Goal: Information Seeking & Learning: Learn about a topic

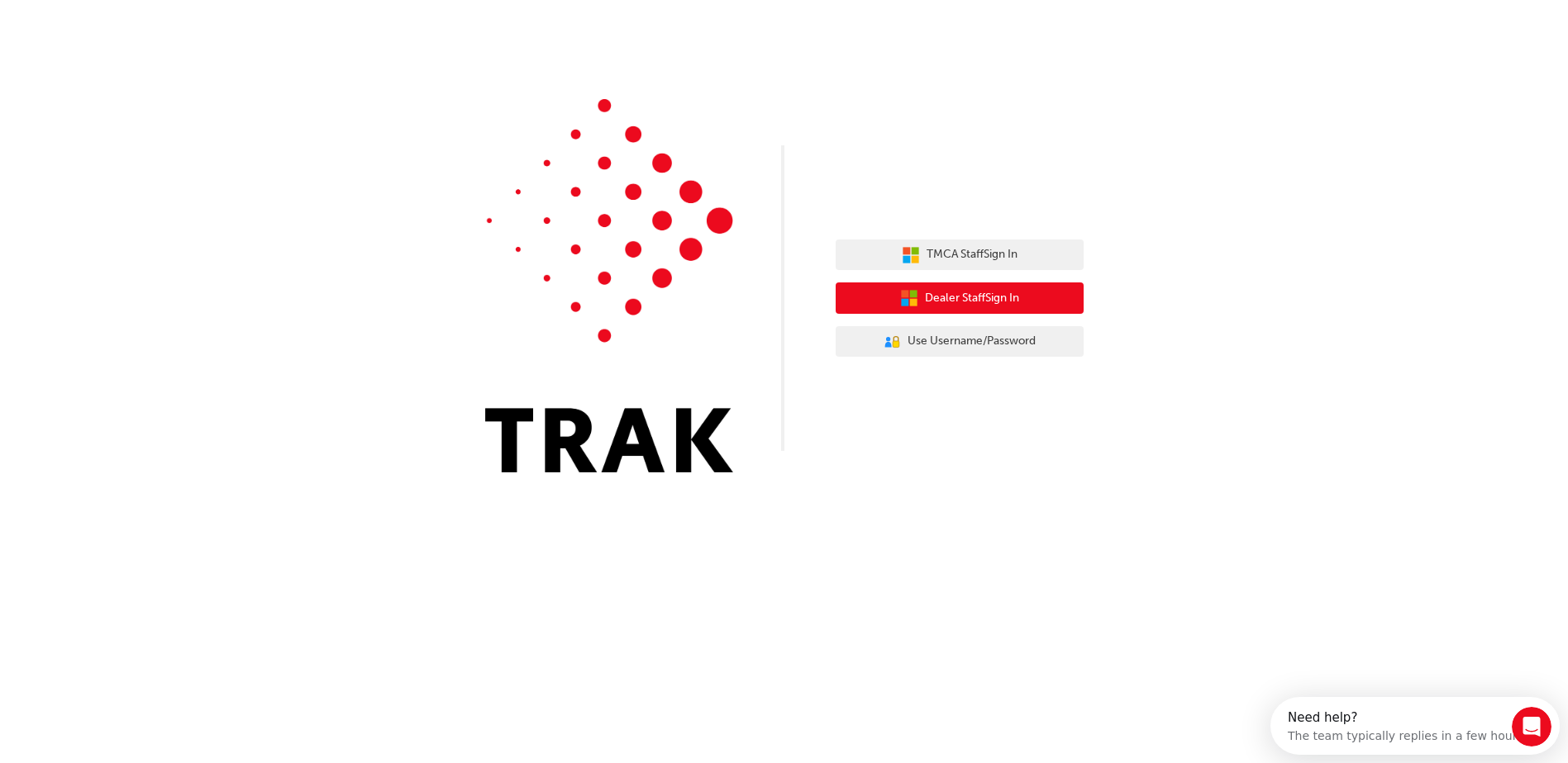
click at [974, 298] on span "Dealer Staff Sign In" at bounding box center [972, 298] width 95 height 19
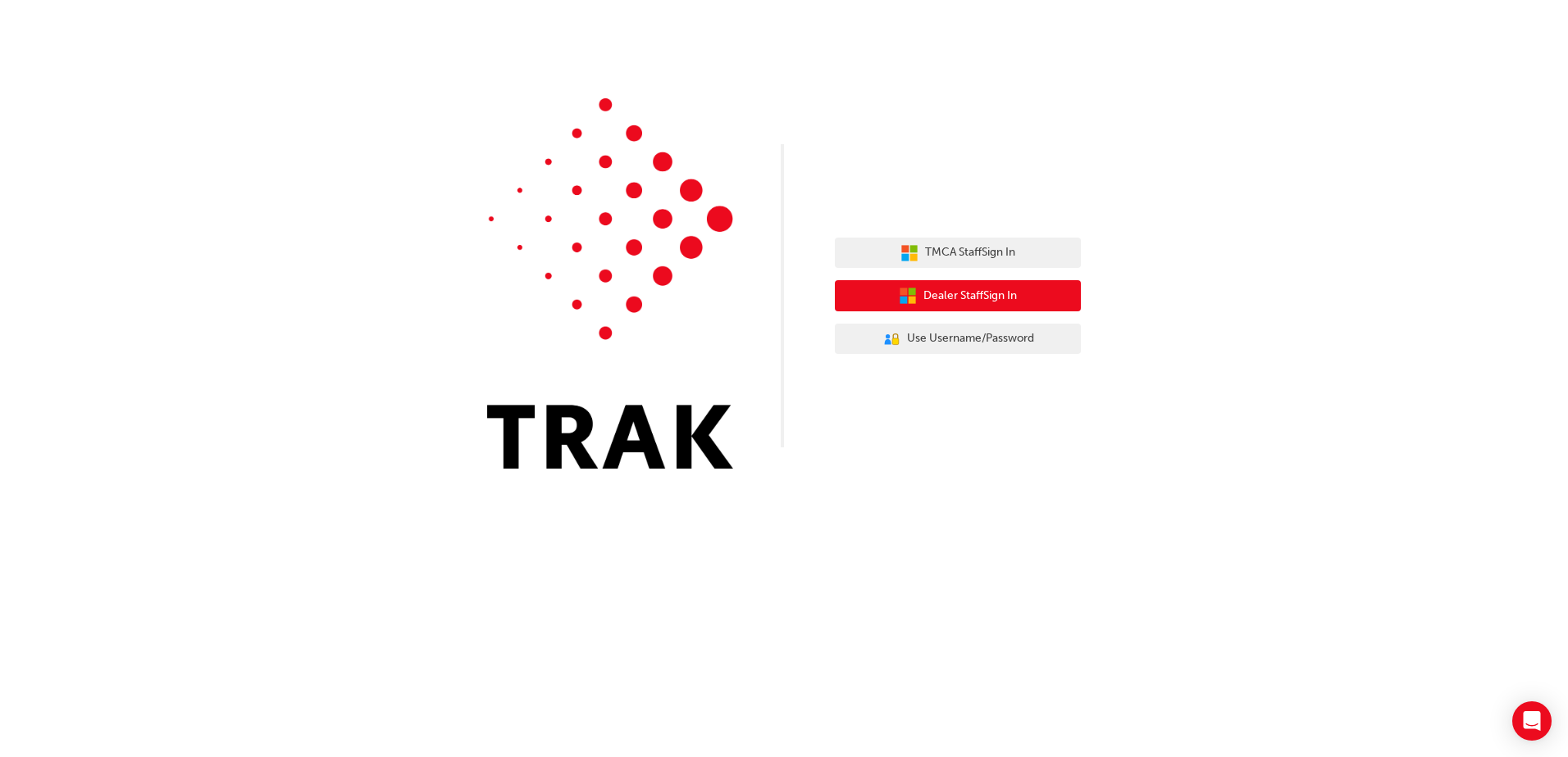
click at [945, 283] on button "Dealer Staff Sign In" at bounding box center [957, 296] width 246 height 31
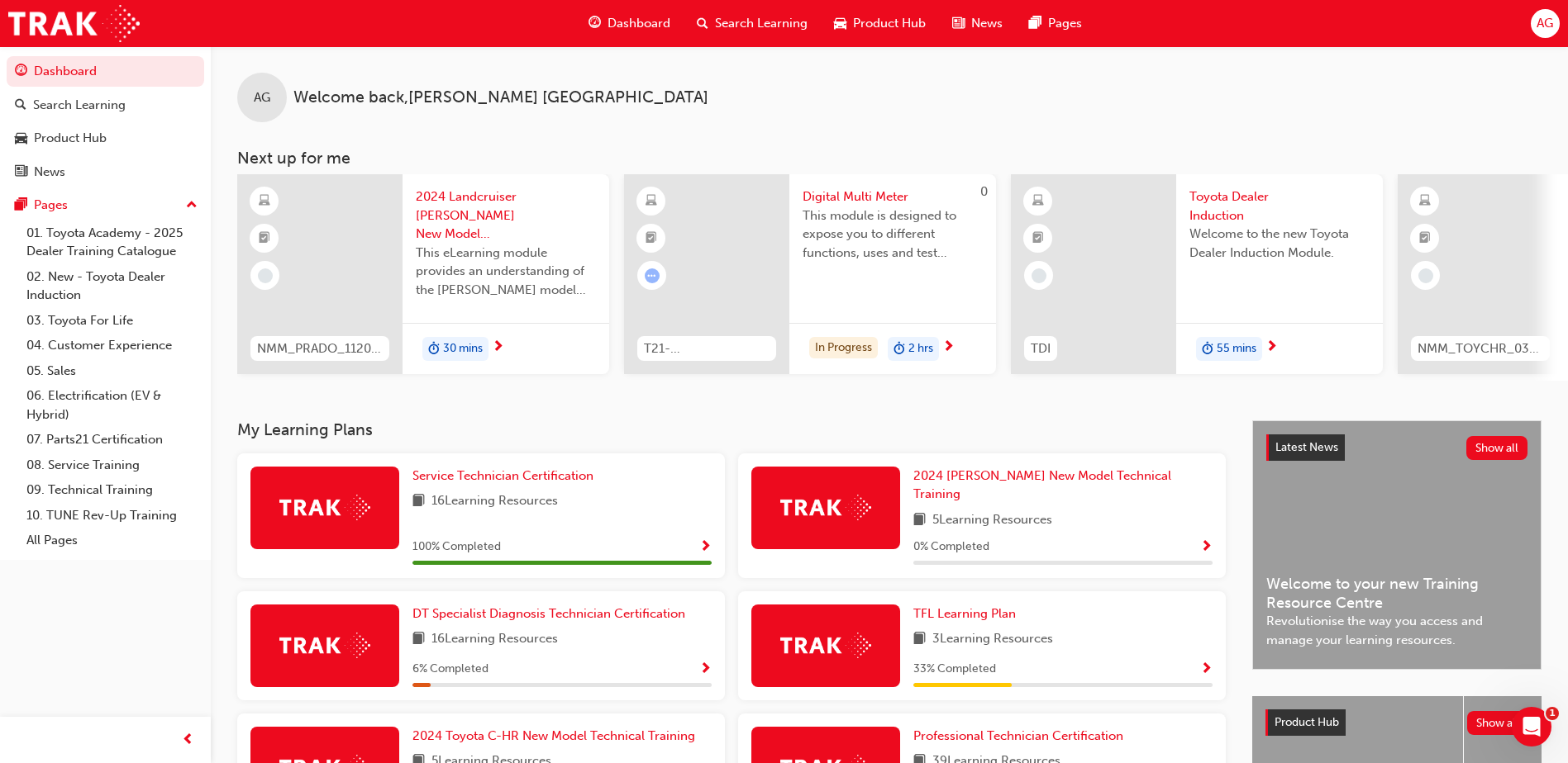
click at [1232, 206] on span "Toyota Dealer Induction" at bounding box center [1279, 207] width 180 height 37
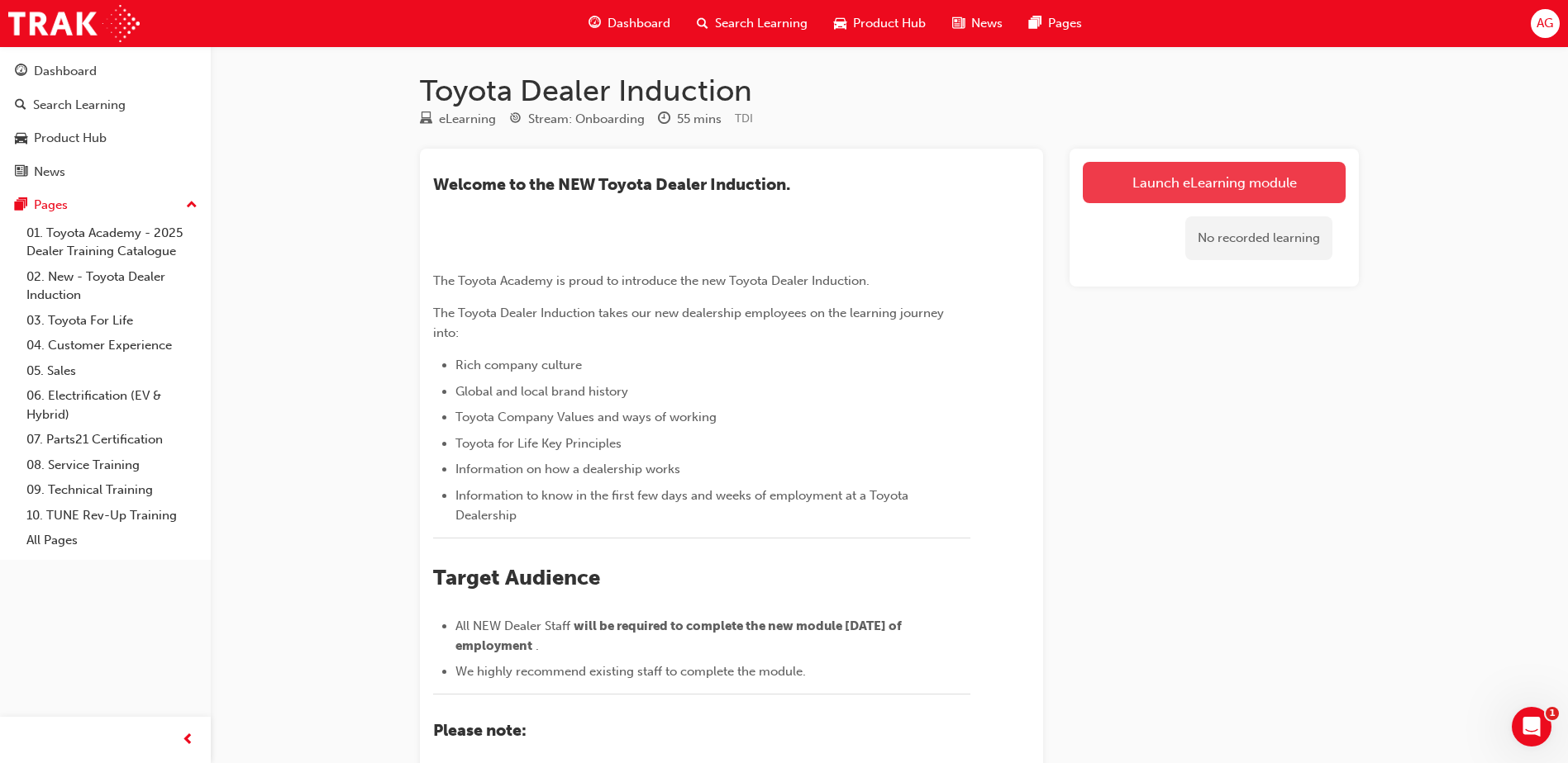
click at [1283, 182] on link "Launch eLearning module" at bounding box center [1213, 182] width 263 height 41
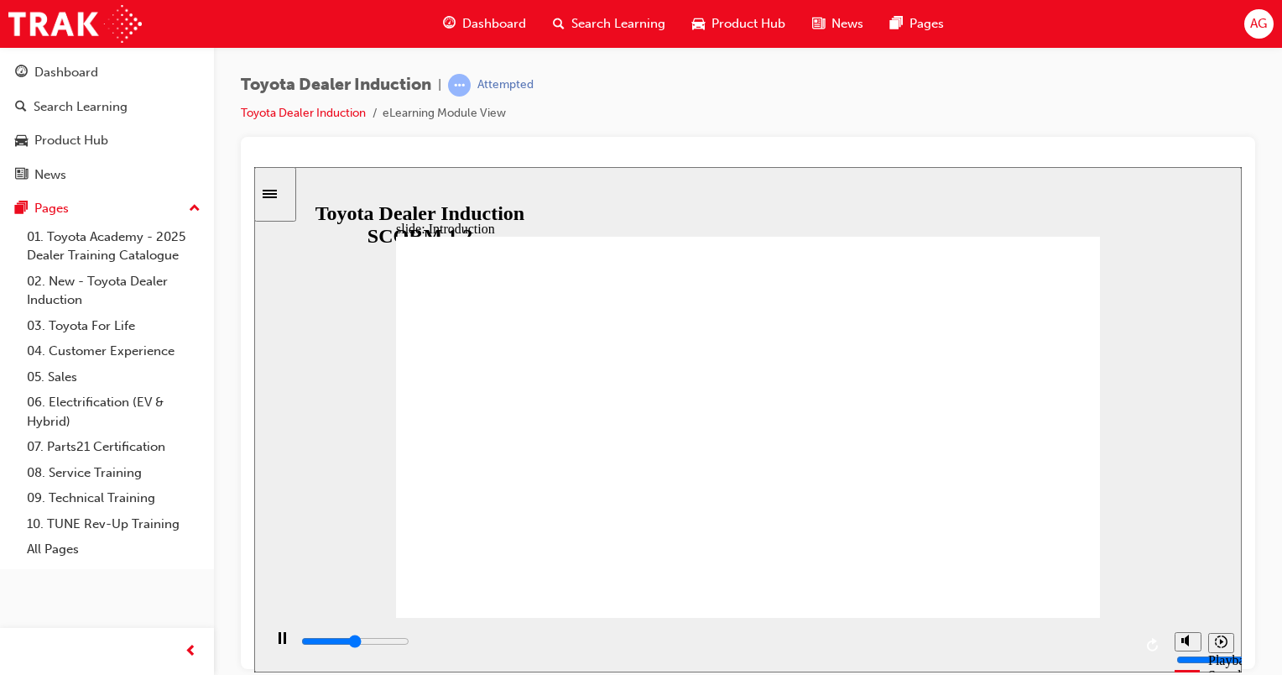
drag, startPoint x: 1074, startPoint y: 585, endPoint x: 1068, endPoint y: 592, distance: 8.9
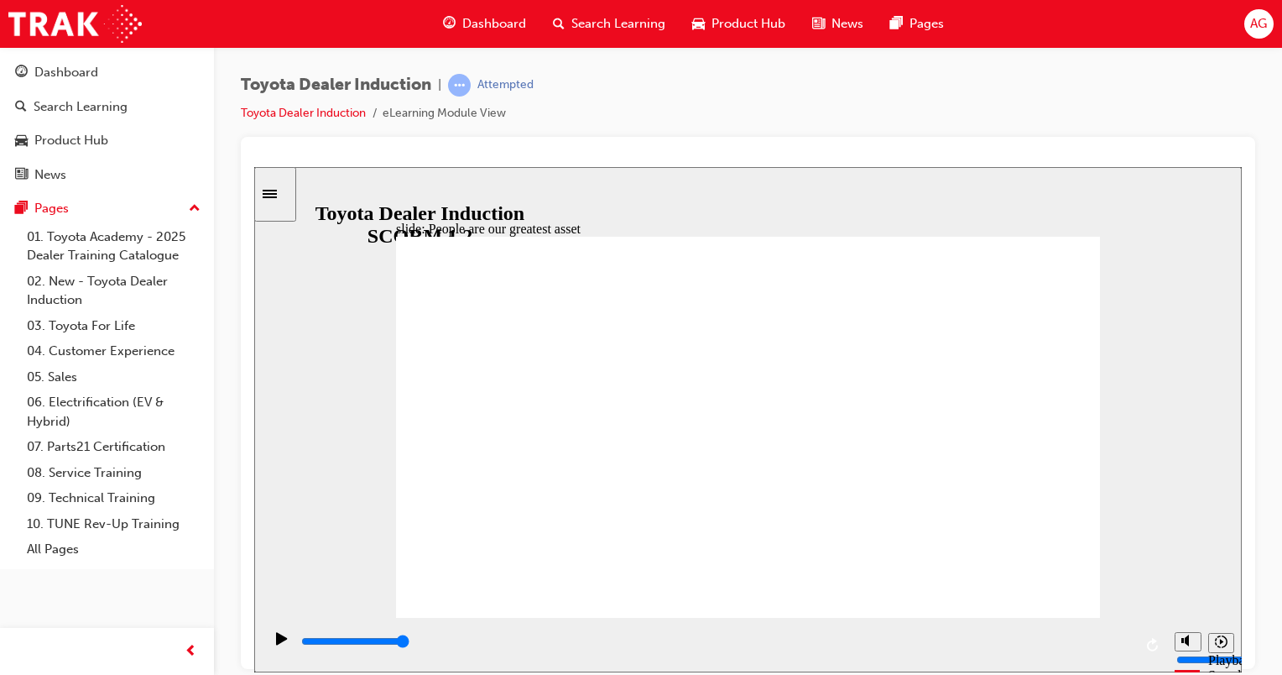
type input "7500"
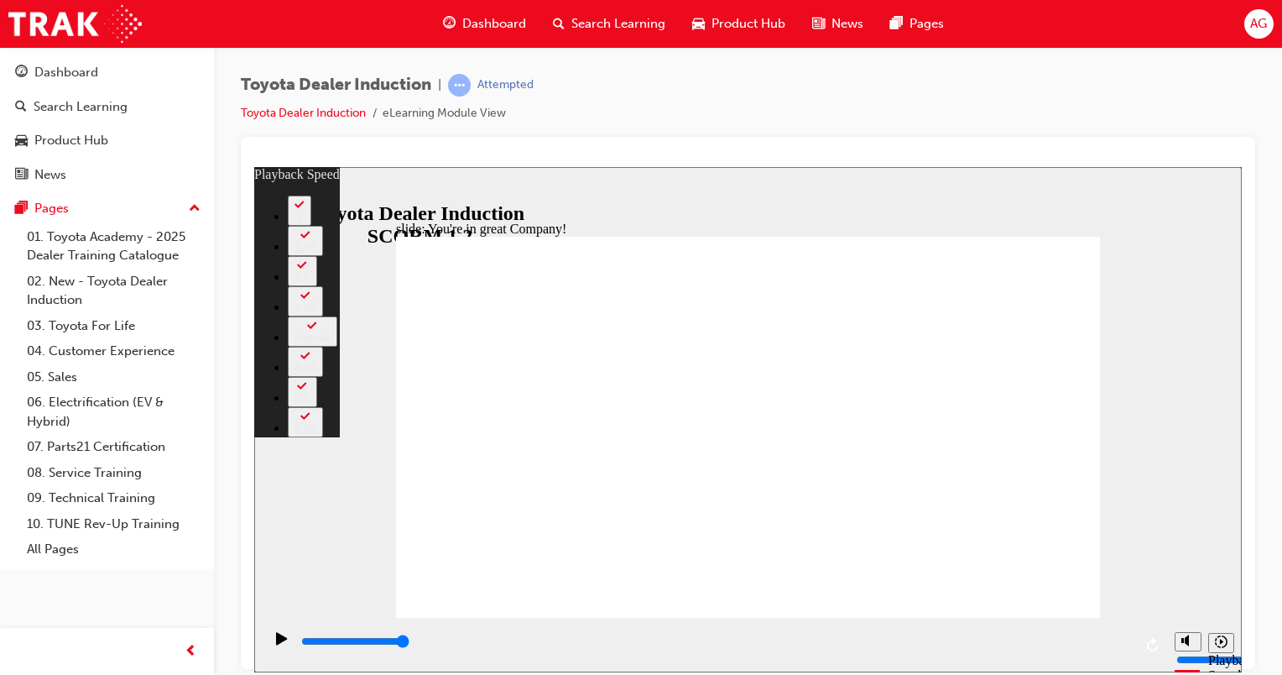
type input "156"
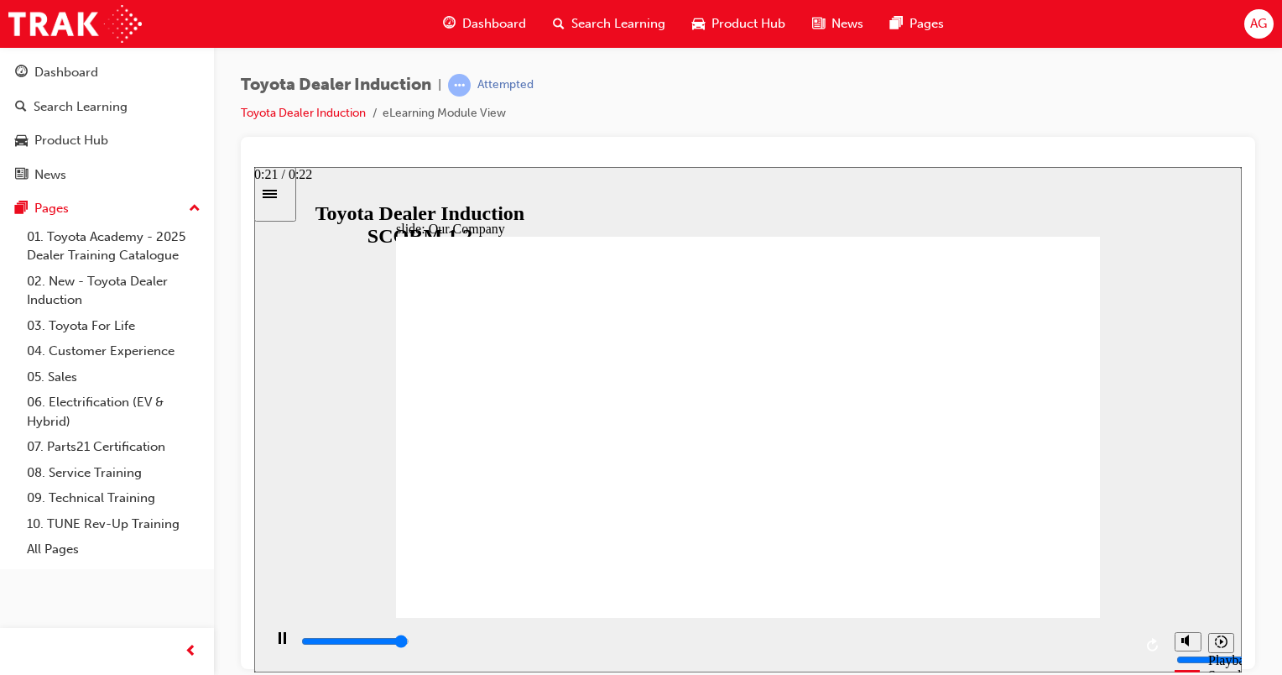
click at [410, 643] on input "slide progress" at bounding box center [355, 640] width 108 height 13
drag, startPoint x: 555, startPoint y: 546, endPoint x: 723, endPoint y: 542, distance: 167.9
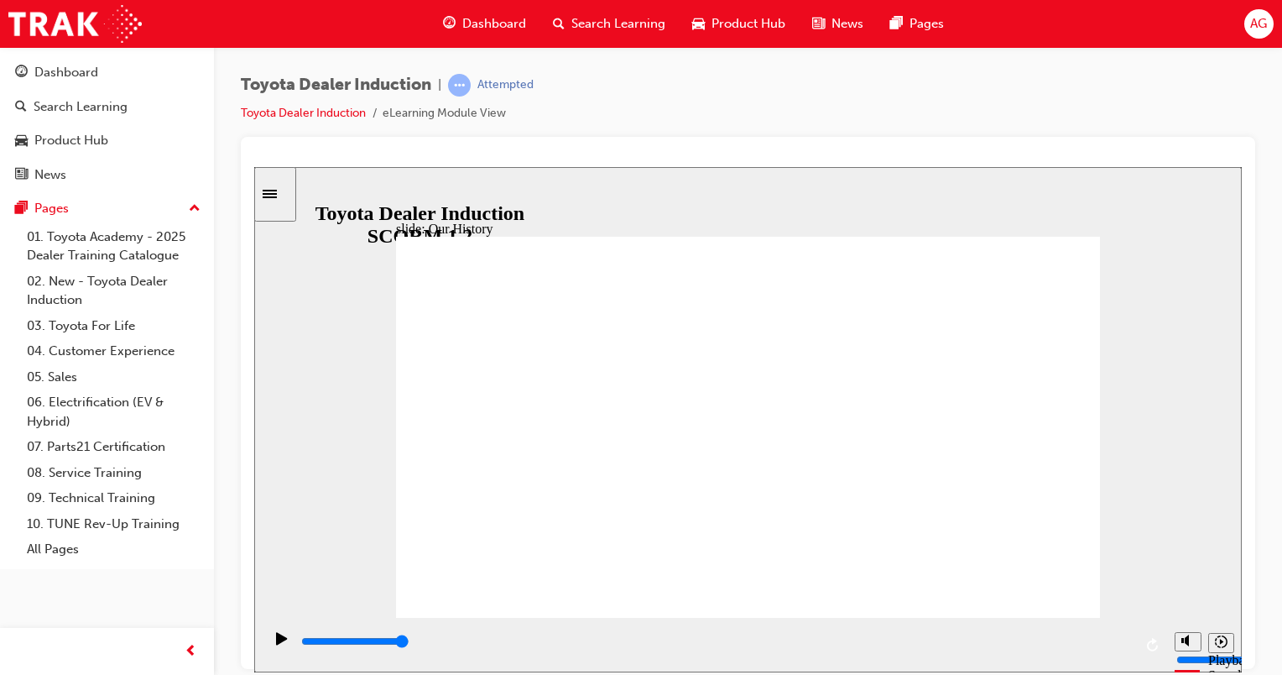
drag, startPoint x: 723, startPoint y: 542, endPoint x: 756, endPoint y: 546, distance: 33.7
drag, startPoint x: 754, startPoint y: 535, endPoint x: 897, endPoint y: 538, distance: 142.7
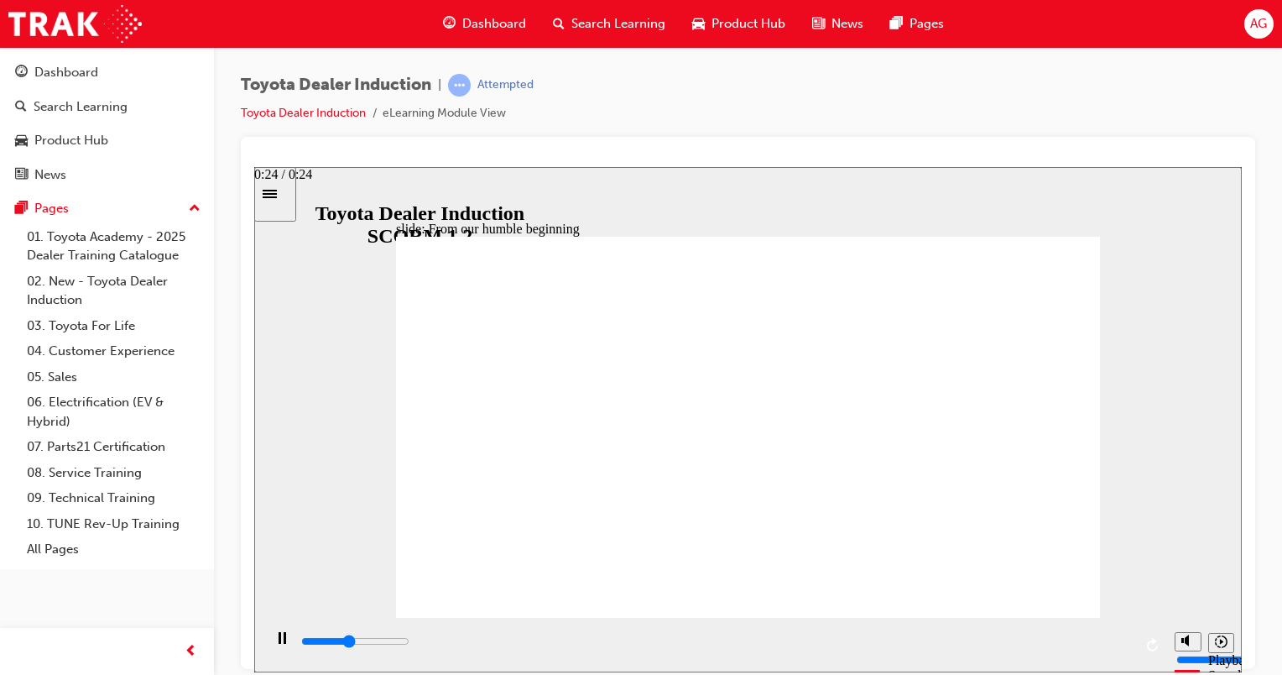
click at [410, 643] on input "slide progress" at bounding box center [355, 640] width 108 height 13
click at [1111, 645] on div "playback controls" at bounding box center [716, 641] width 833 height 18
click at [1112, 637] on div "playback controls" at bounding box center [716, 641] width 833 height 18
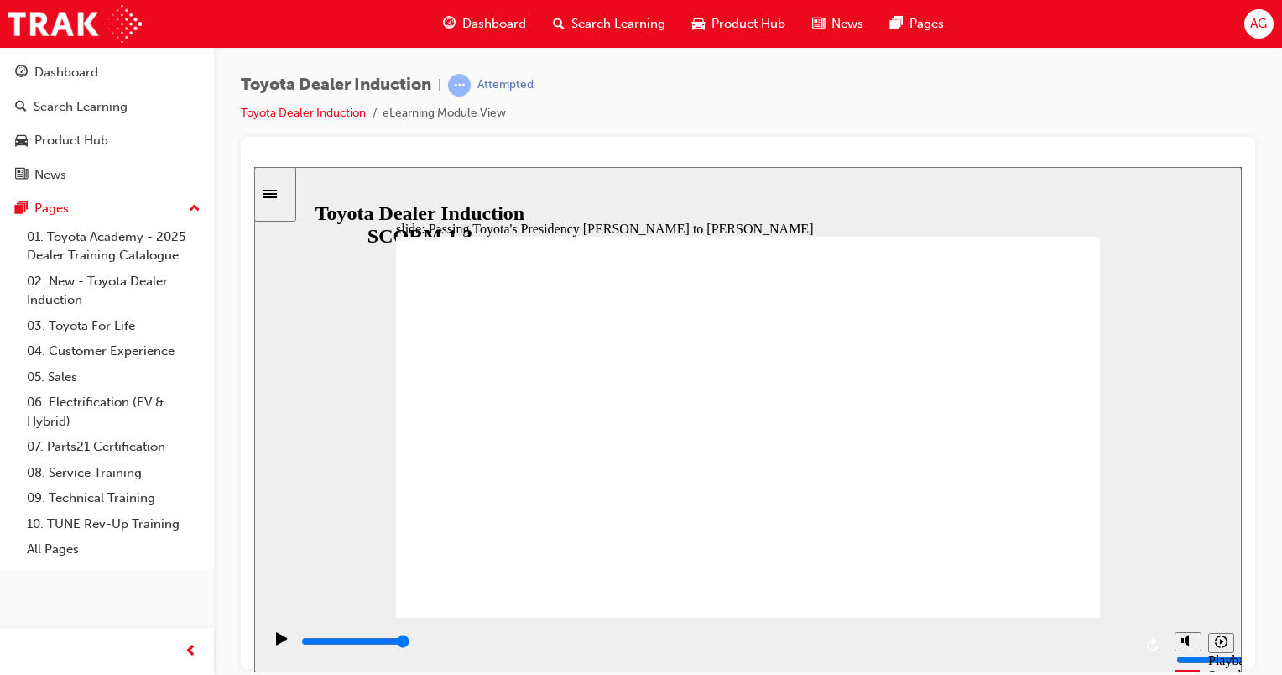
type input "3600"
radio input "true"
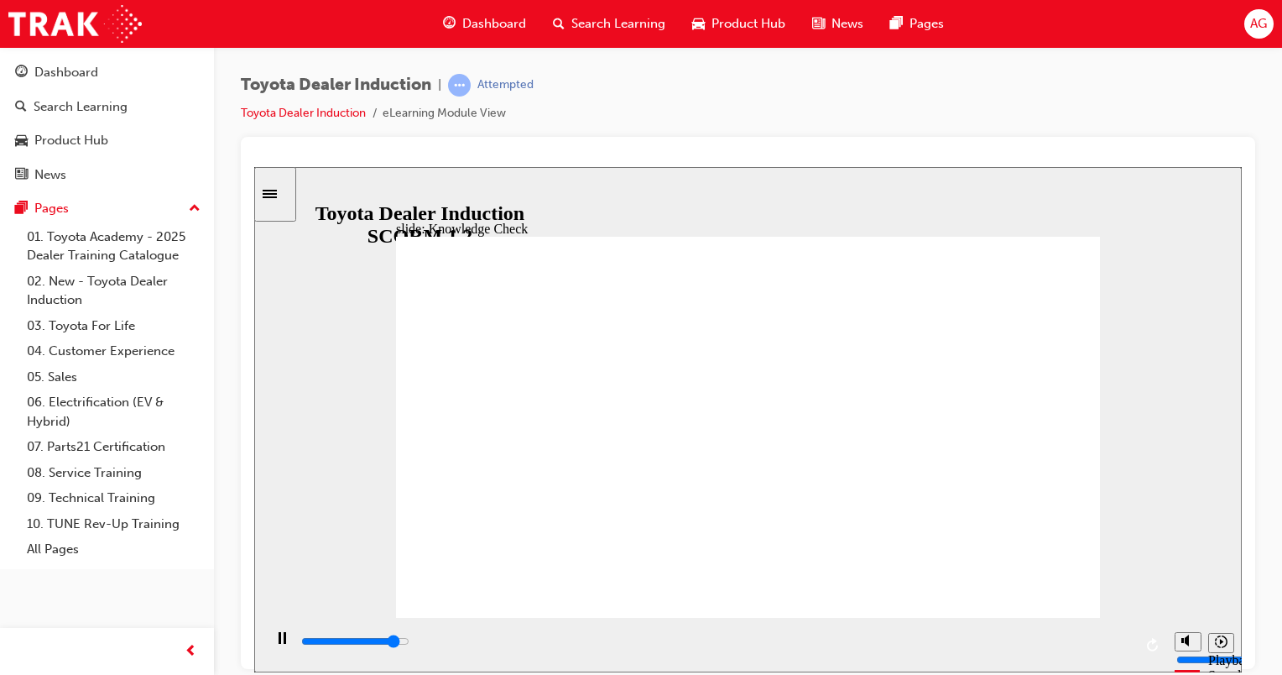
drag, startPoint x: 584, startPoint y: 522, endPoint x: 1047, endPoint y: 257, distance: 533.1
type input "2400"
radio input "true"
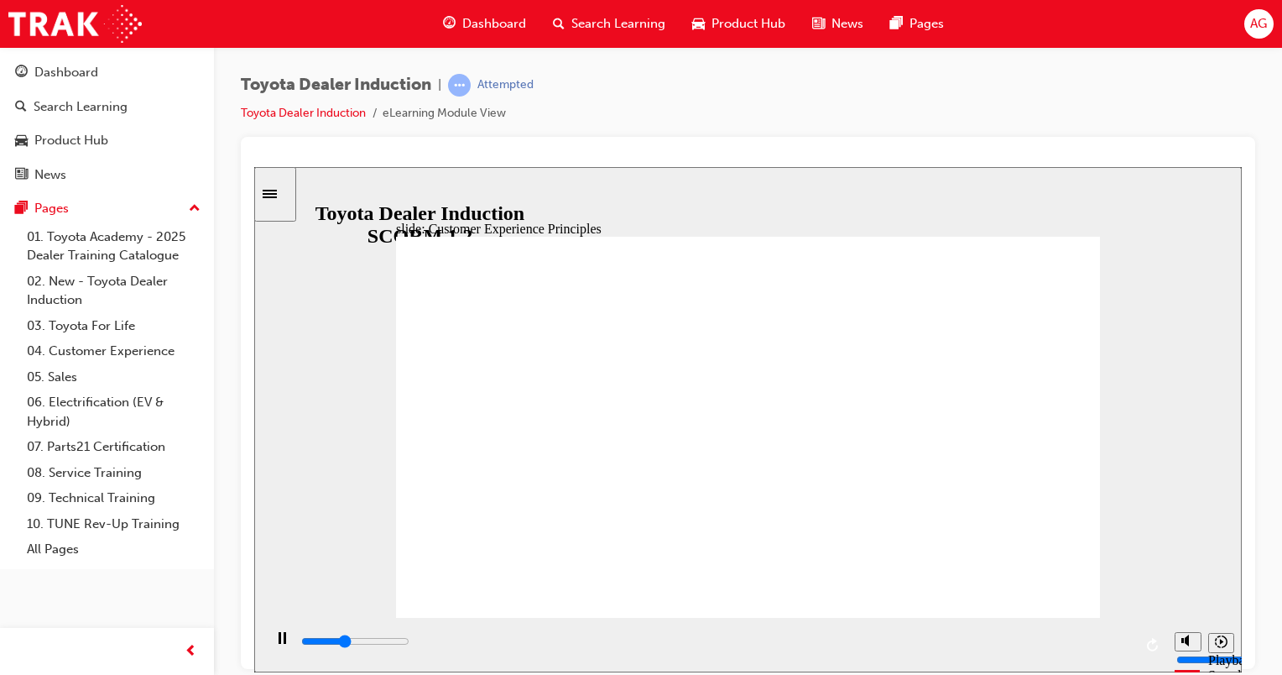
click at [1111, 640] on div "playback controls" at bounding box center [716, 641] width 833 height 18
click at [1117, 646] on div "playback controls" at bounding box center [716, 641] width 833 height 18
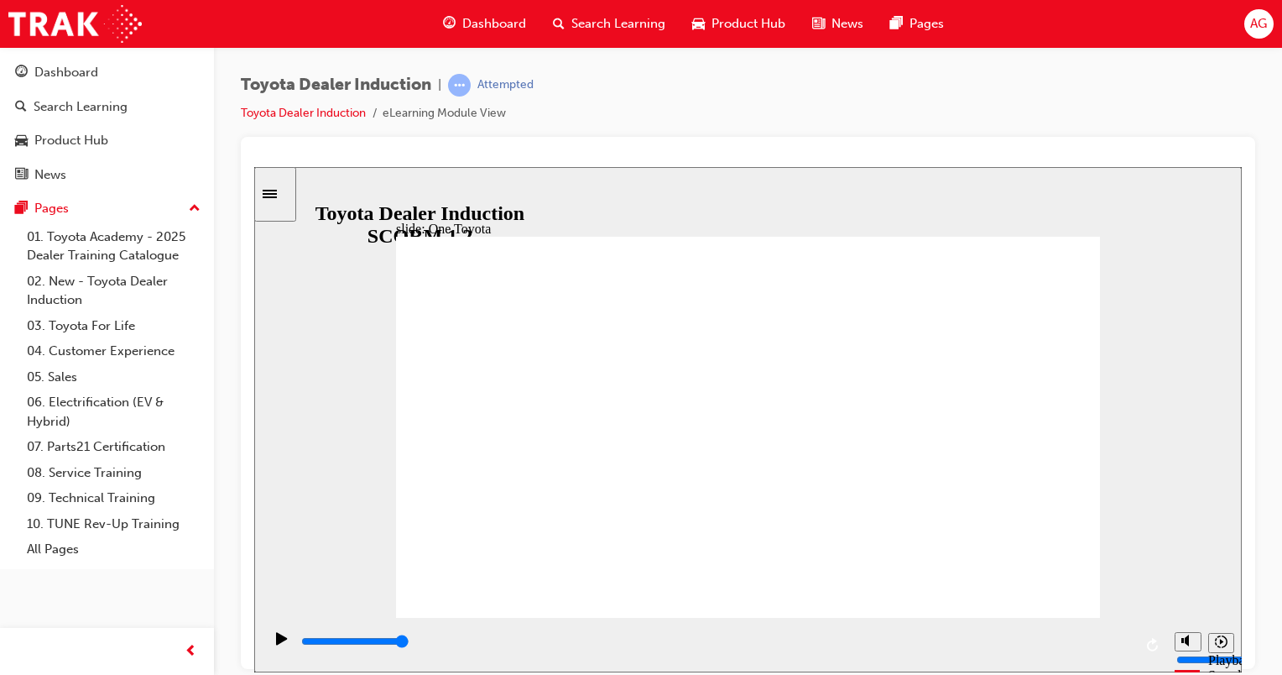
type input "15300"
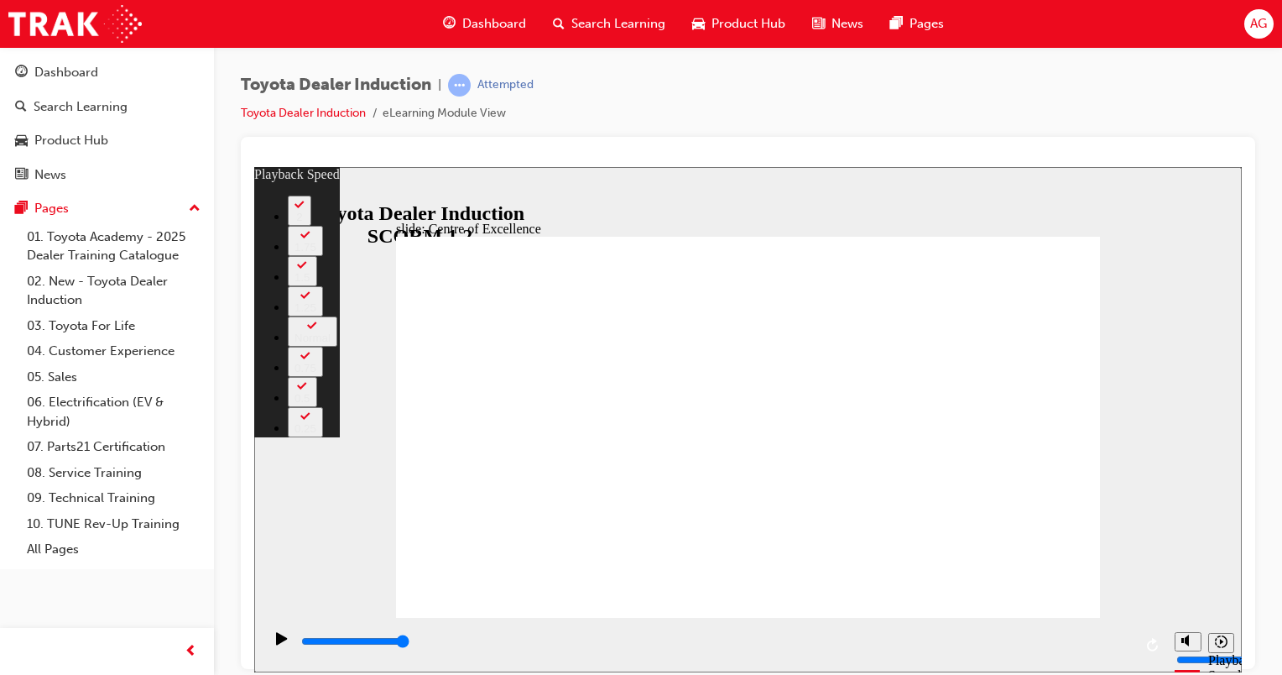
type input "248"
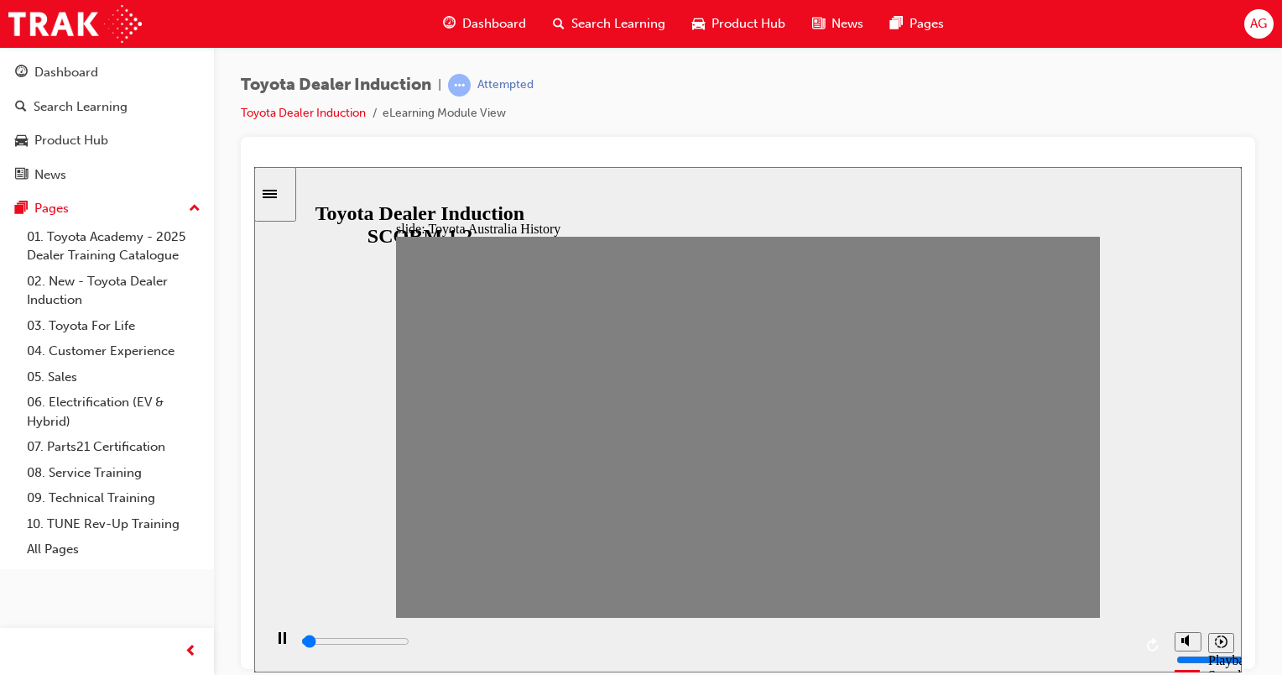
drag, startPoint x: 420, startPoint y: 428, endPoint x: 1072, endPoint y: 419, distance: 652.2
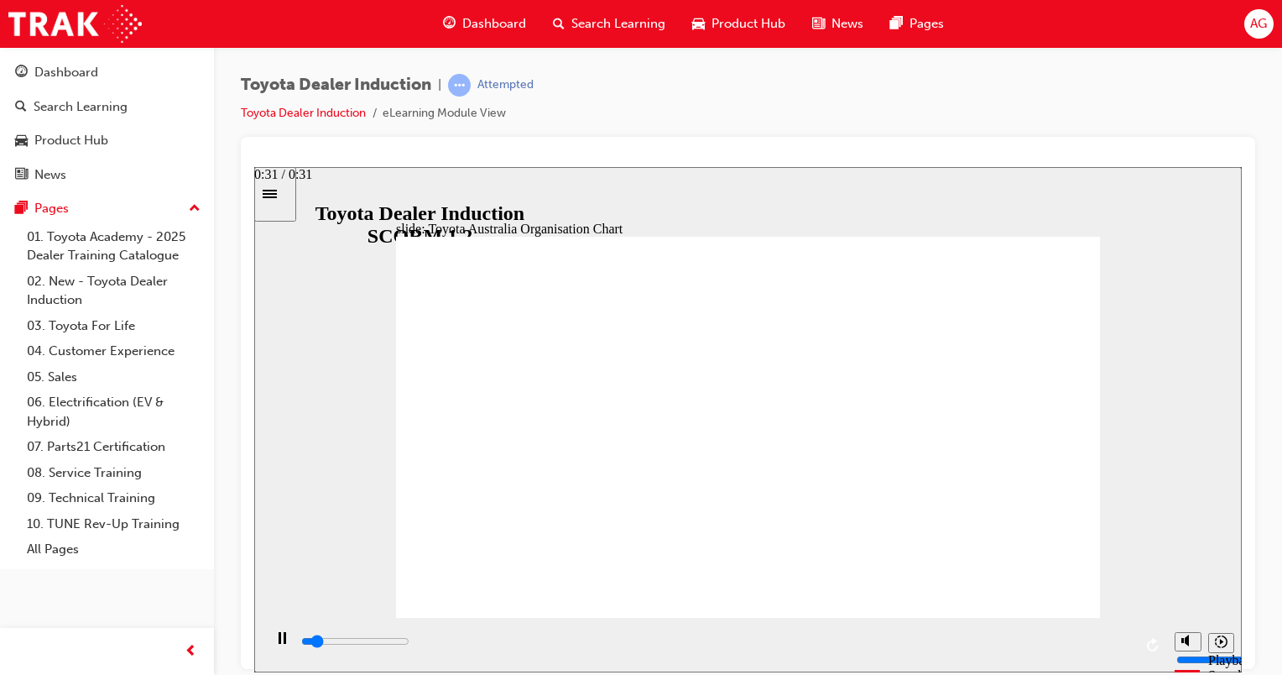
click at [1119, 643] on div "playback controls" at bounding box center [716, 641] width 833 height 18
type input "5000"
radio input "true"
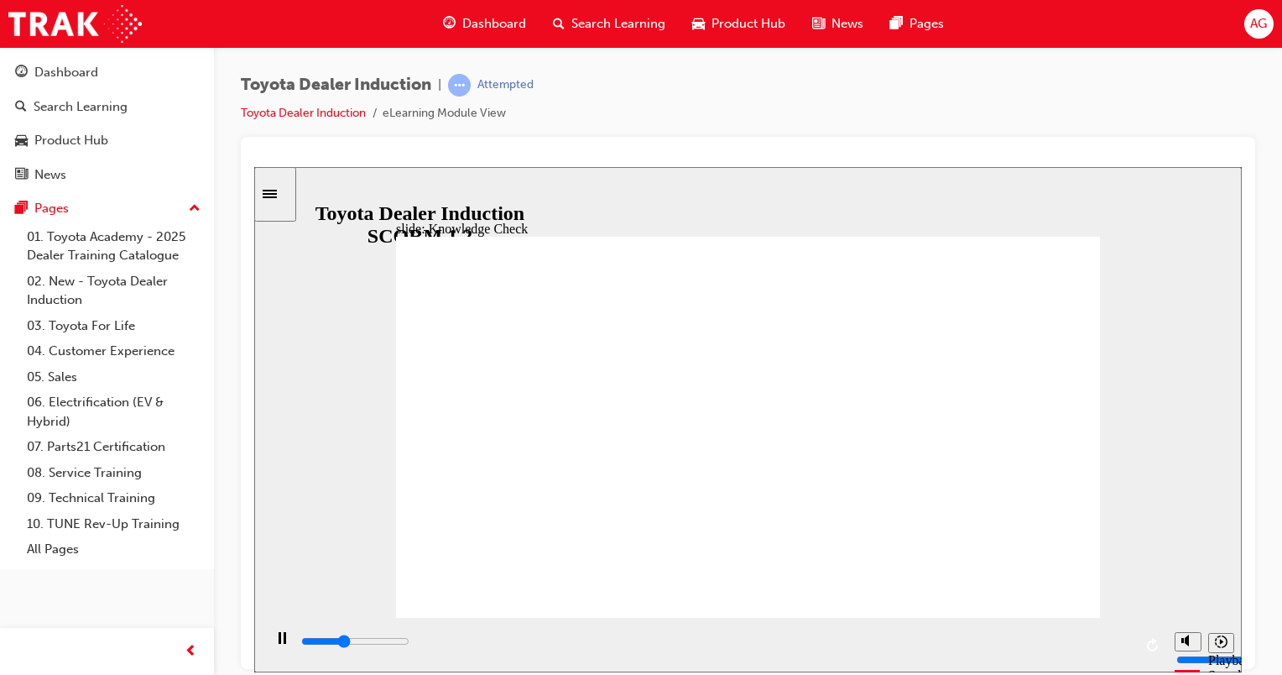
type input "1900"
radio input "true"
type input "1500"
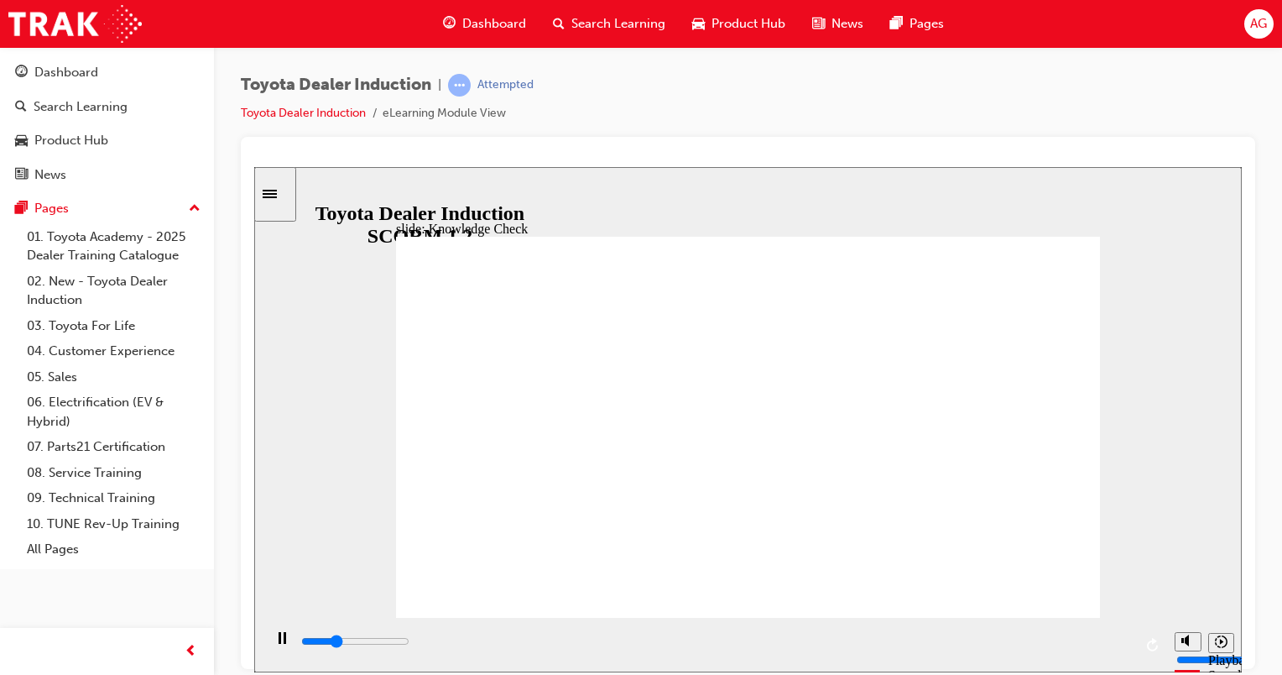
radio input "true"
drag, startPoint x: 1077, startPoint y: 576, endPoint x: 1057, endPoint y: 582, distance: 21.2
click at [1115, 640] on div "playback controls" at bounding box center [716, 641] width 833 height 18
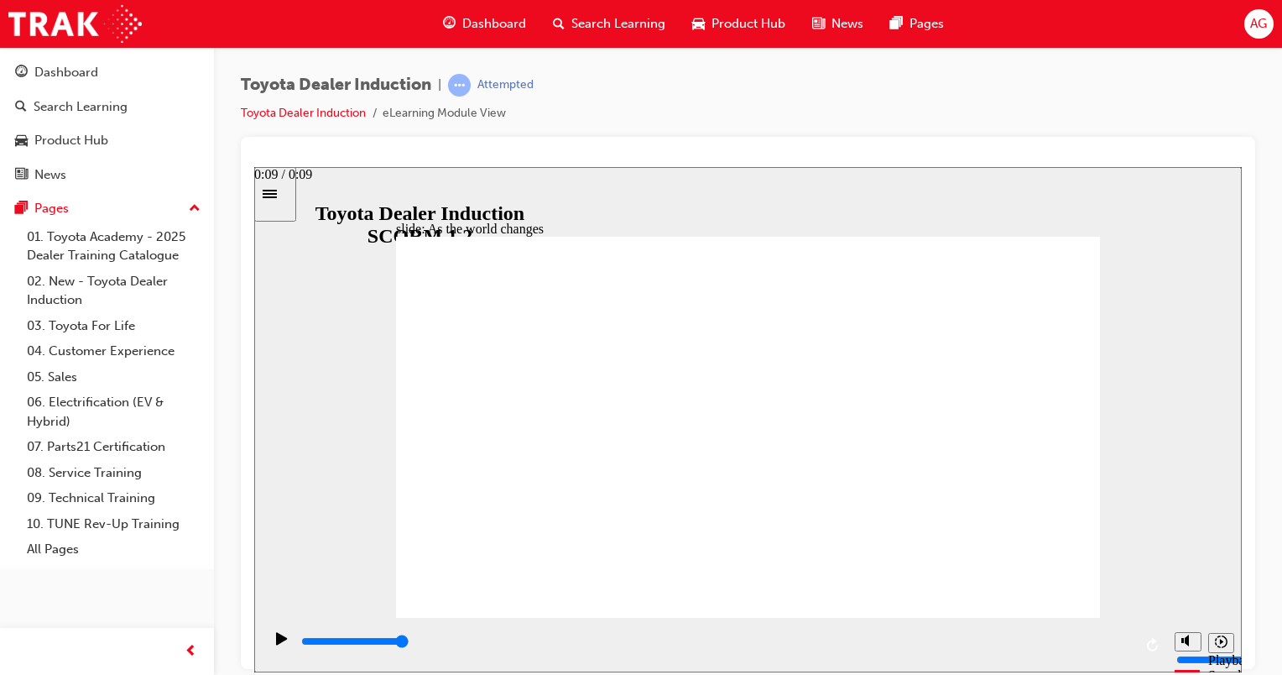
type input "9200"
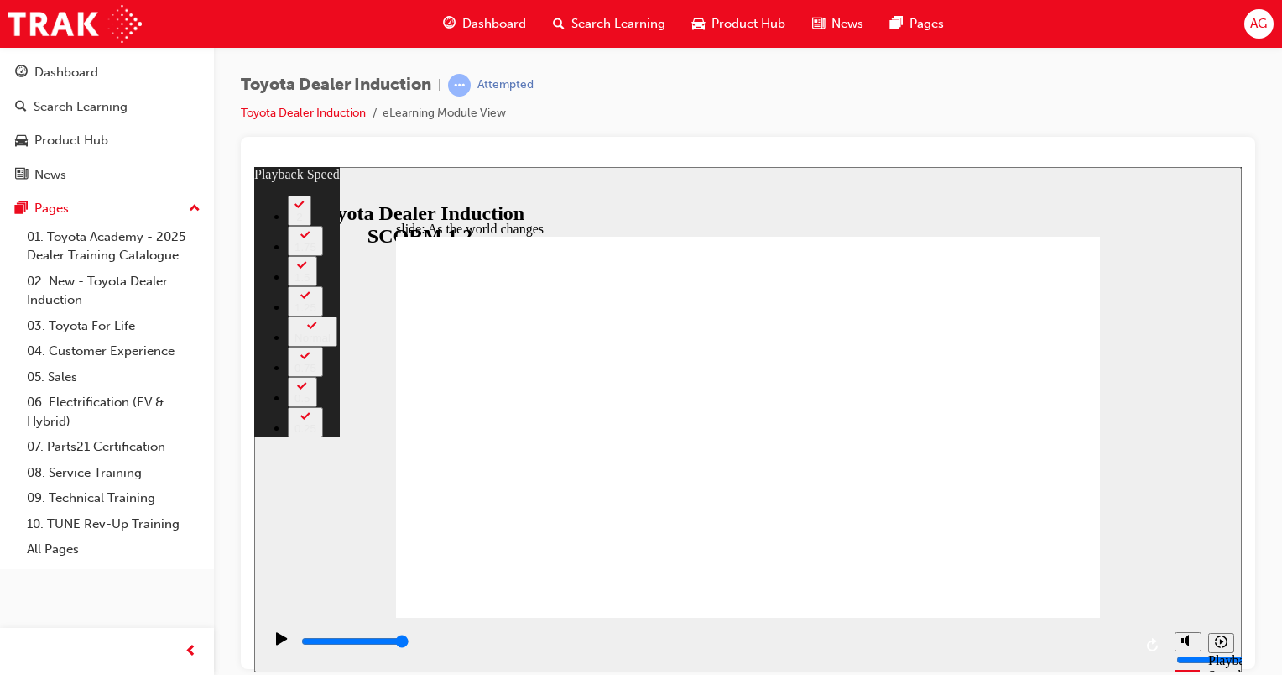
type input "128"
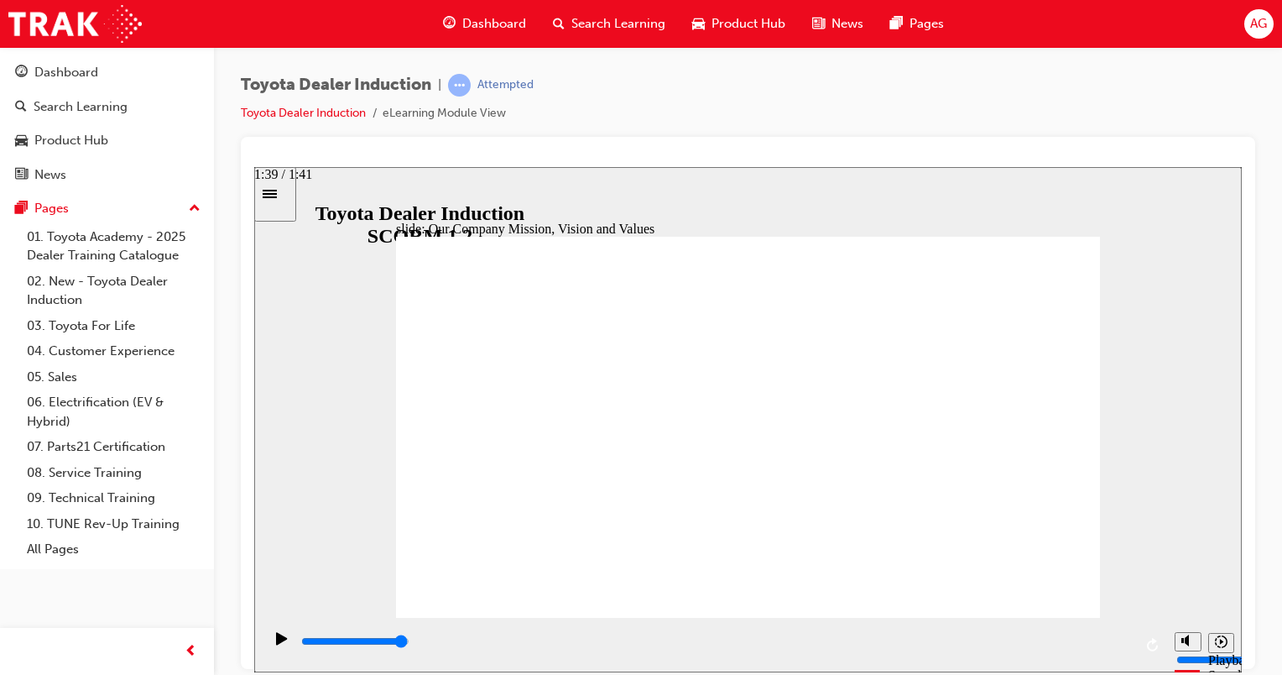
click at [1120, 647] on div "playback controls" at bounding box center [716, 641] width 833 height 18
click at [1115, 645] on div "playback controls" at bounding box center [716, 641] width 833 height 18
click at [1120, 641] on div "playback controls" at bounding box center [716, 641] width 833 height 18
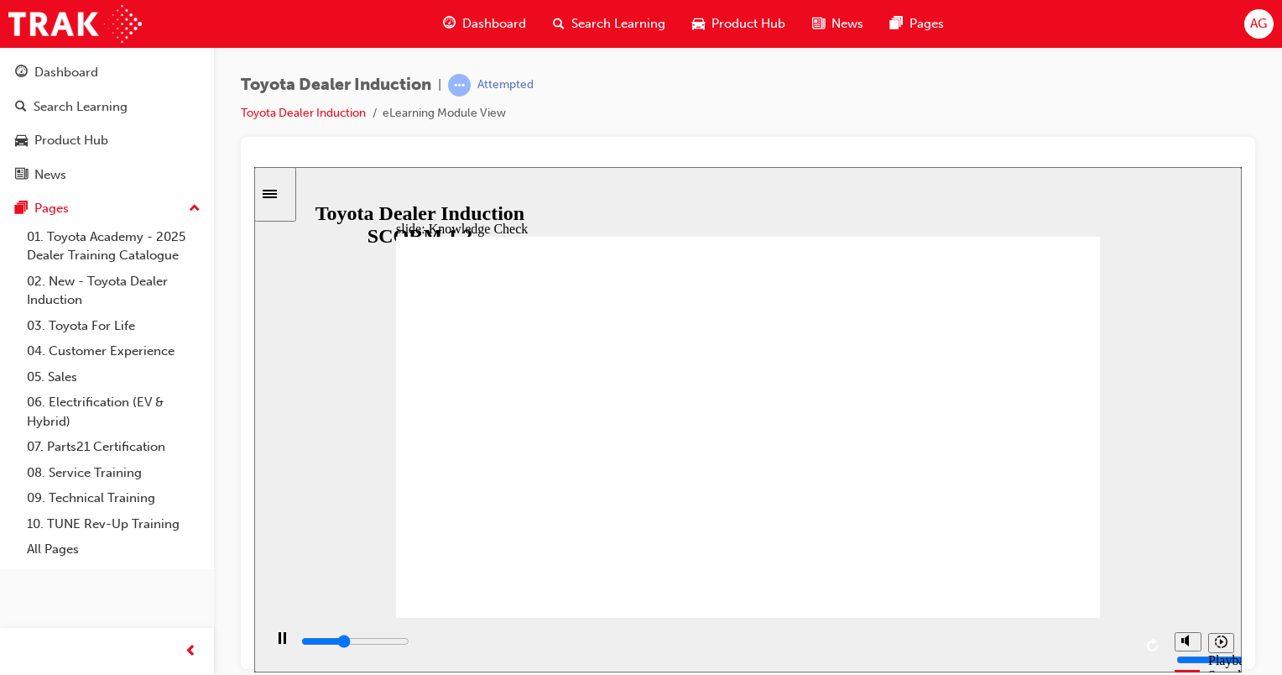
type input "3000"
type input "Happiness"
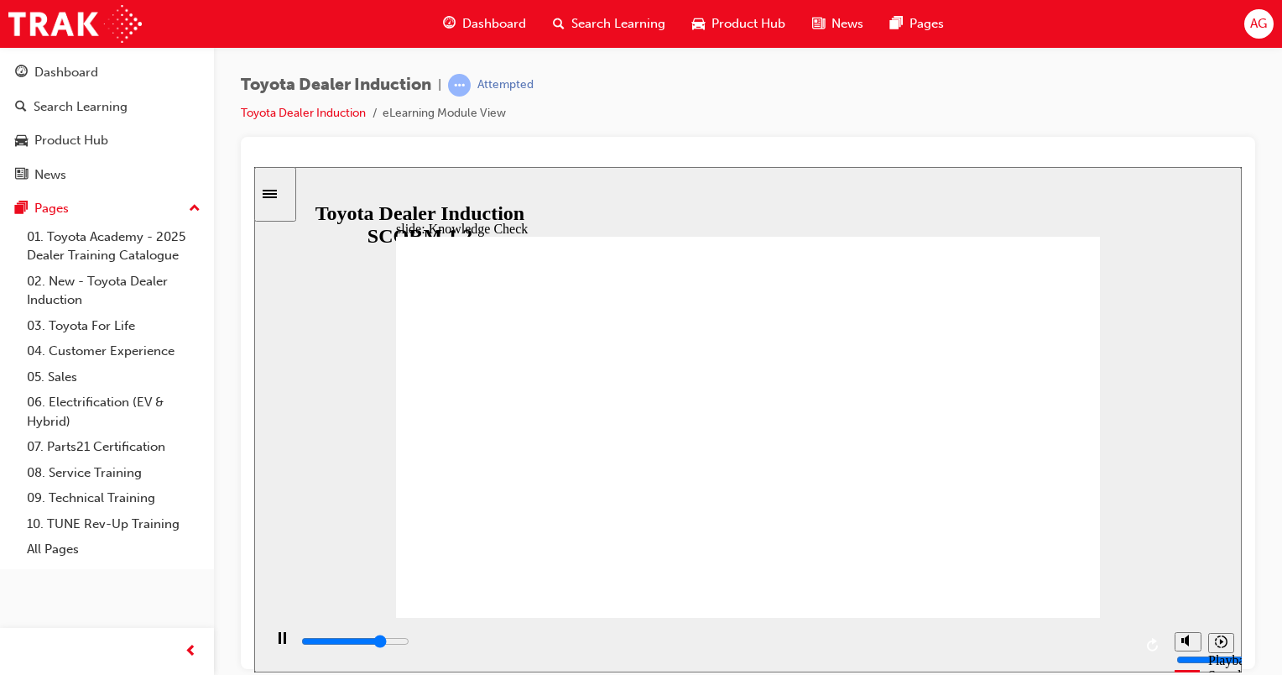
type input "4700"
type input "Happiness"
type input "2100"
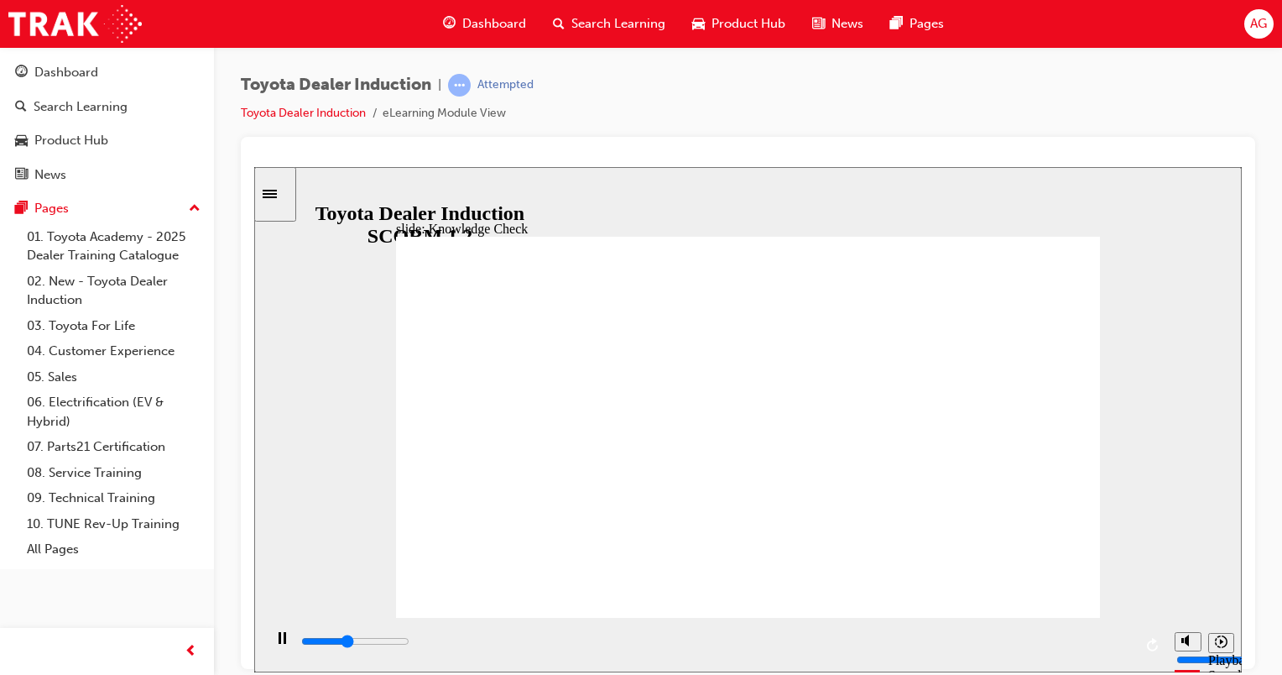
type input "moved"
type input "3400"
type input "moved"
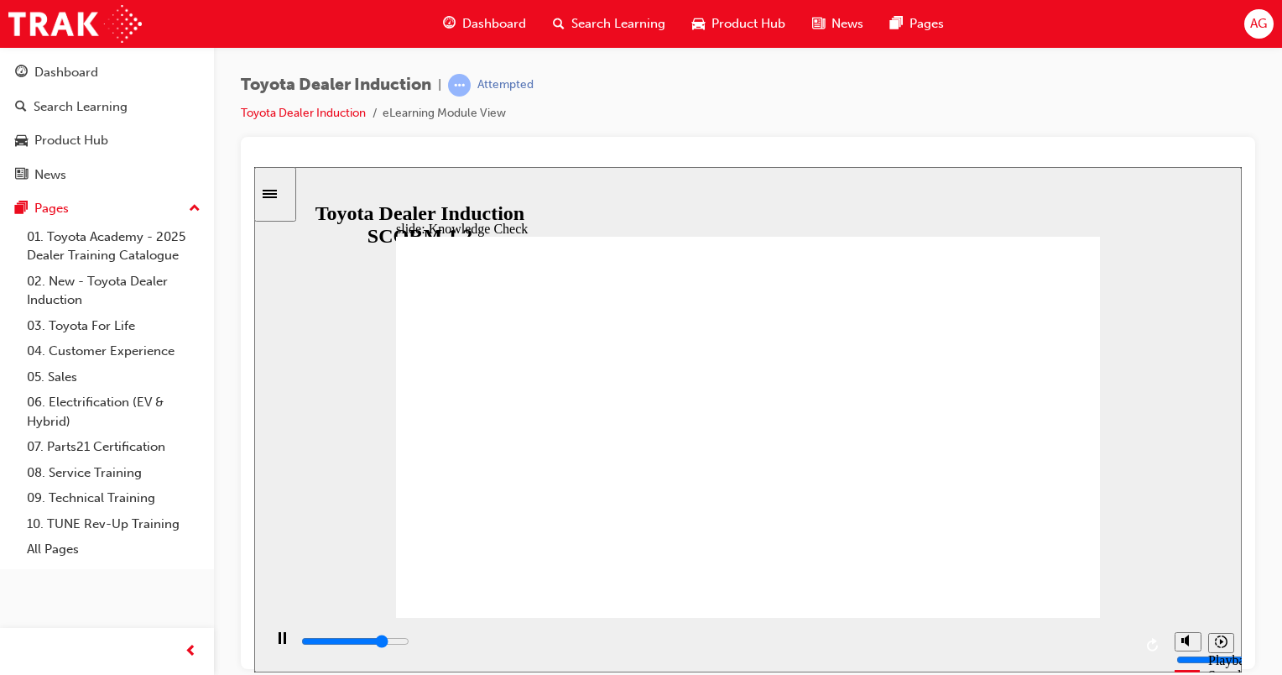
type input "4000"
type input "moved"
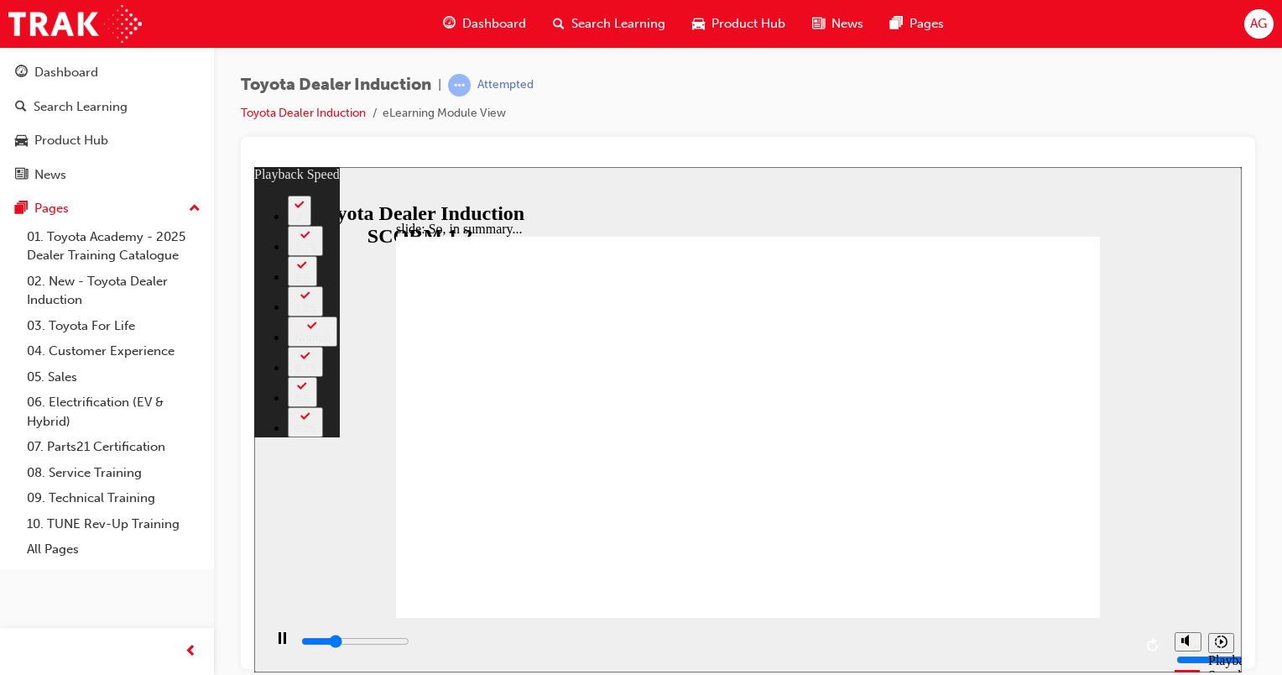
type input "1900"
type input "0"
type input "2100"
type input "0"
type input "2400"
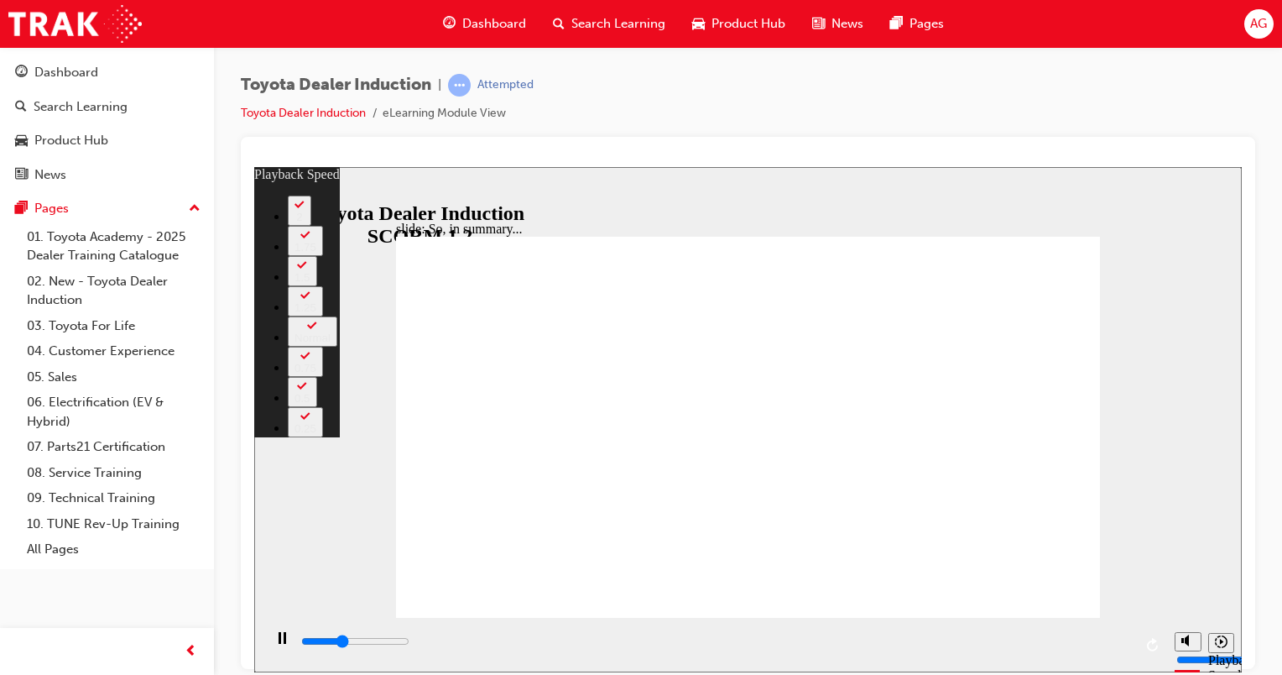
type input "1"
type input "2600"
type input "125"
type input "2600"
type input "125"
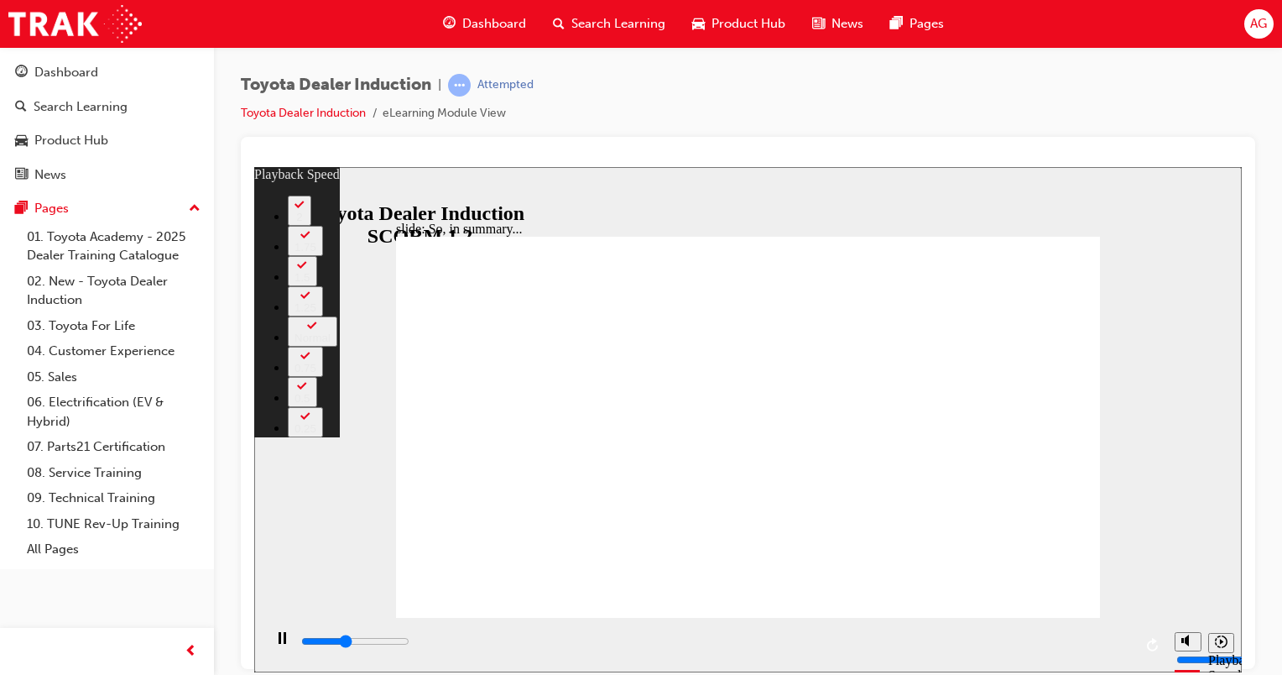
type input "2700"
type input "125"
type input "2900"
type input "125"
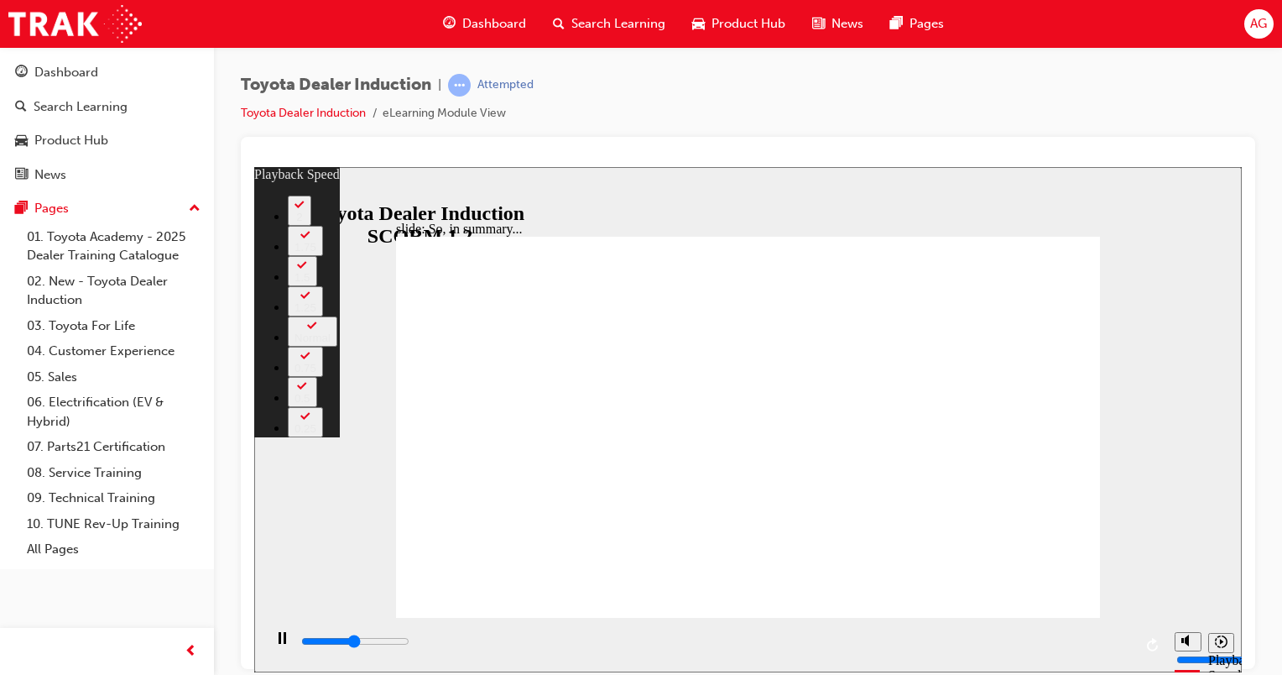
type input "3200"
type input "126"
type input "3500"
type input "126"
type input "3700"
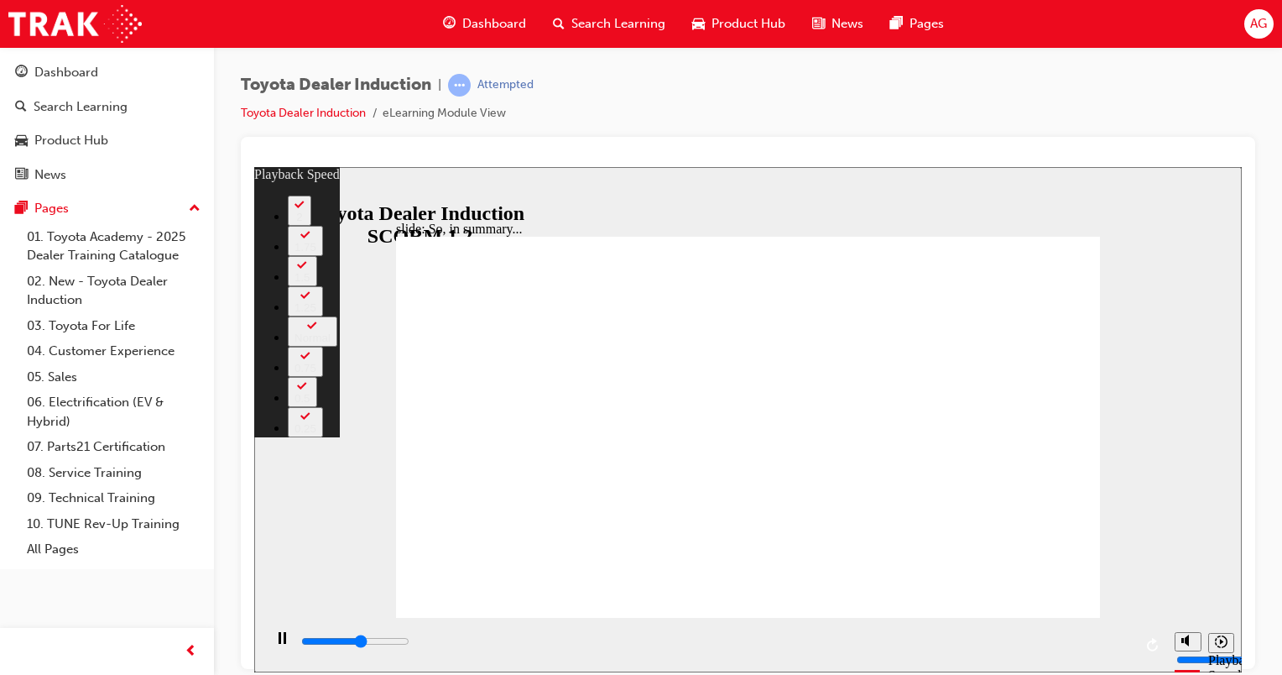
type input "126"
type input "4000"
type input "126"
type input "4300"
type input "127"
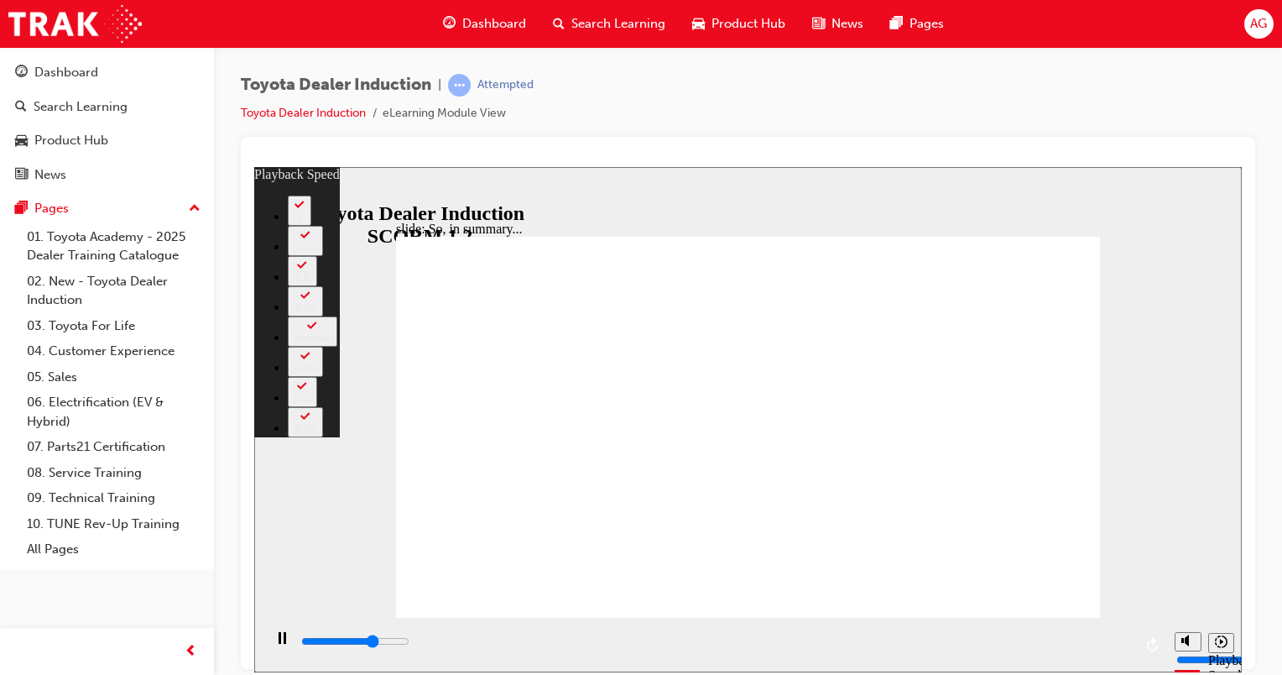
type input "4500"
type input "127"
type input "4800"
type input "127"
type input "5100"
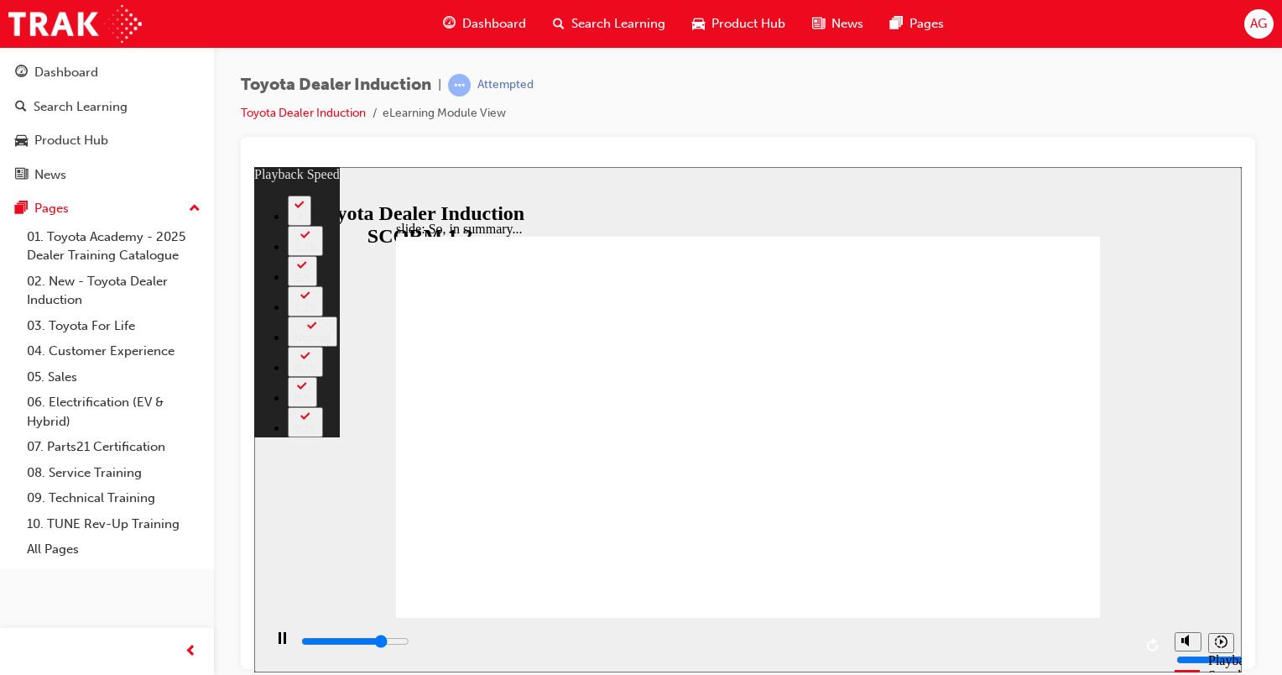
type input "127"
type input "5200"
type input "128"
type input "6500"
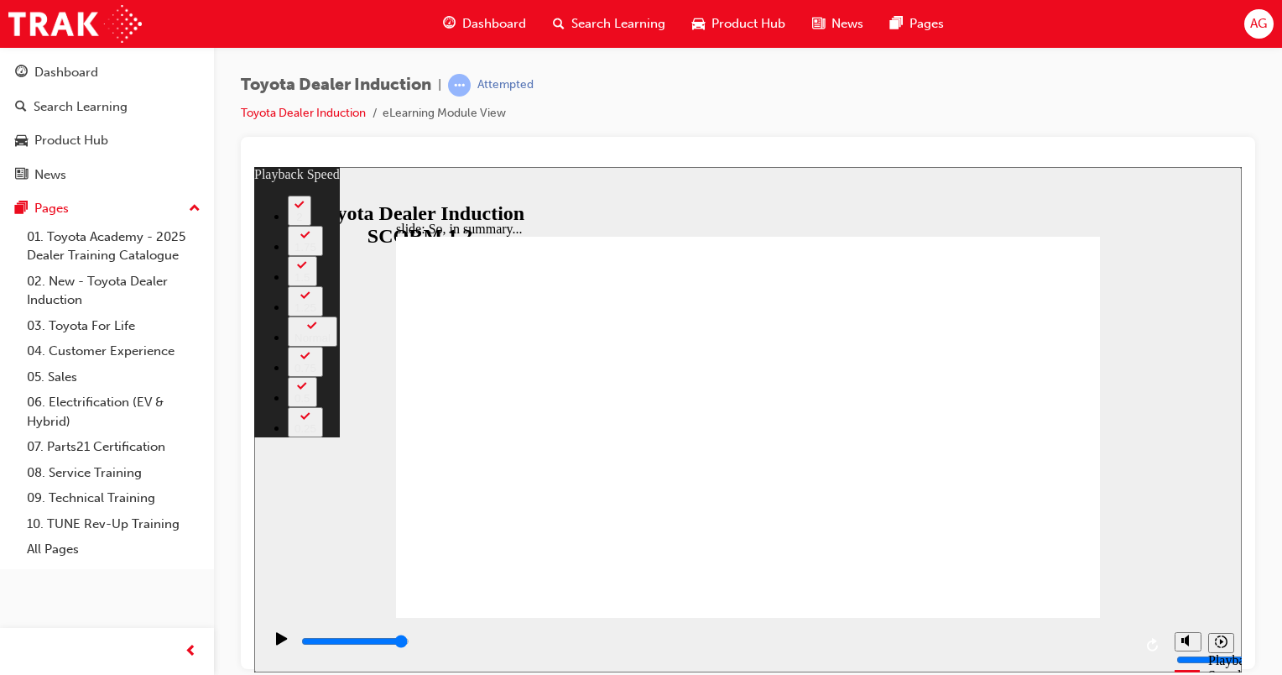
type input "128"
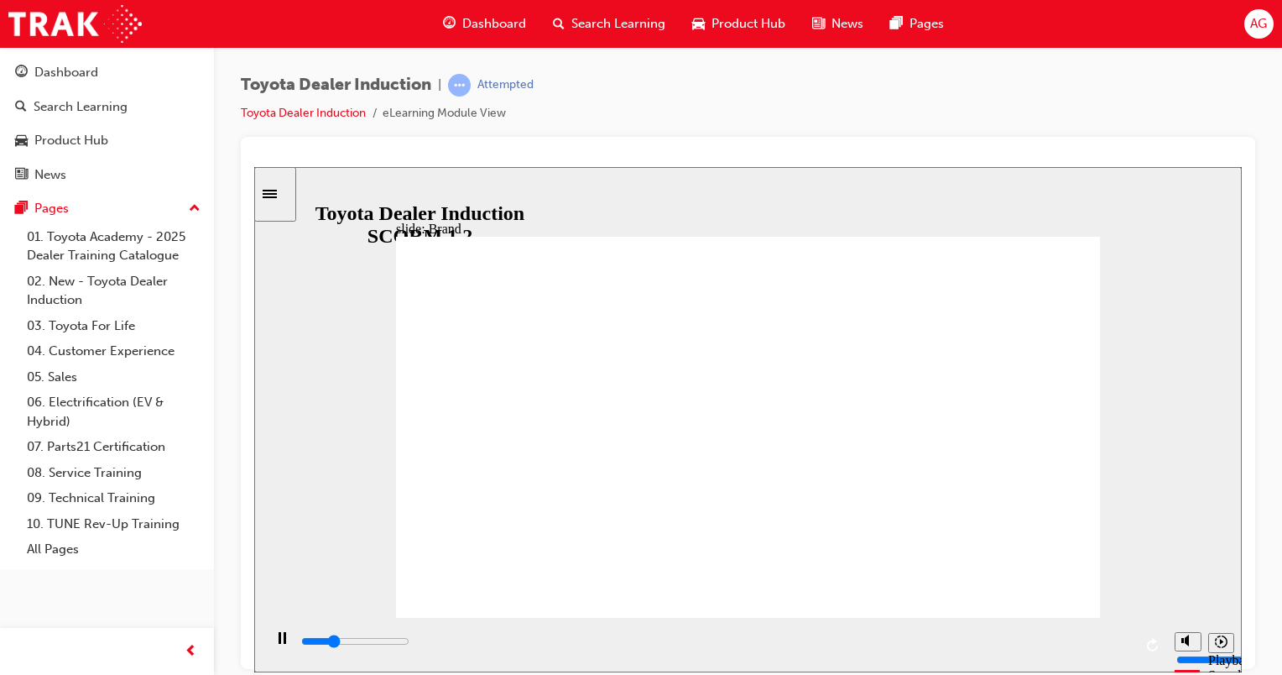
click at [410, 642] on input "slide progress" at bounding box center [355, 640] width 108 height 13
click at [410, 645] on input "slide progress" at bounding box center [355, 640] width 108 height 13
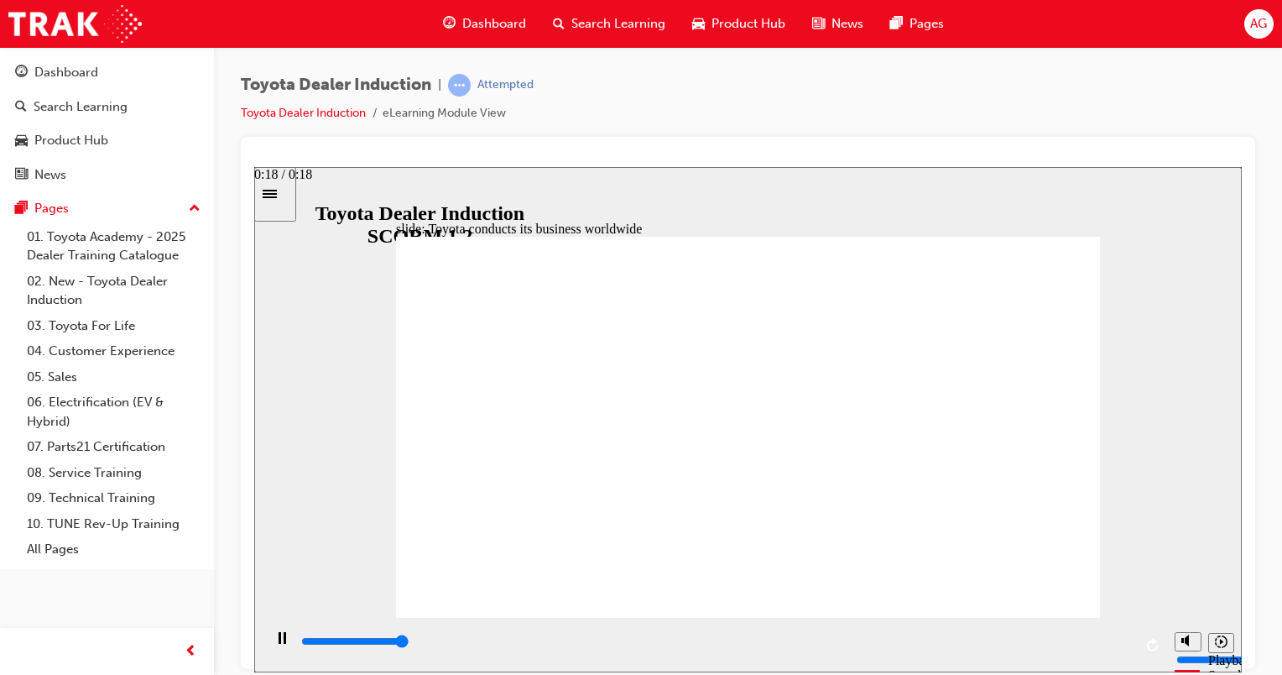
click at [410, 645] on input "slide progress" at bounding box center [355, 640] width 108 height 13
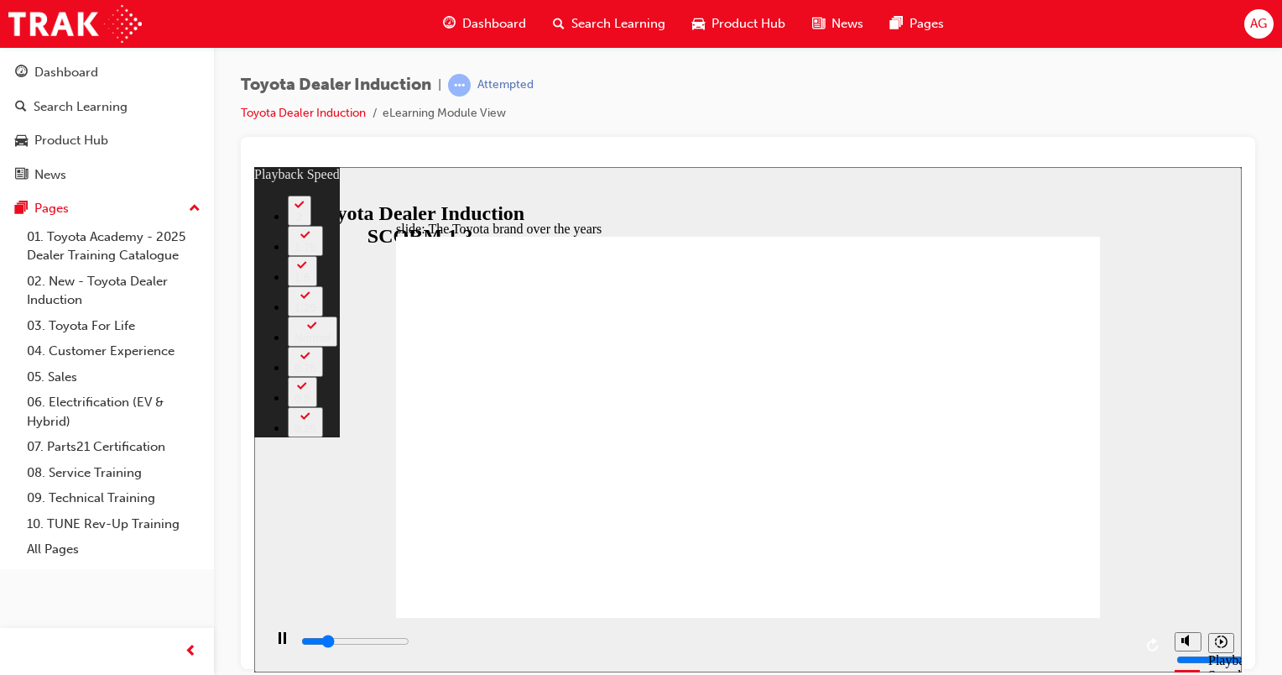
type input "1800"
type input "0"
type input "2100"
type input "0"
type input "2400"
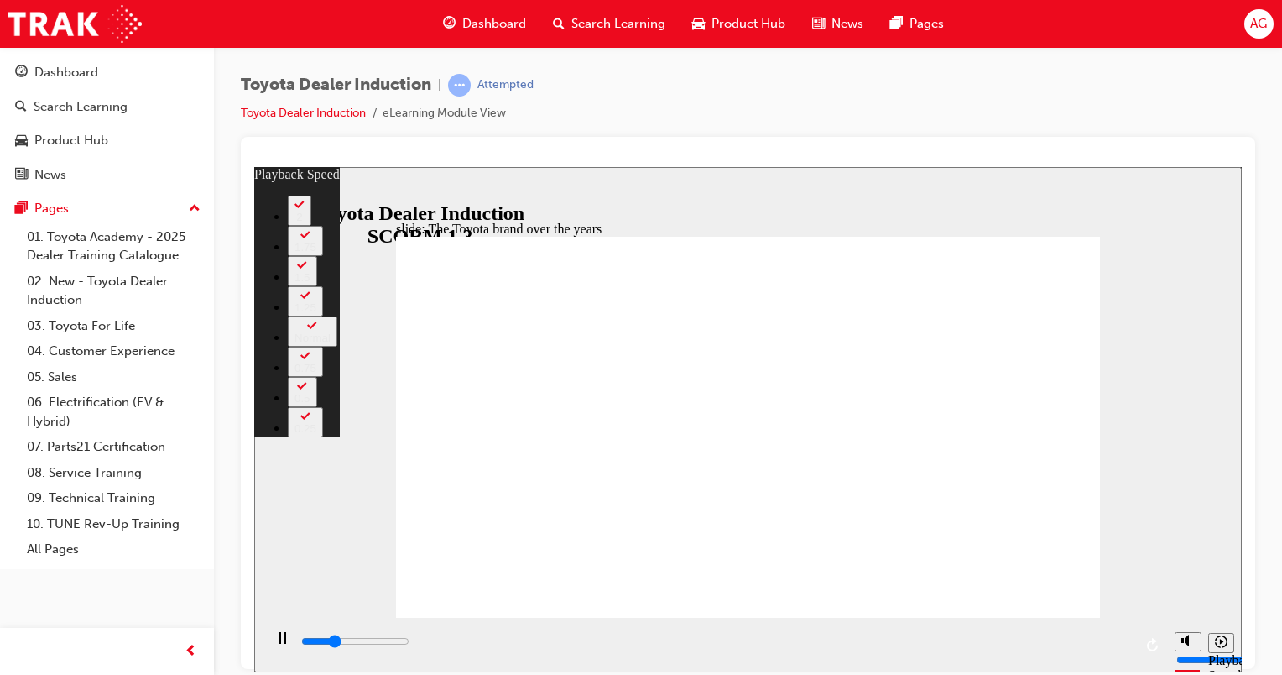
type input "1"
type input "2600"
type input "1"
type input "2900"
type input "1"
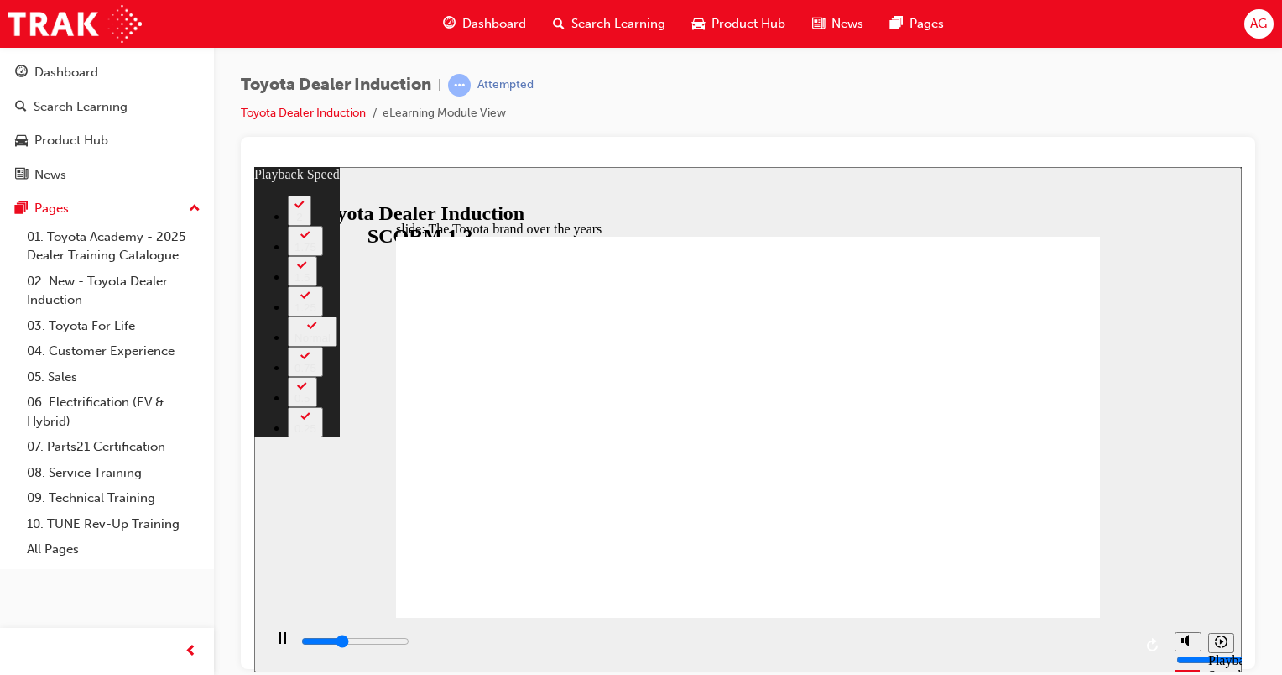
type input "3200"
type input "1"
type input "3200"
type input "164"
type input "3200"
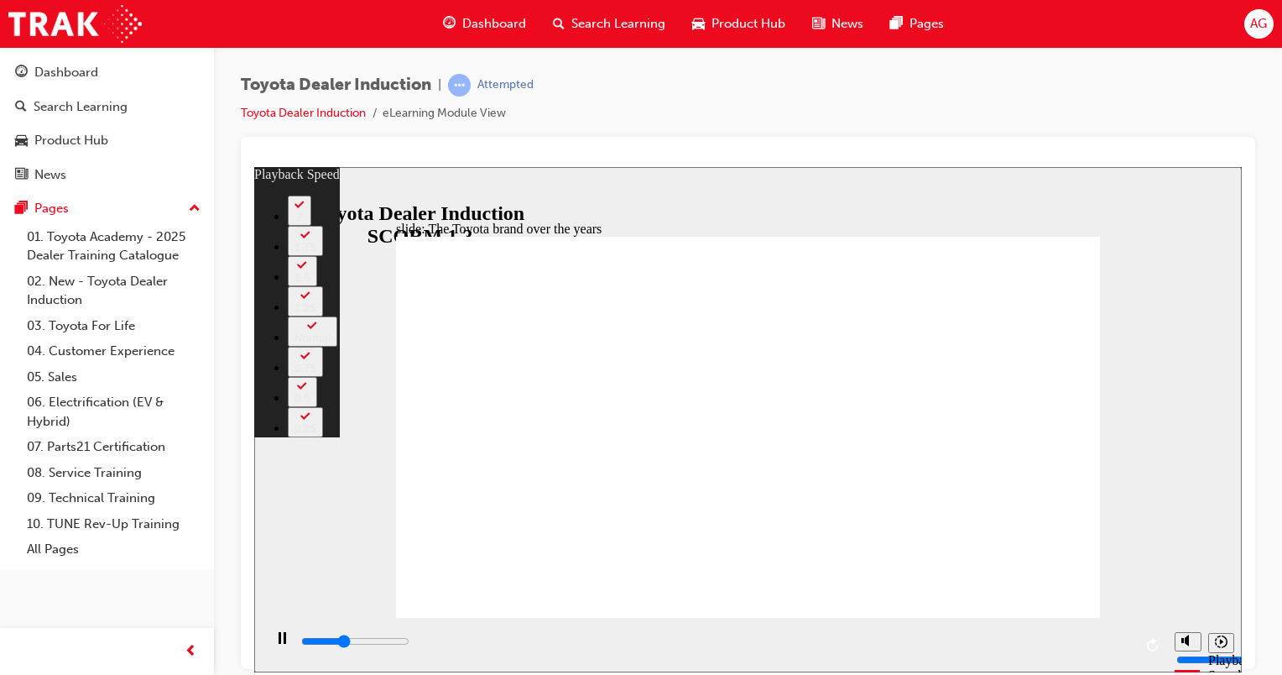
type input "164"
type input "3300"
type input "164"
type input "3600"
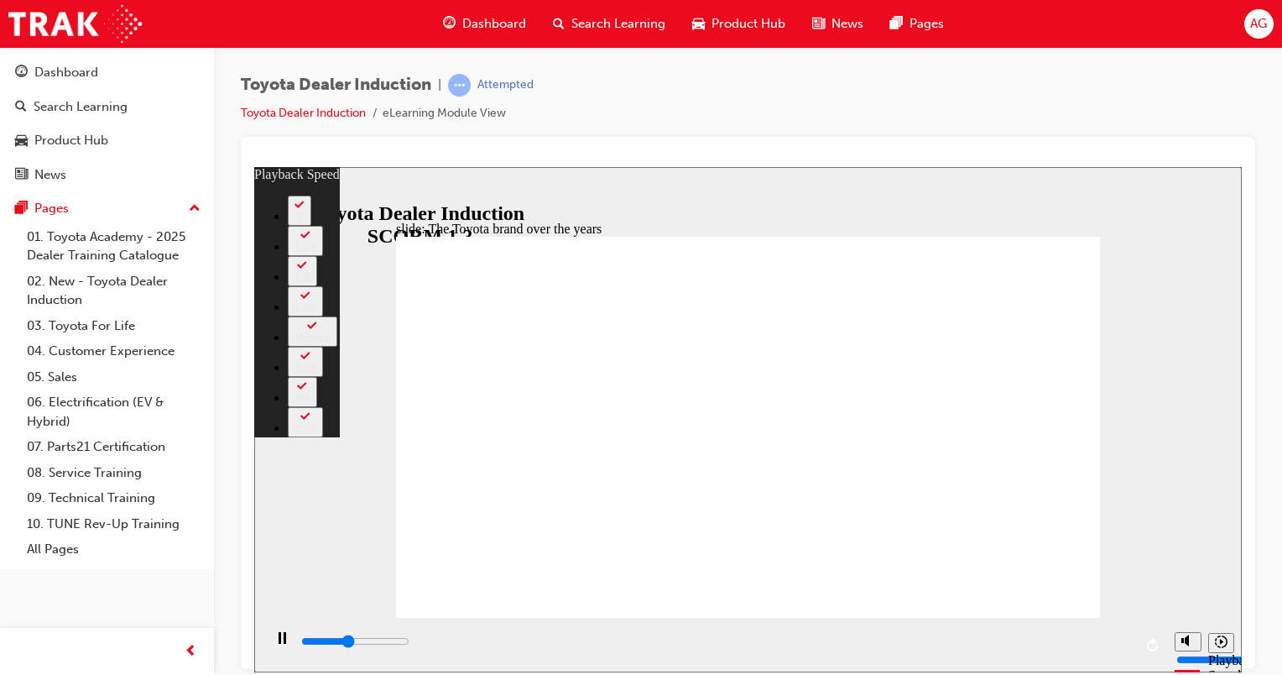
type input "164"
type input "3800"
type input "164"
type input "4100"
type input "165"
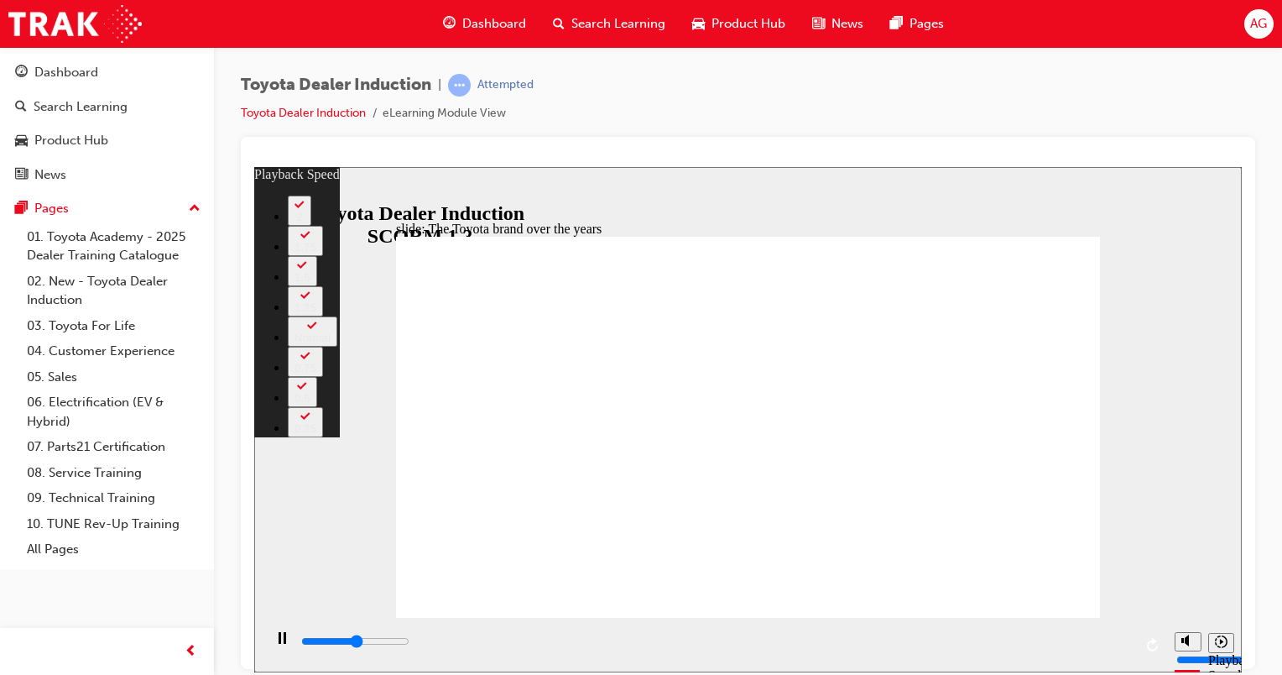
type input "4400"
type input "165"
type input "4500"
type input "165"
type input "4600"
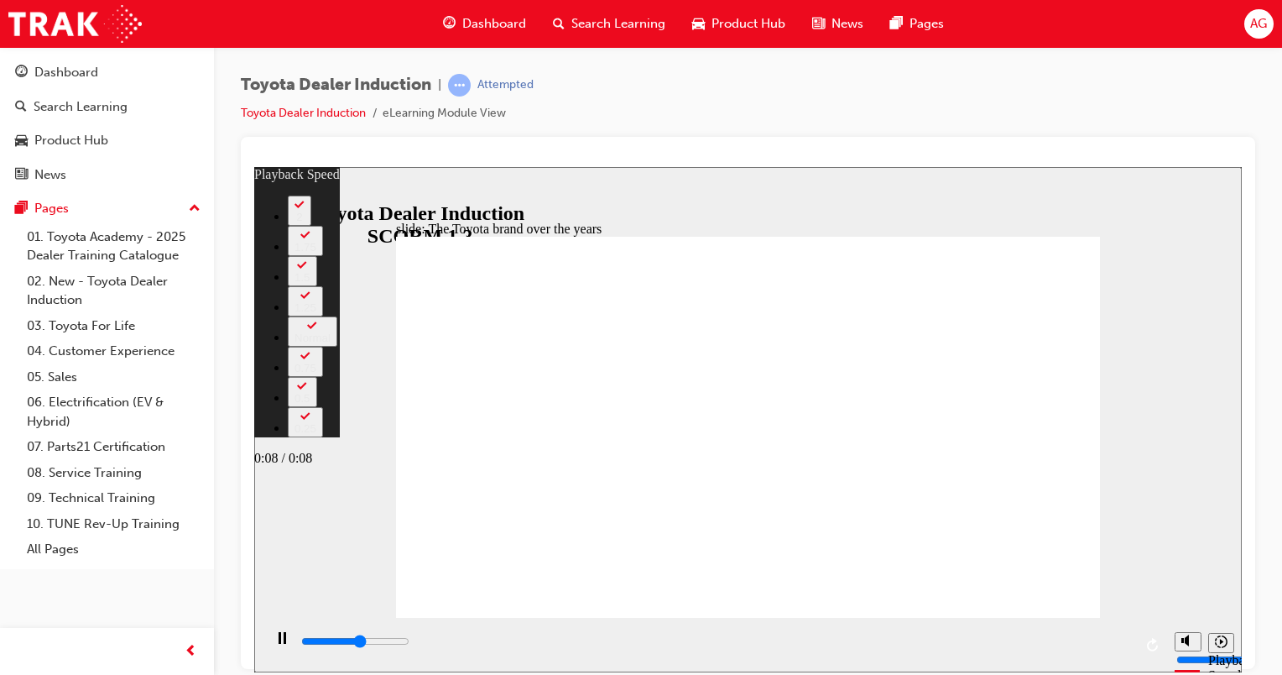
type input "165"
type input "4800"
type input "165"
type input "6600"
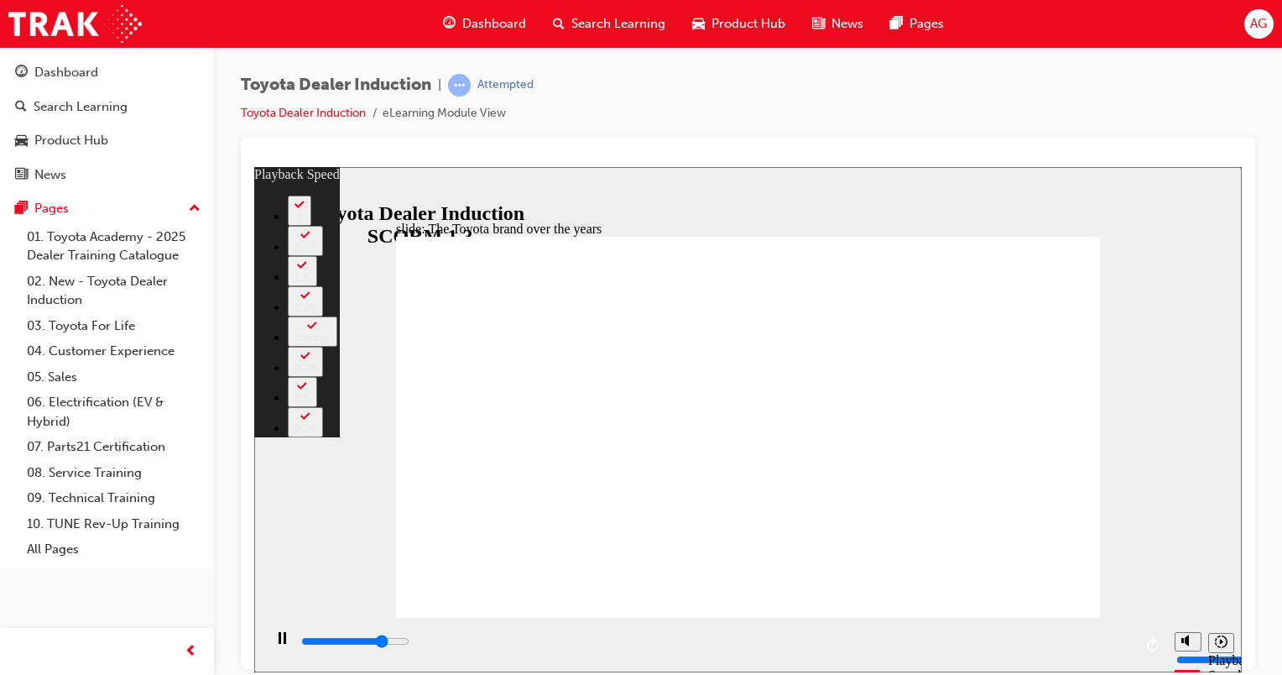
type input "165"
type input "6600"
type input "165"
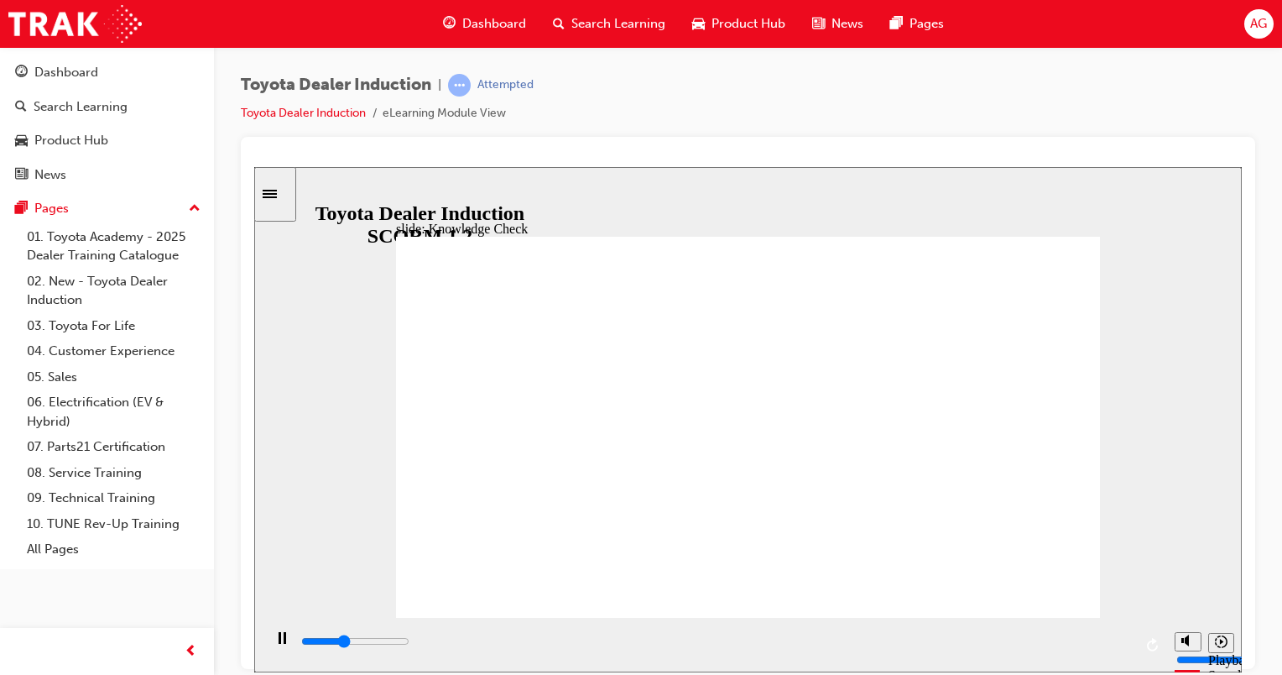
type input "1900"
radio input "true"
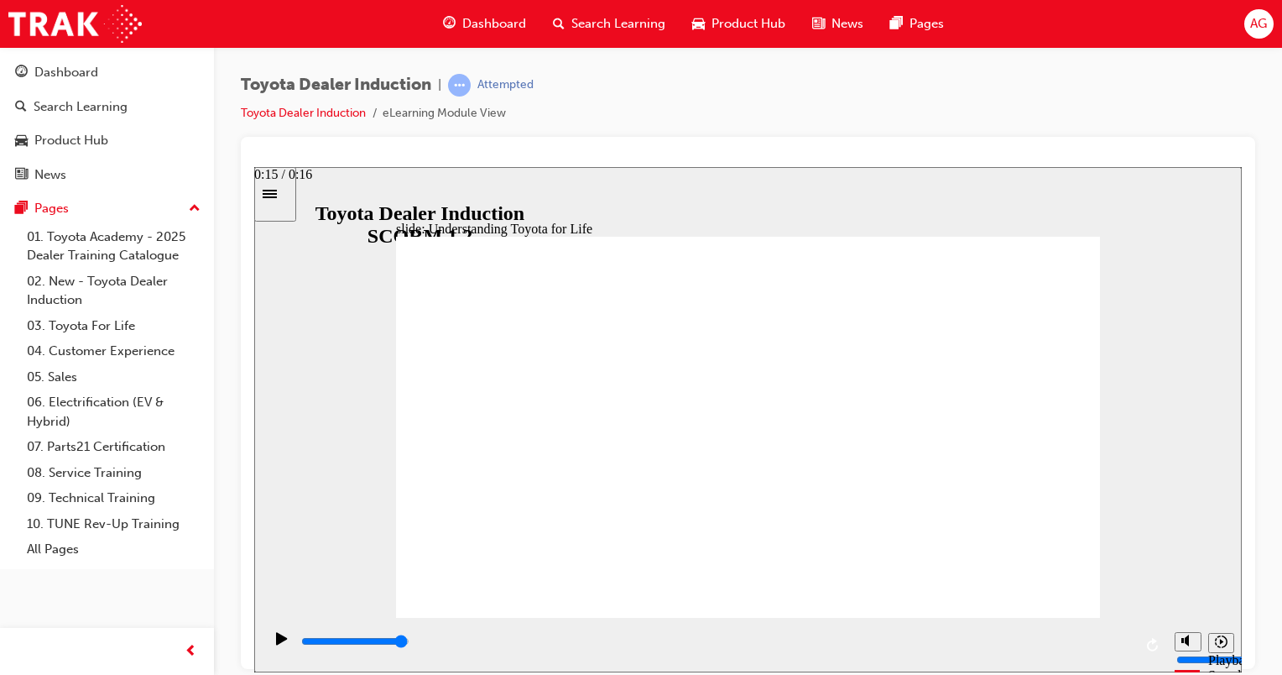
click at [1117, 648] on div "playback controls" at bounding box center [716, 641] width 833 height 18
click at [1121, 646] on div "playback controls" at bounding box center [716, 641] width 833 height 18
click at [410, 645] on input "slide progress" at bounding box center [355, 640] width 108 height 13
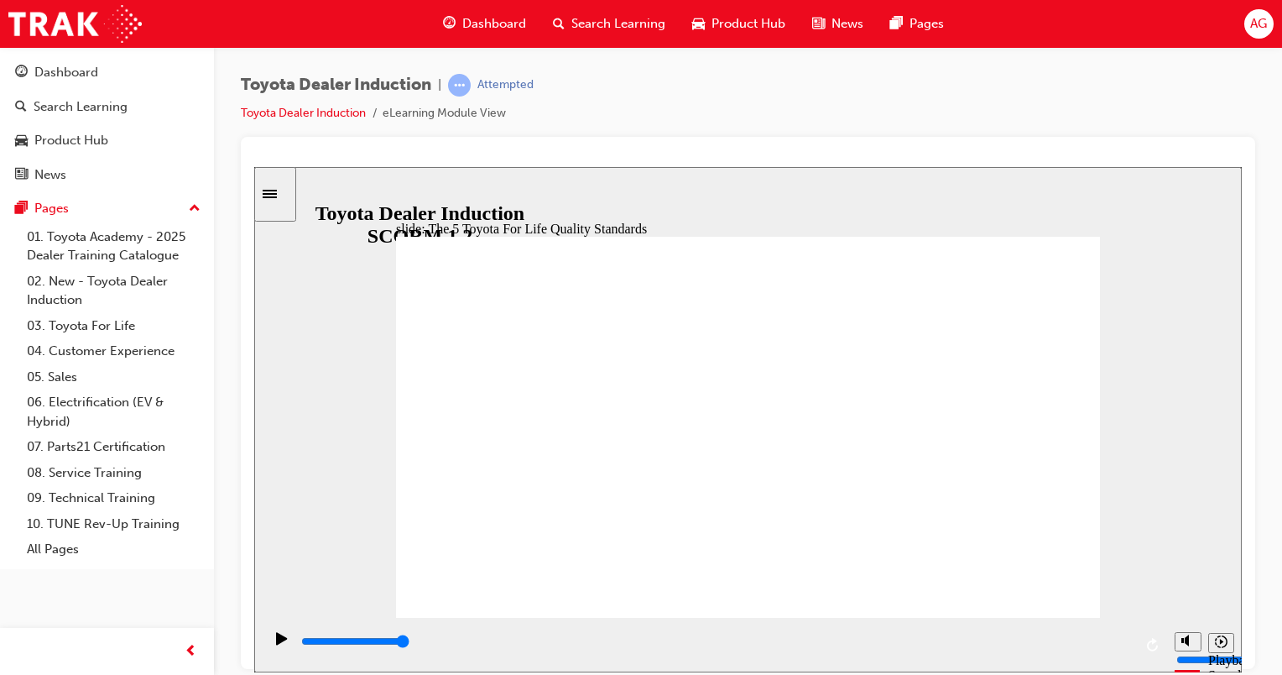
drag, startPoint x: 803, startPoint y: 582, endPoint x: 838, endPoint y: 578, distance: 34.7
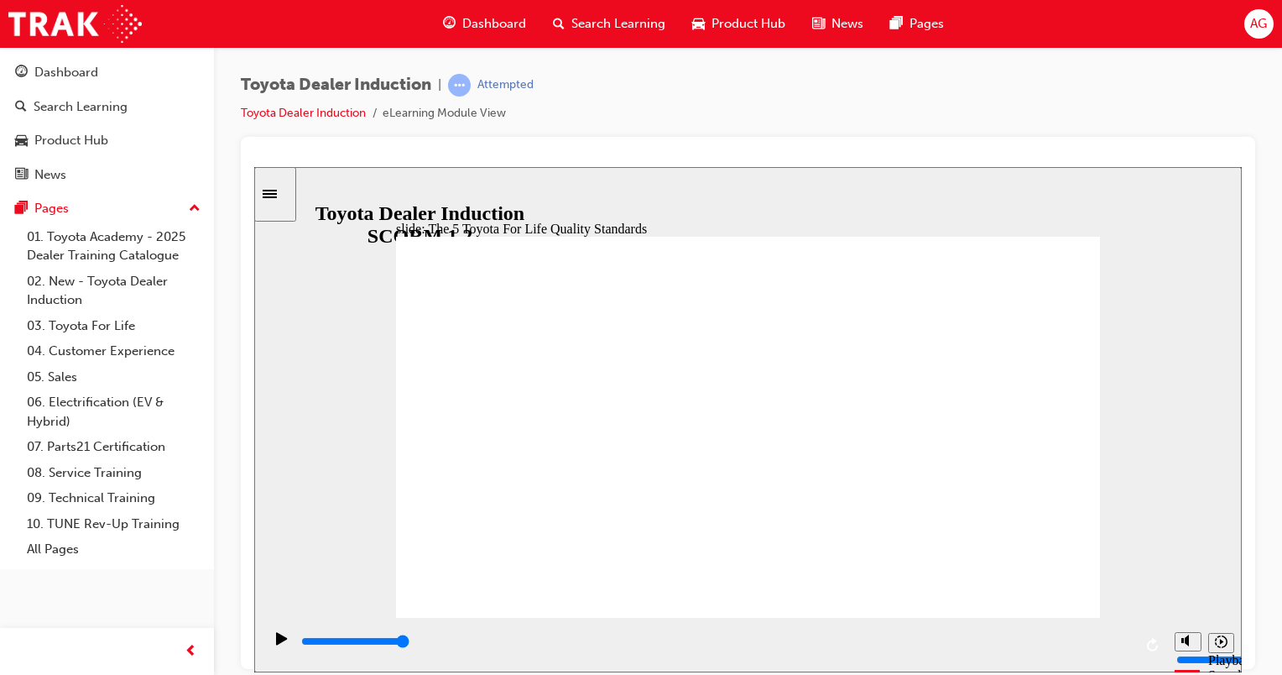
click at [1121, 646] on div "playback controls" at bounding box center [716, 641] width 833 height 18
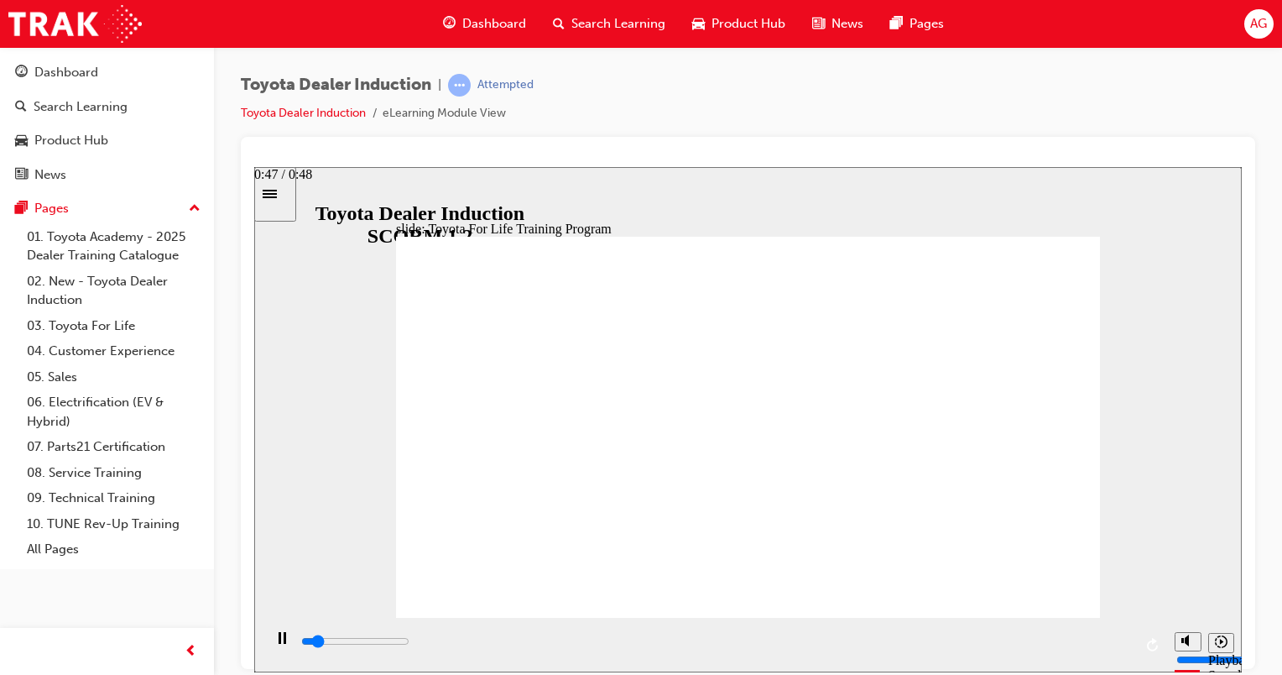
click at [1125, 640] on div "playback controls" at bounding box center [716, 641] width 833 height 18
click at [1118, 640] on div "playback controls" at bounding box center [716, 641] width 833 height 18
click at [1111, 641] on div "playback controls" at bounding box center [716, 641] width 833 height 18
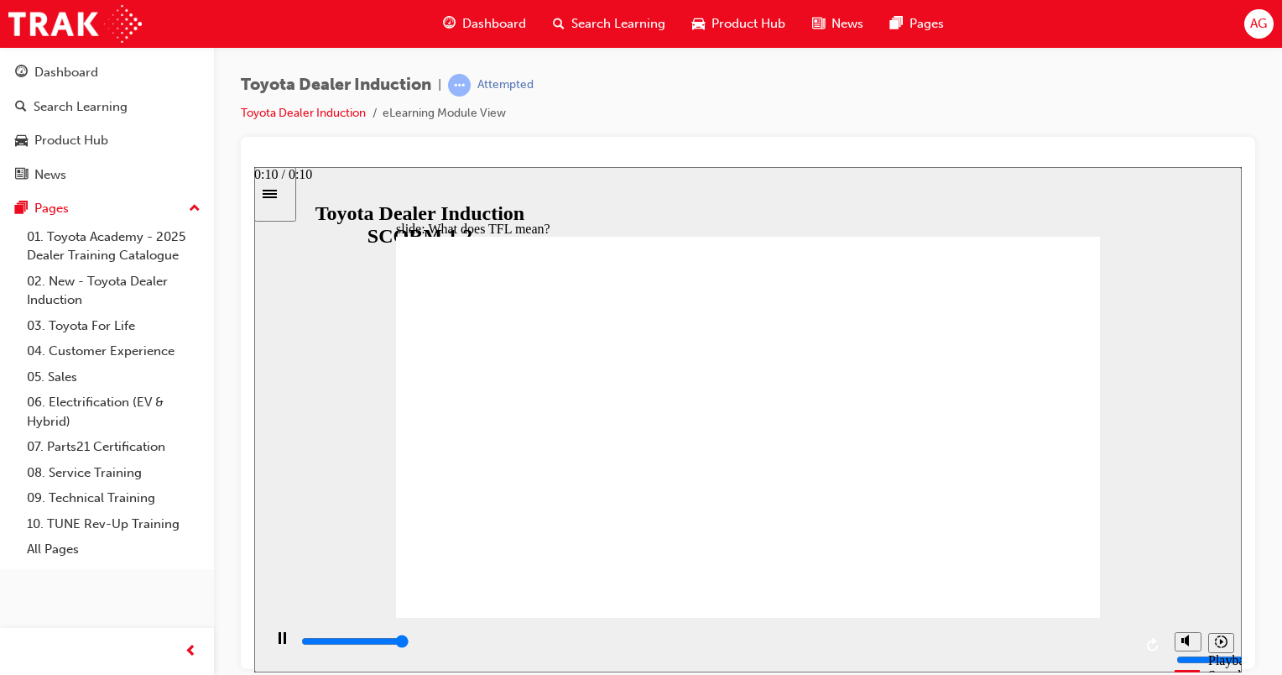
type input "10800"
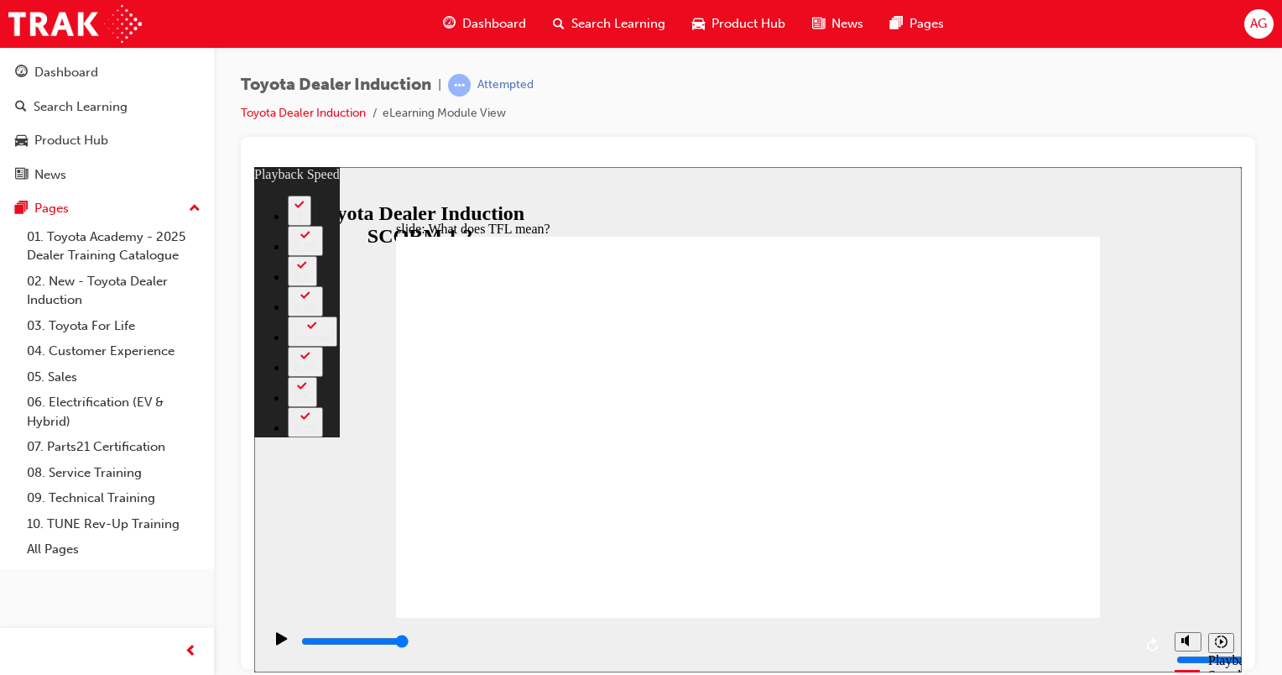
type input "139"
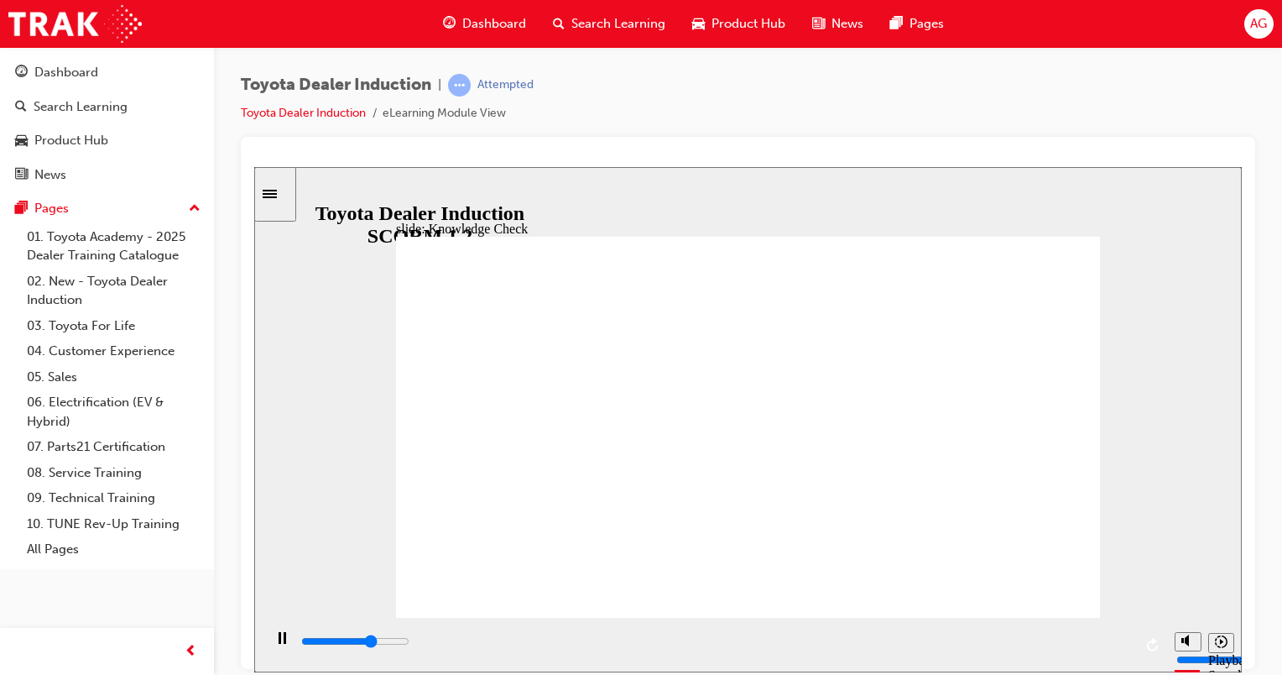
type input "3300"
radio input "true"
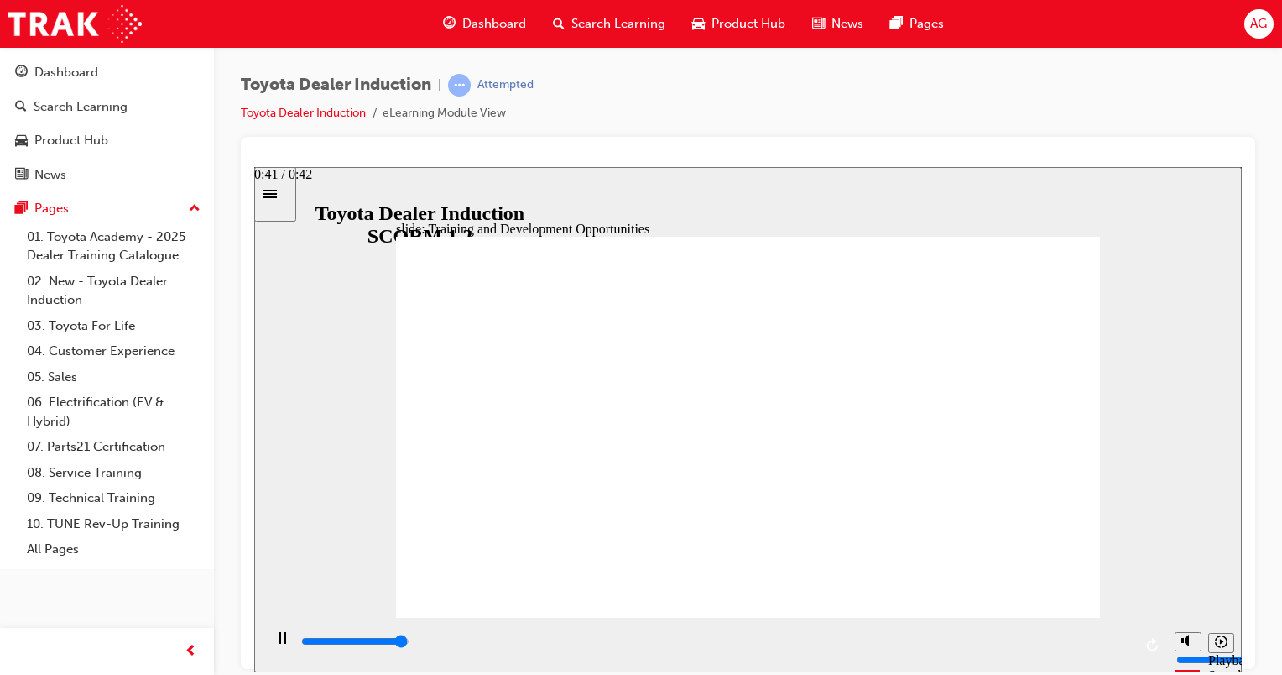
click at [1120, 640] on div "playback controls" at bounding box center [716, 641] width 833 height 18
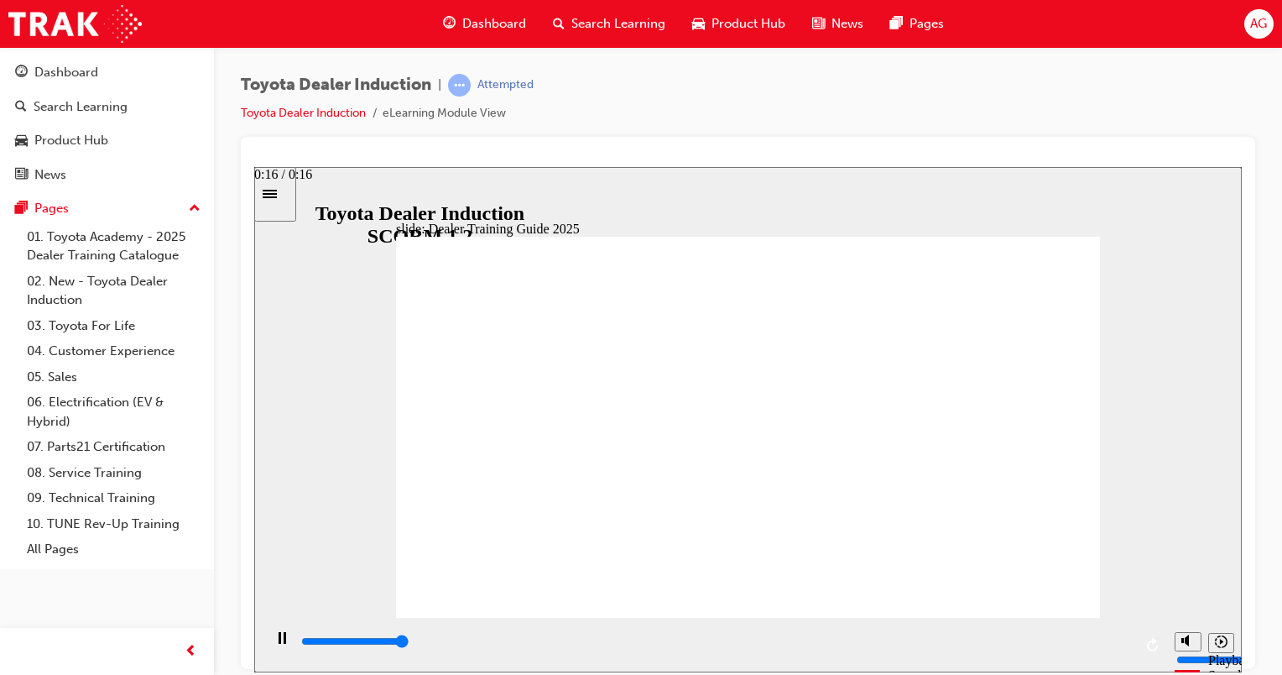
click at [410, 643] on input "slide progress" at bounding box center [355, 640] width 108 height 13
click at [1121, 646] on div "playback controls" at bounding box center [716, 641] width 833 height 18
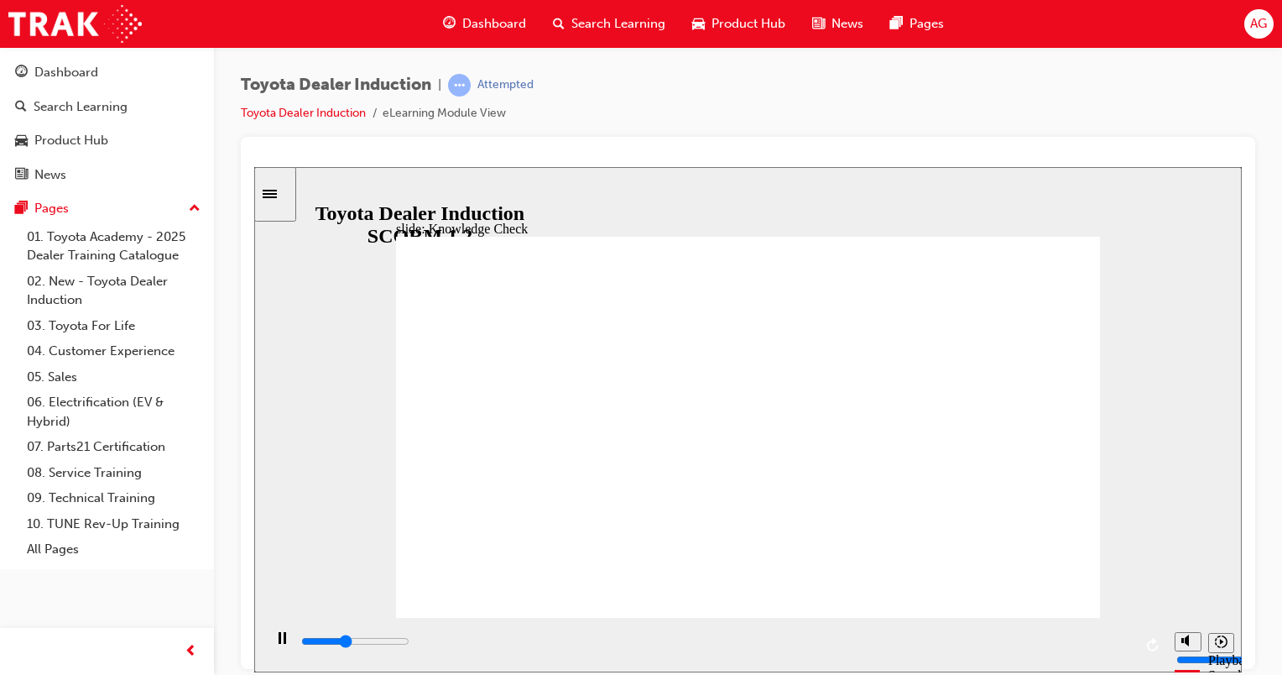
type input "2000"
radio input "true"
type input "700"
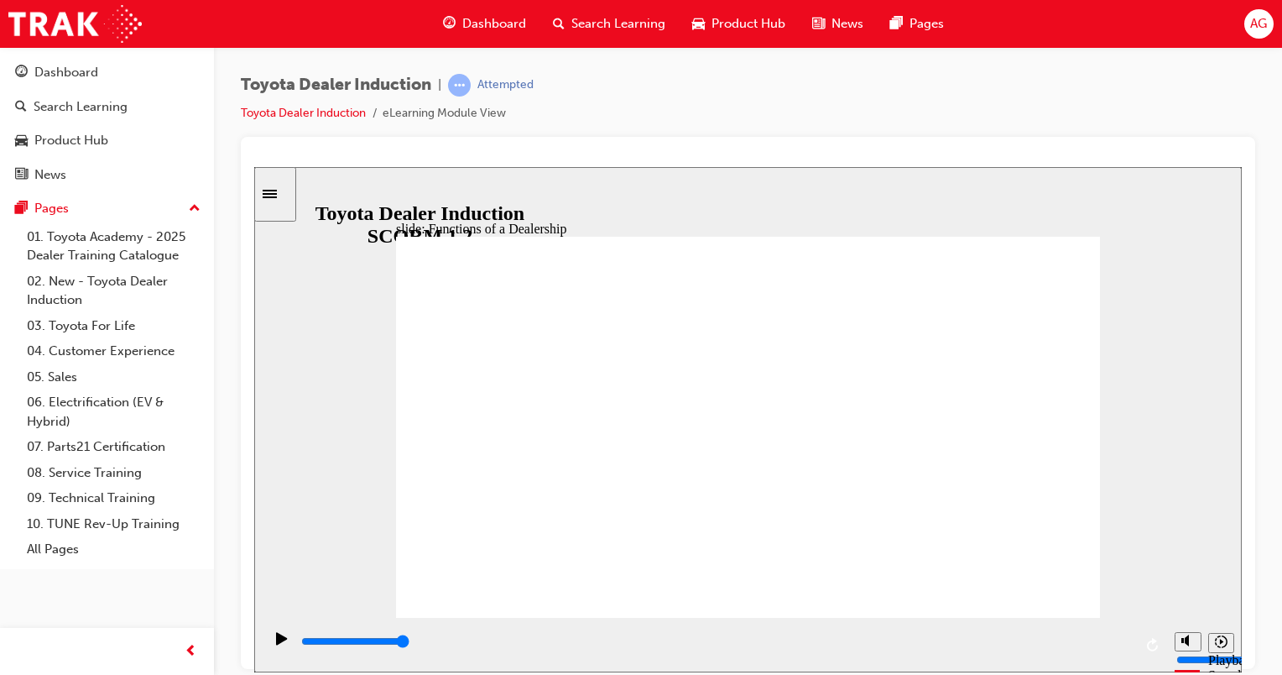
drag, startPoint x: 1036, startPoint y: 586, endPoint x: 1135, endPoint y: 493, distance: 135.4
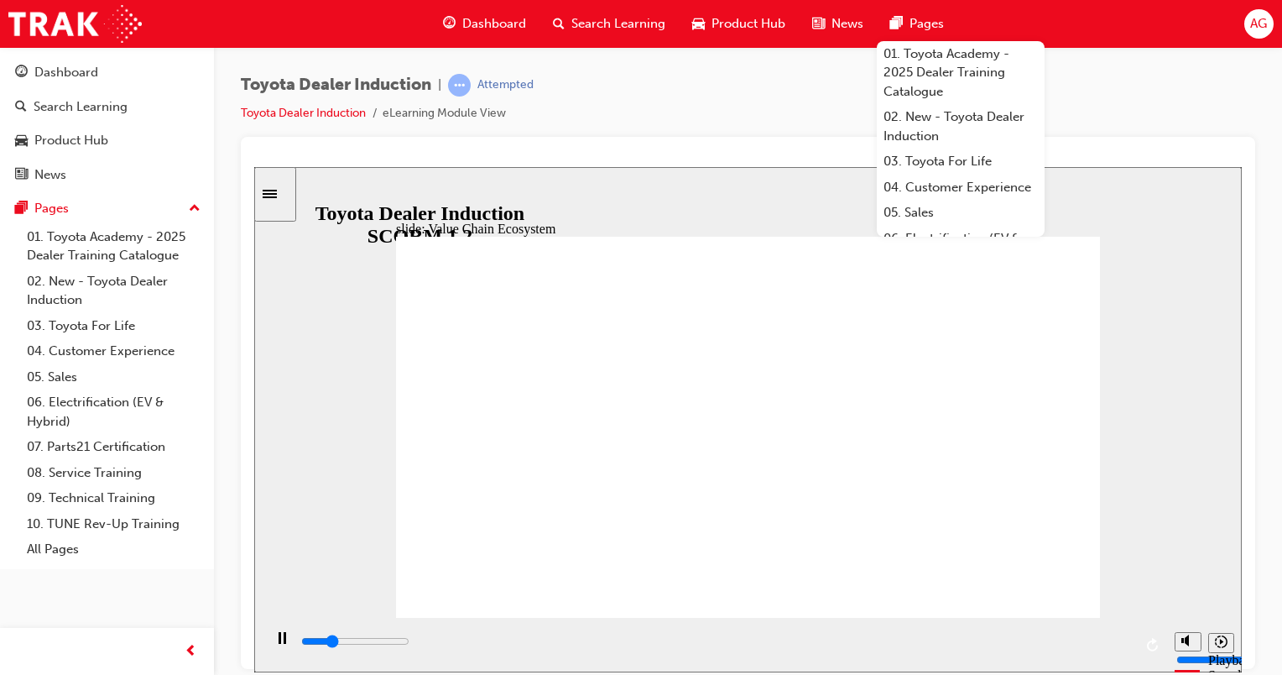
click at [677, 134] on div "Toyota Dealer Induction | Attempted Toyota Dealer Induction eLearning Module Vi…" at bounding box center [748, 105] width 1015 height 63
click at [1115, 640] on div "playback controls" at bounding box center [716, 641] width 833 height 18
type input "11300"
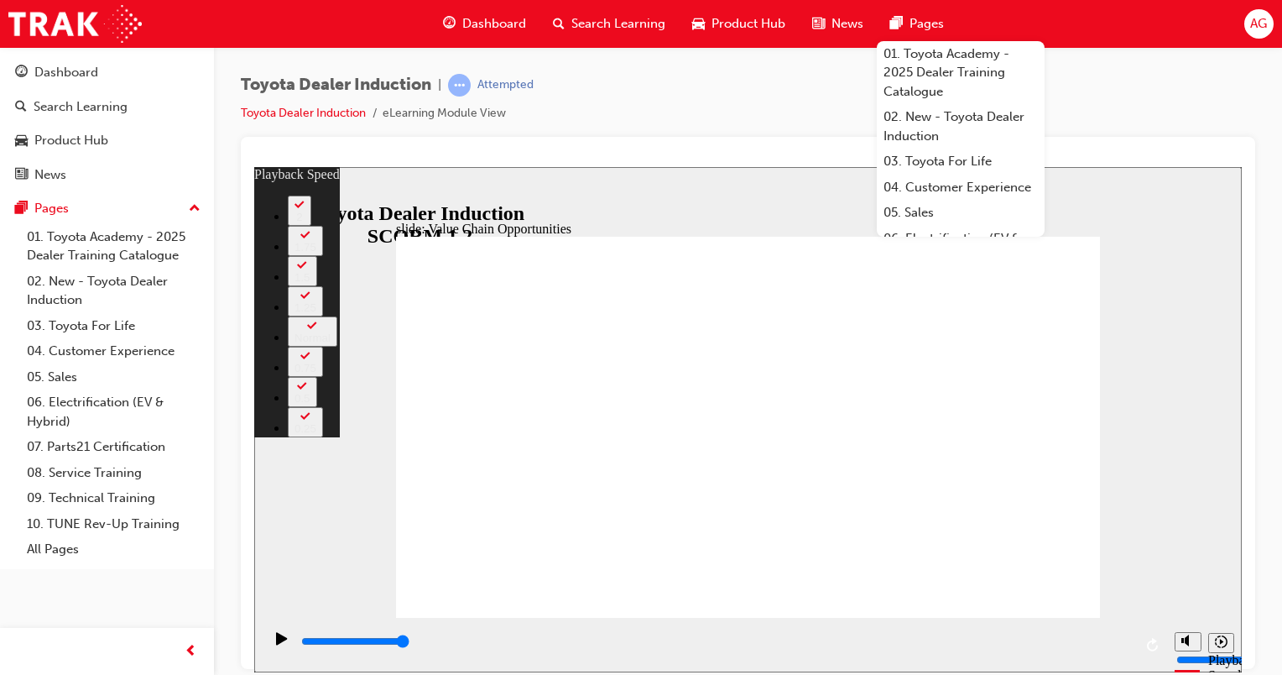
click at [661, 170] on div "slide: Value Chain Opportunities Rectangle 1 playback speed 2 1.75 1.5 1.25 Nor…" at bounding box center [748, 418] width 988 height 505
type input "64"
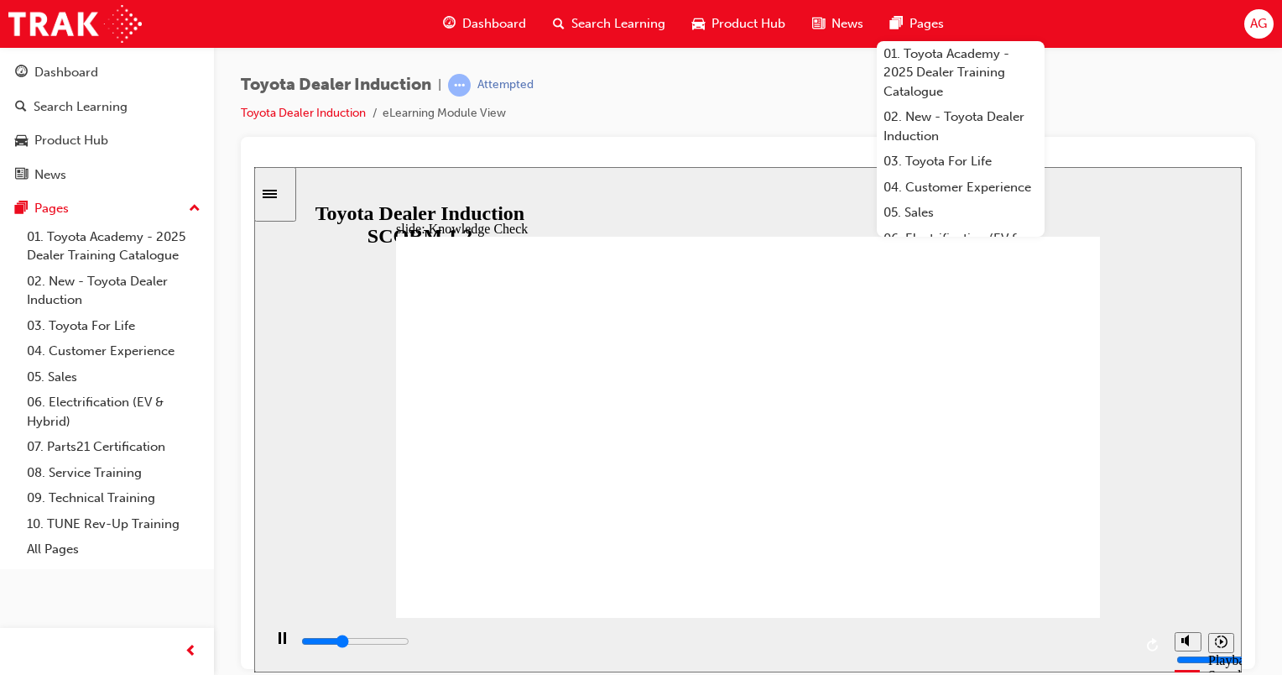
type input "1900"
radio input "true"
type input "2100"
radio input "true"
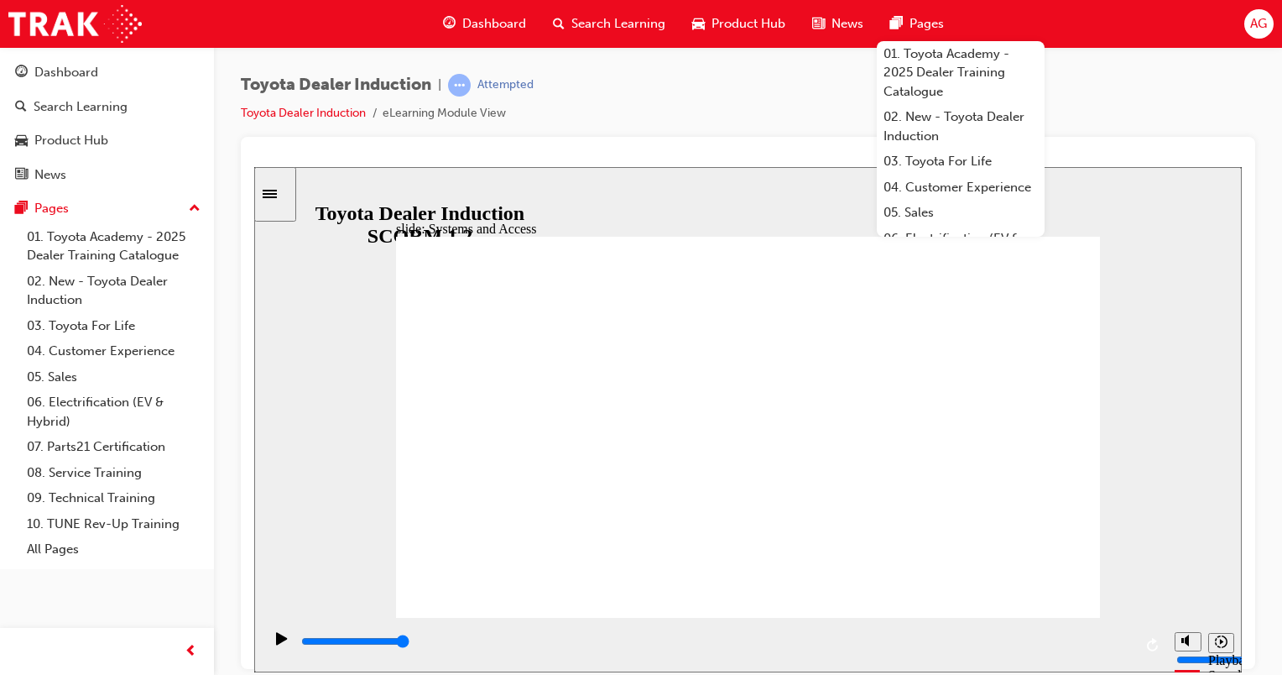
click at [1128, 646] on div "playback controls" at bounding box center [716, 641] width 833 height 18
click at [410, 643] on input "slide progress" at bounding box center [355, 640] width 108 height 13
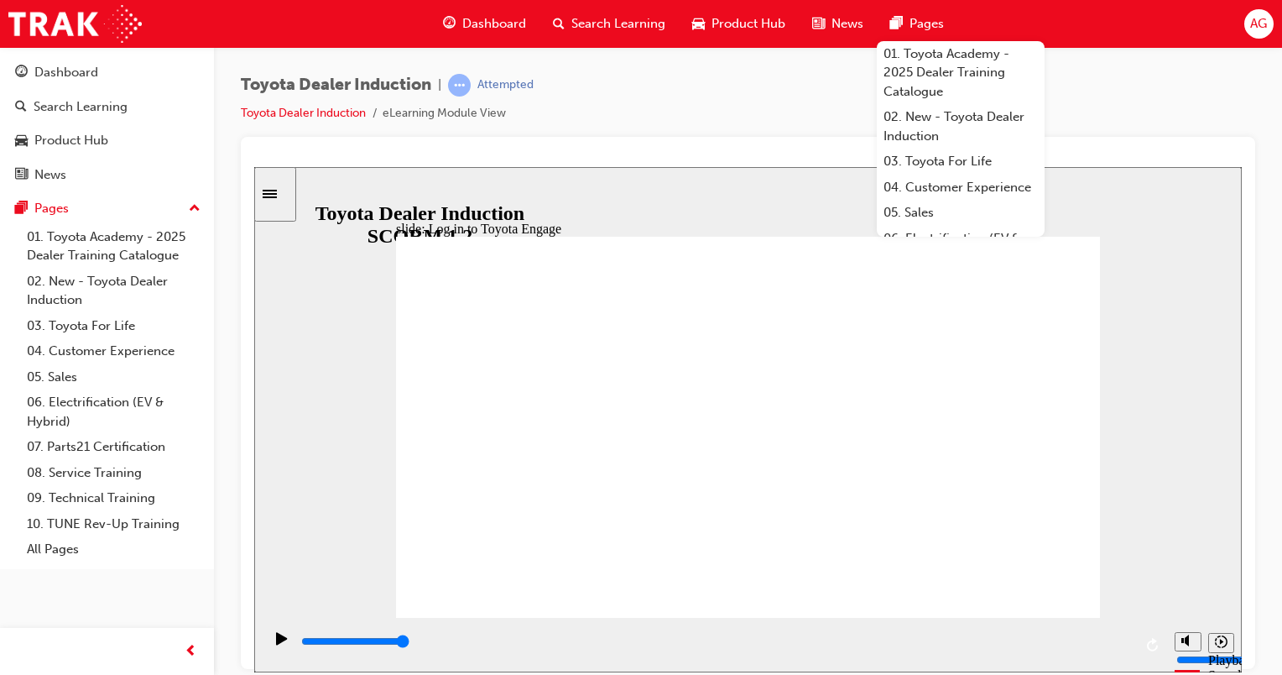
click at [1131, 645] on div "playback controls" at bounding box center [716, 641] width 833 height 18
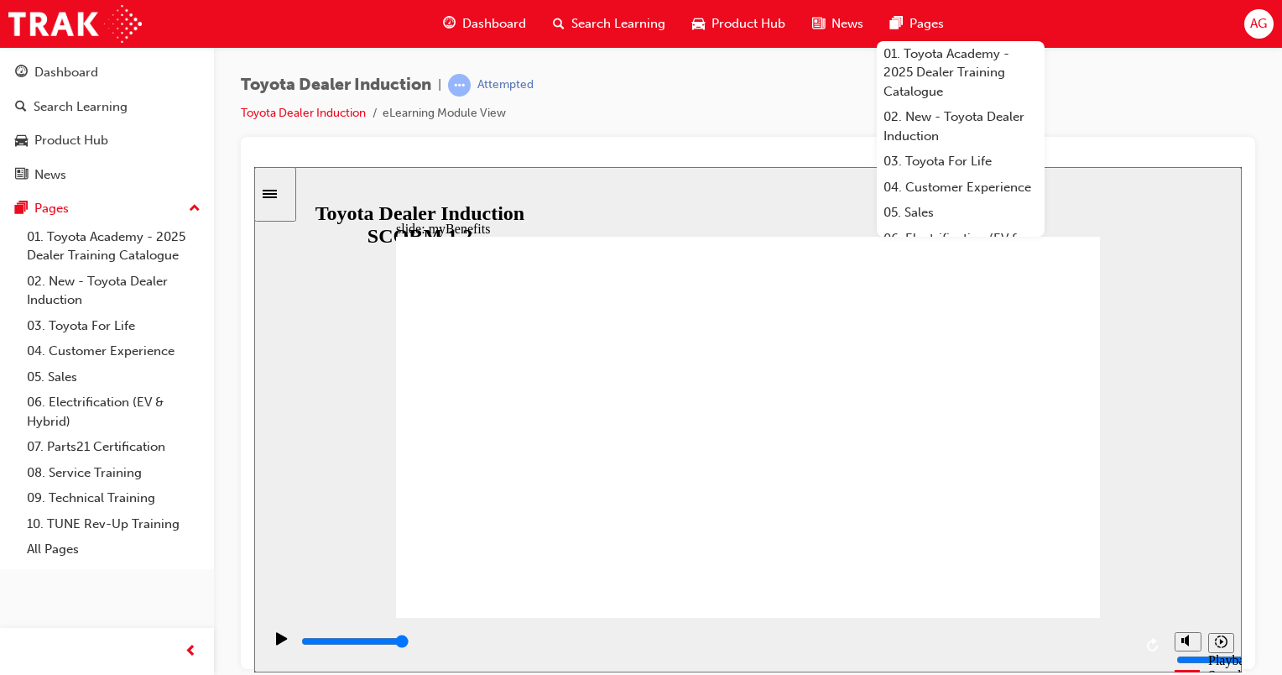
click at [1119, 638] on div "playback controls" at bounding box center [716, 641] width 833 height 18
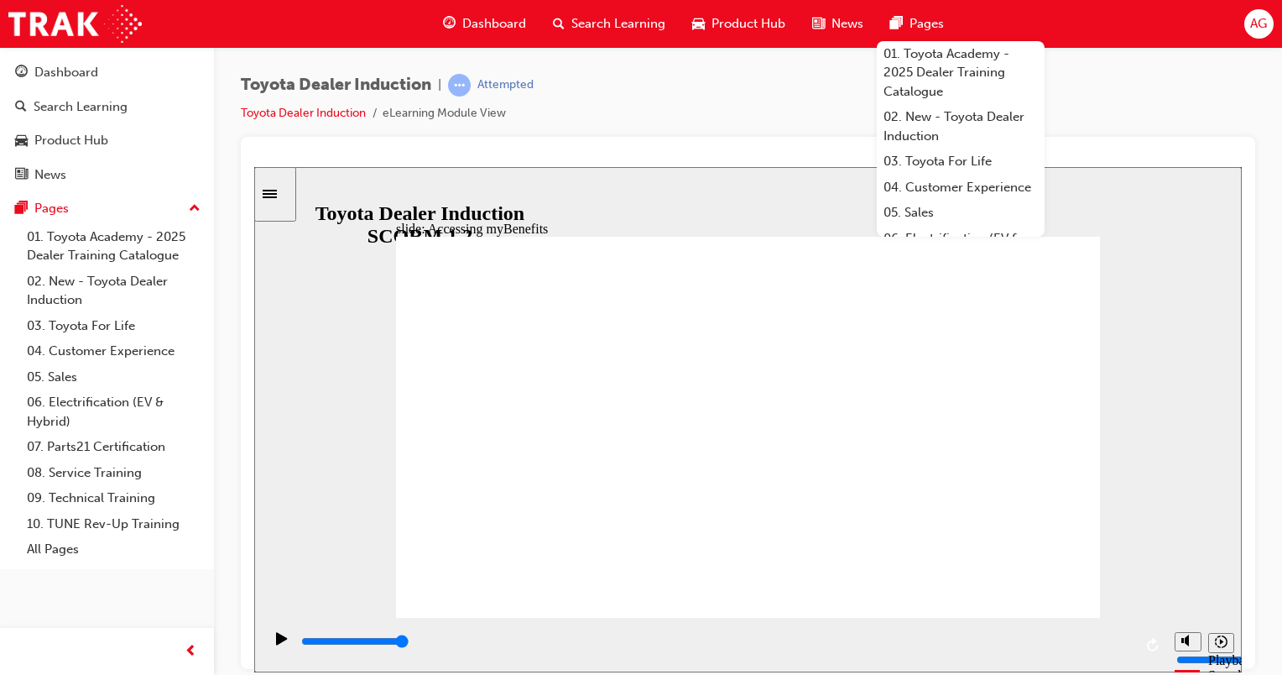
type input "3200"
type input "Toyota Engage App"
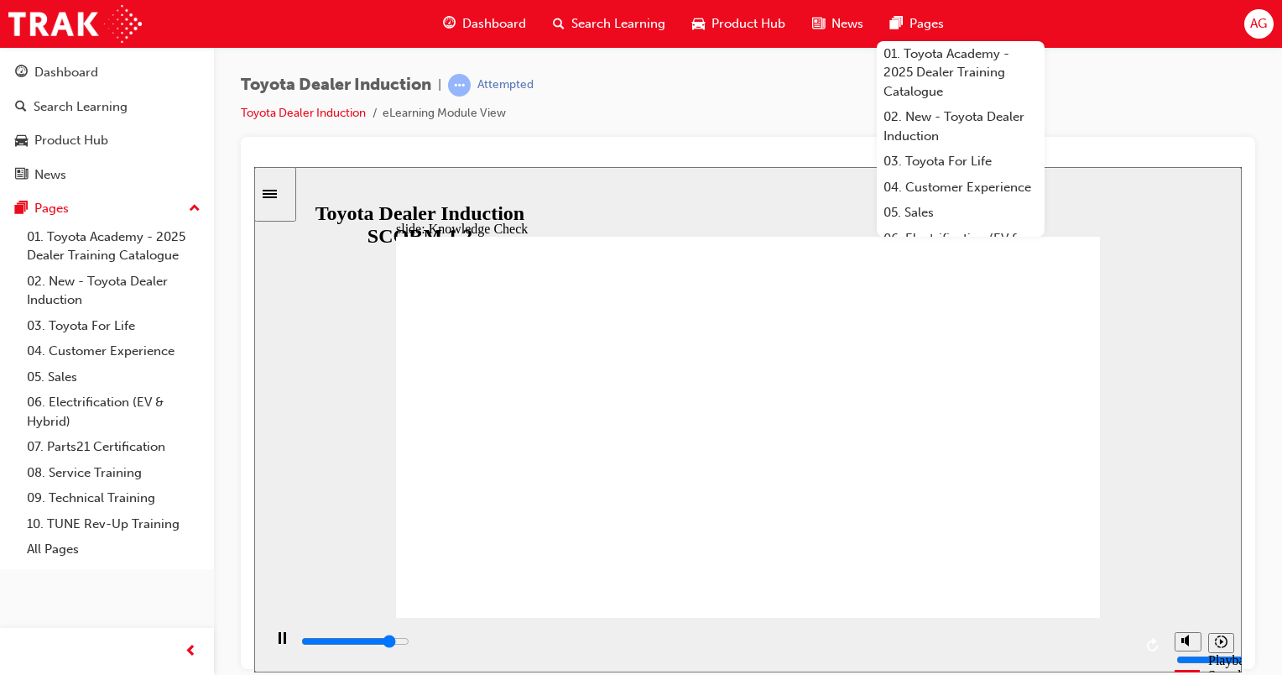
type input "5000"
type input "Toyota Engage App"
click at [1123, 641] on div "playback controls" at bounding box center [716, 641] width 833 height 18
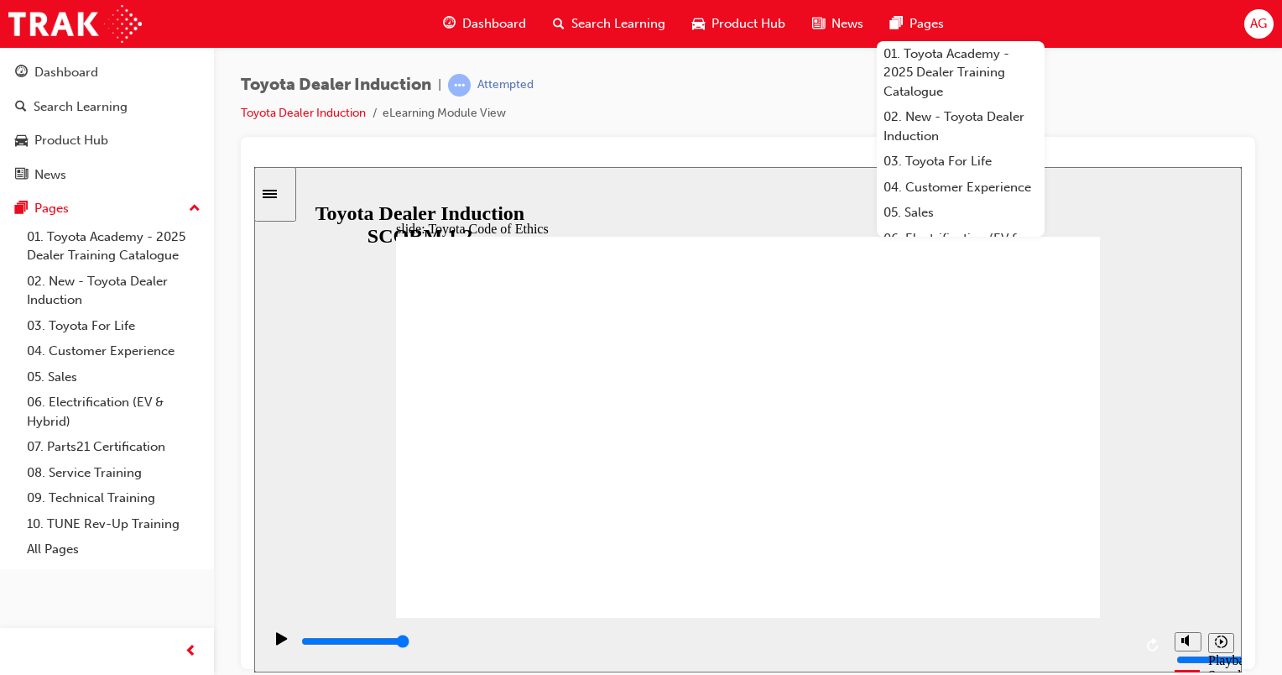
click at [410, 644] on input "slide progress" at bounding box center [355, 640] width 108 height 13
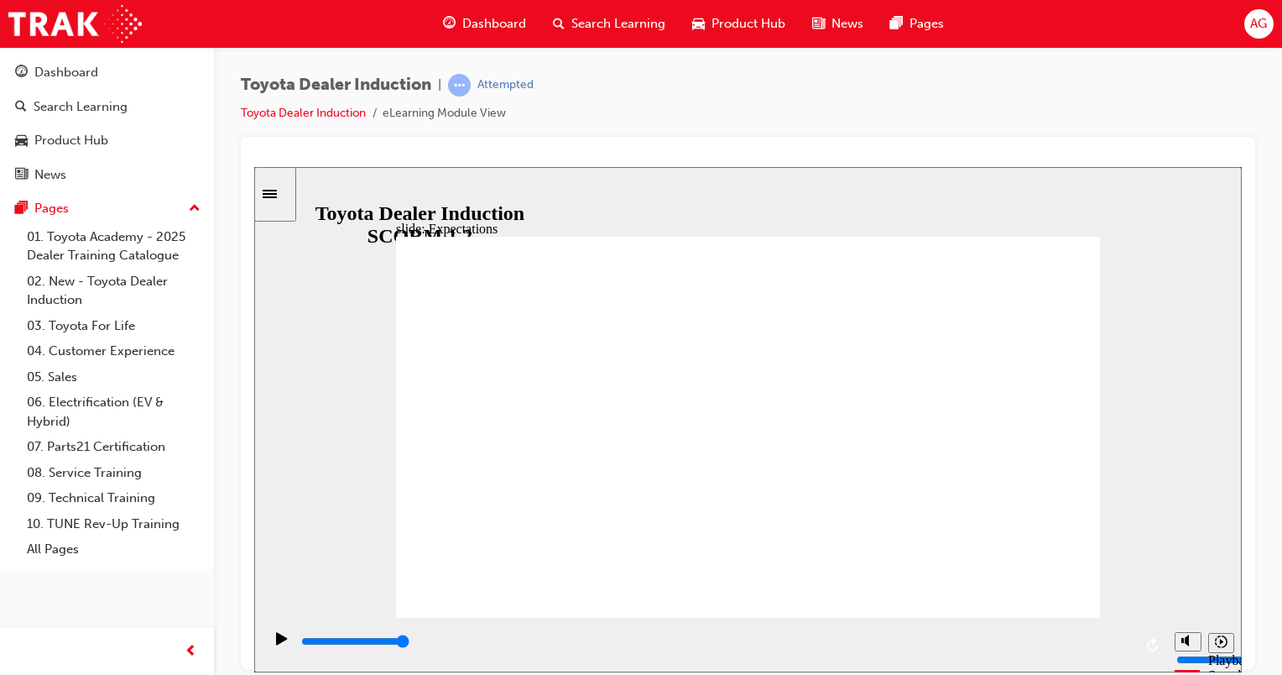
drag, startPoint x: 738, startPoint y: 341, endPoint x: 751, endPoint y: 337, distance: 14.1
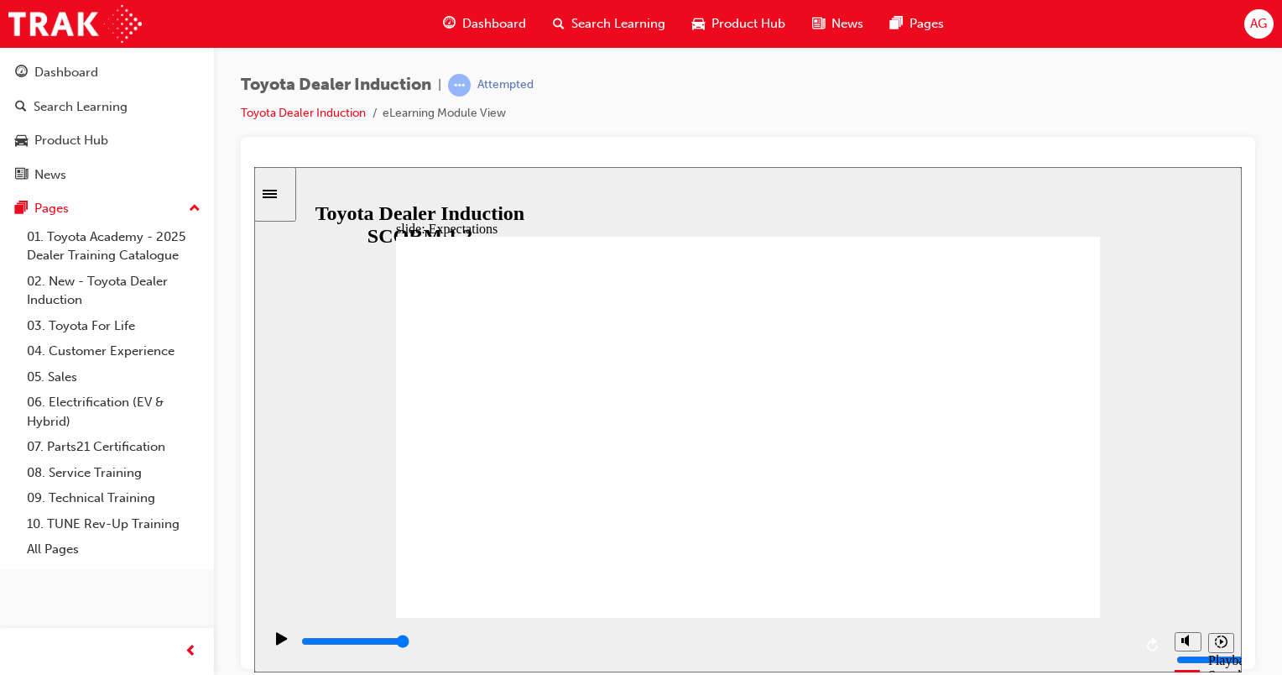
drag, startPoint x: 1069, startPoint y: 567, endPoint x: 1064, endPoint y: 577, distance: 10.5
click at [410, 645] on input "slide progress" at bounding box center [355, 640] width 108 height 13
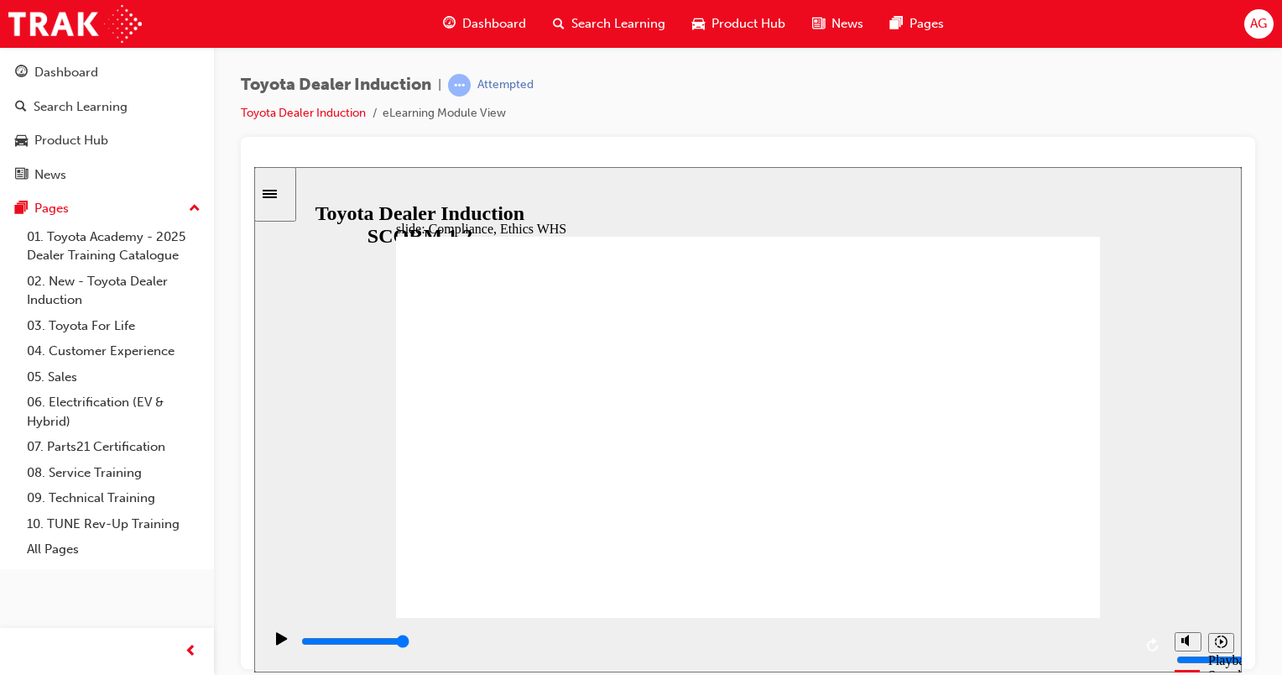
click at [410, 645] on input "slide progress" at bounding box center [355, 640] width 108 height 13
type input "8400"
checkbox input "true"
drag, startPoint x: 469, startPoint y: 317, endPoint x: 460, endPoint y: 335, distance: 19.9
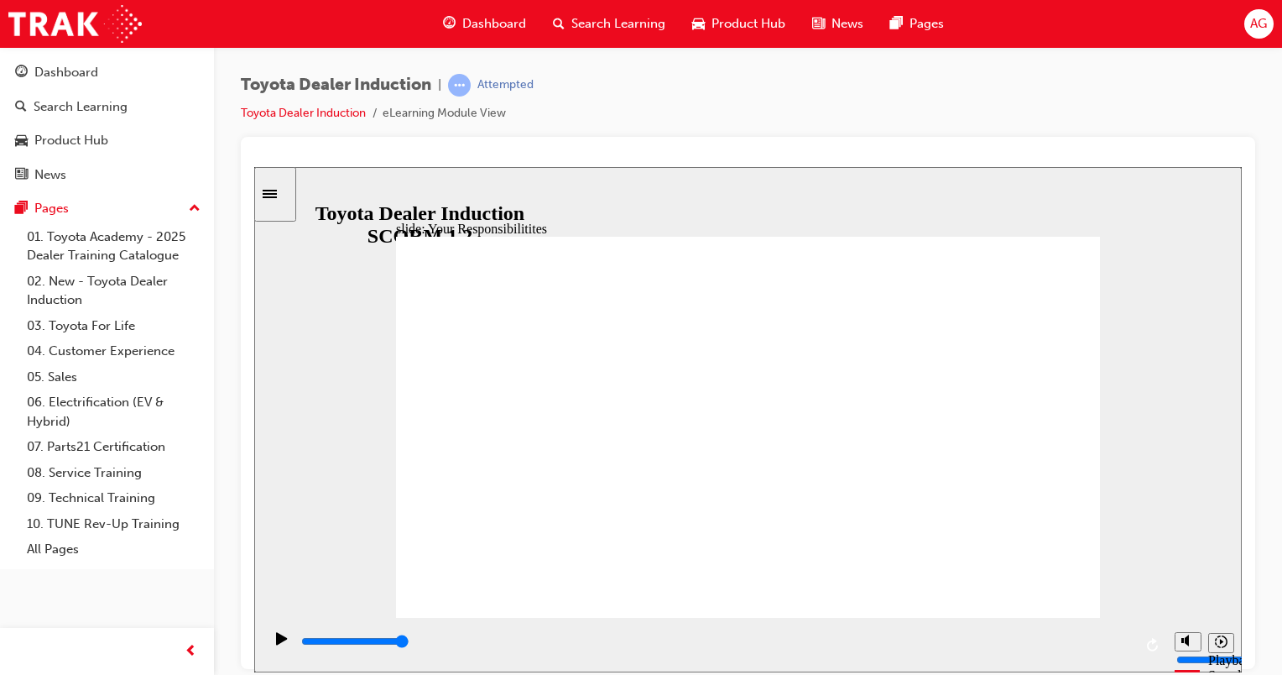
checkbox input "true"
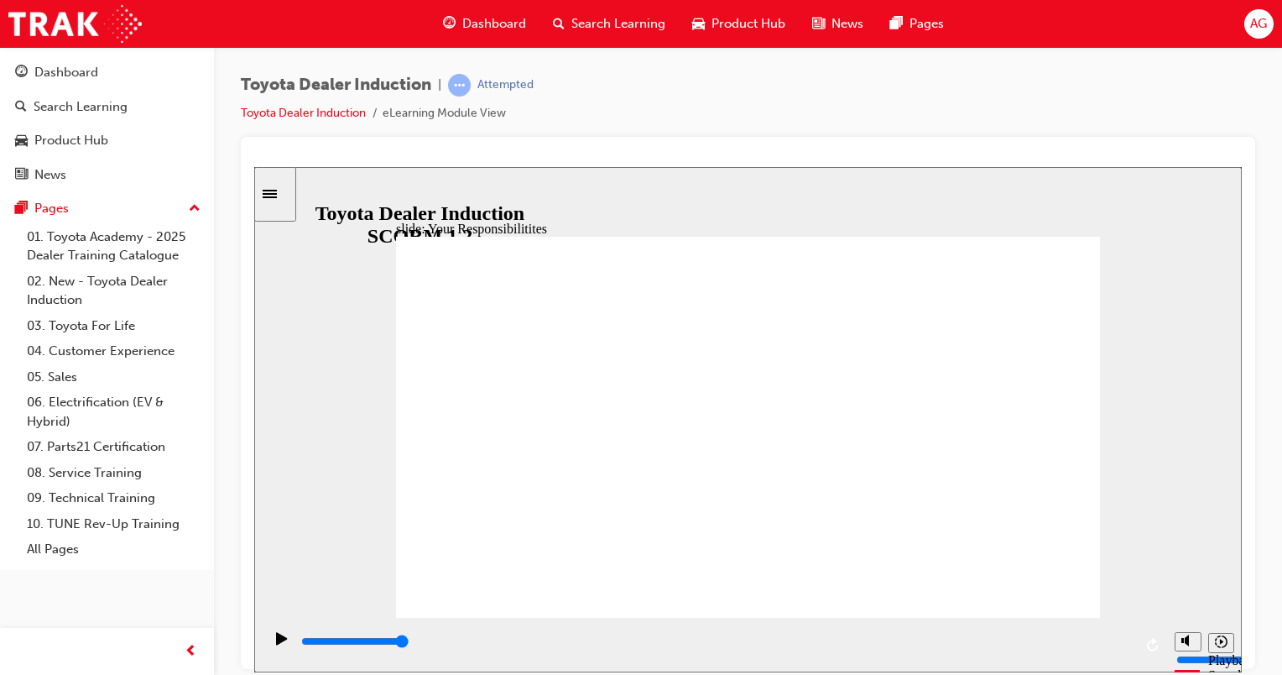
checkbox input "true"
click at [1123, 649] on div "playback controls" at bounding box center [716, 641] width 833 height 18
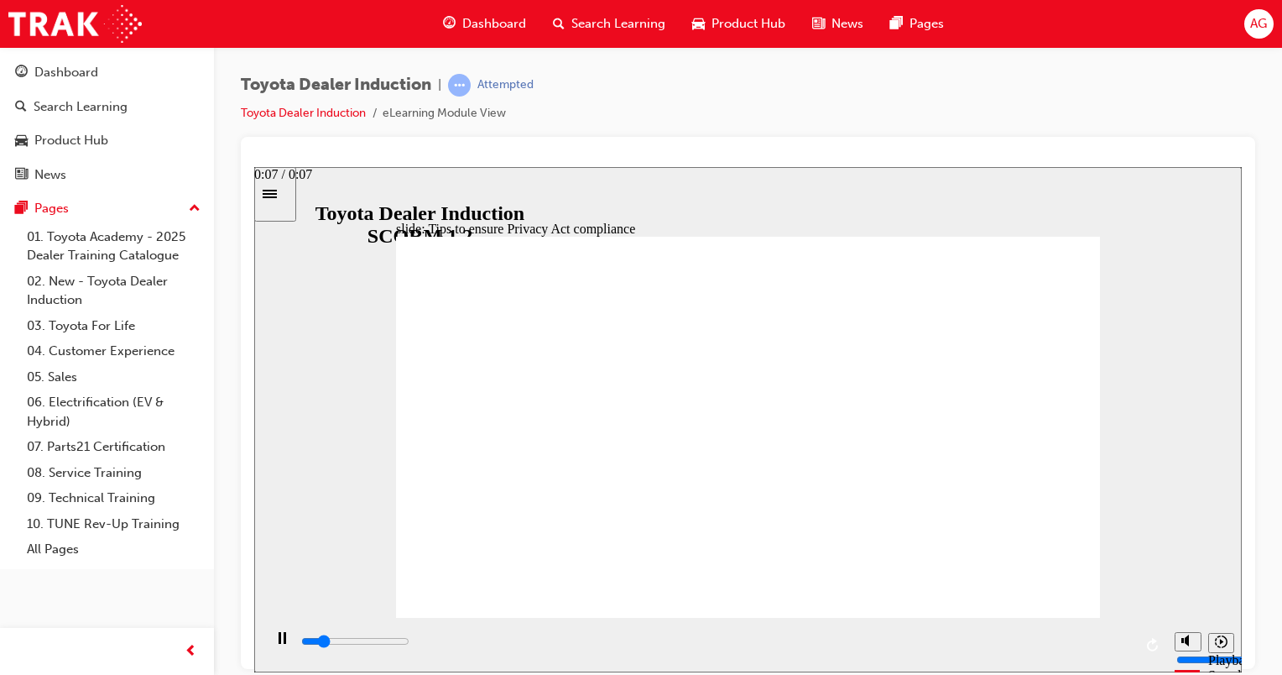
click at [1121, 640] on div "playback controls" at bounding box center [716, 641] width 833 height 18
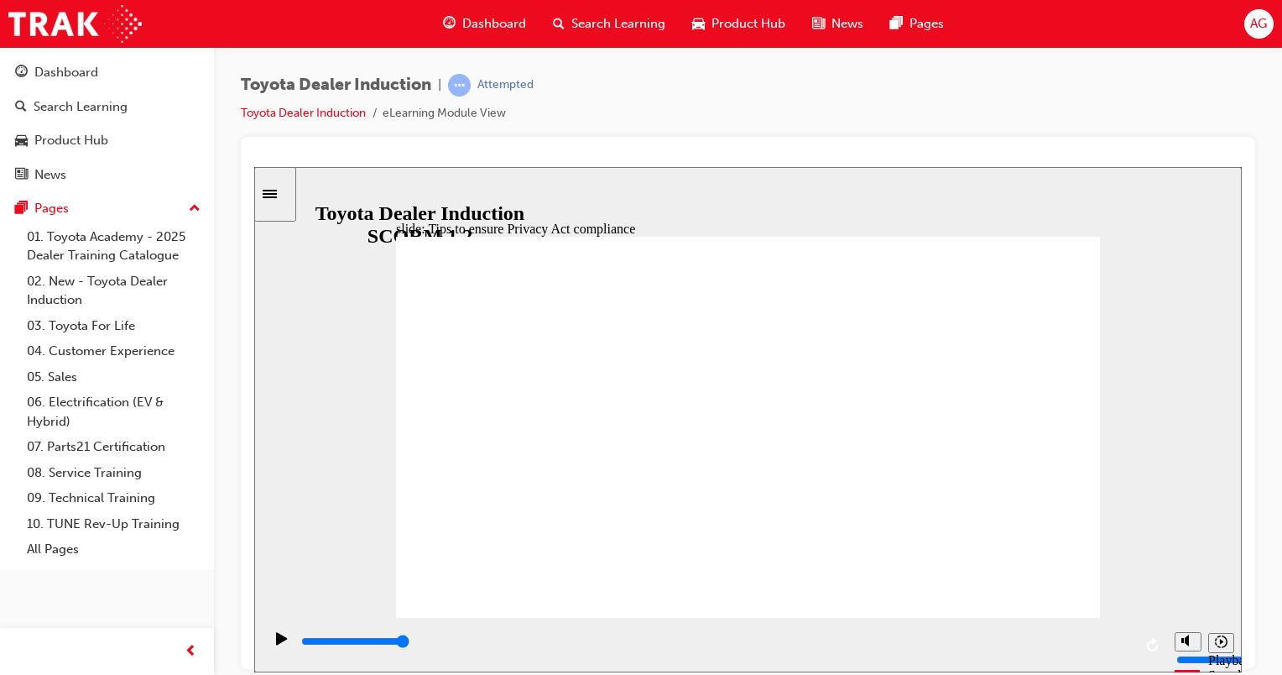
click at [1121, 646] on div "playback controls" at bounding box center [716, 641] width 833 height 18
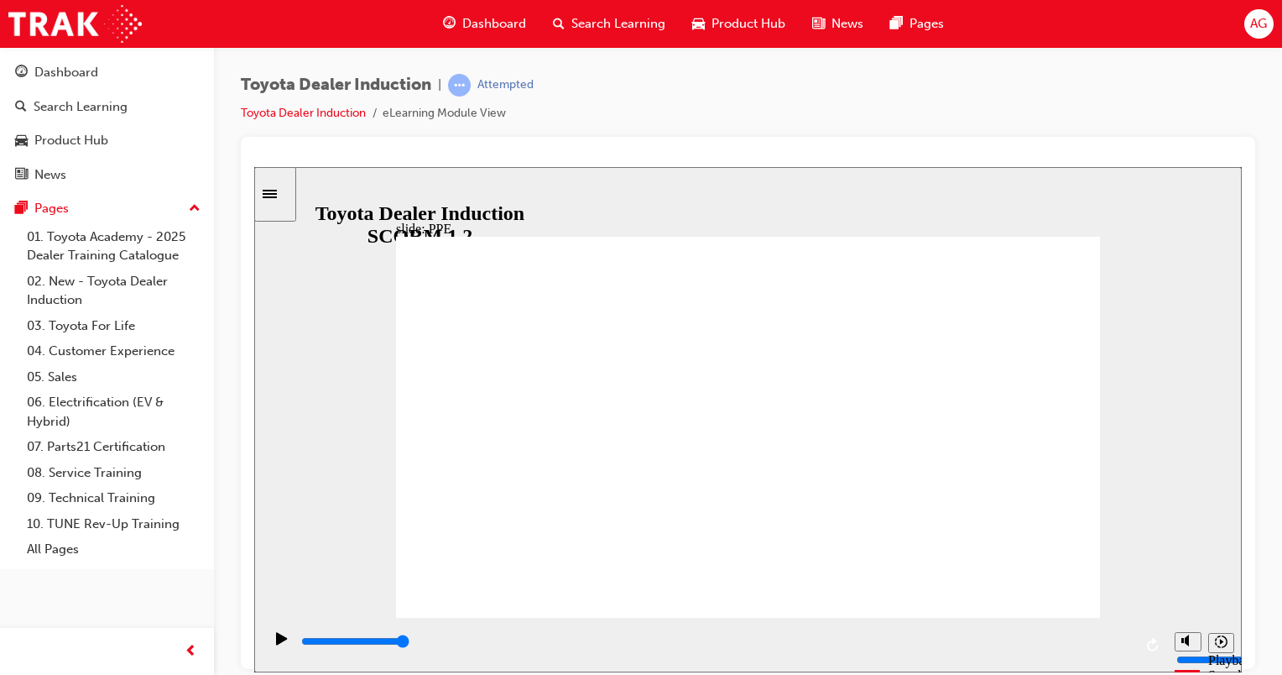
click at [1120, 649] on div "playback controls" at bounding box center [716, 641] width 833 height 18
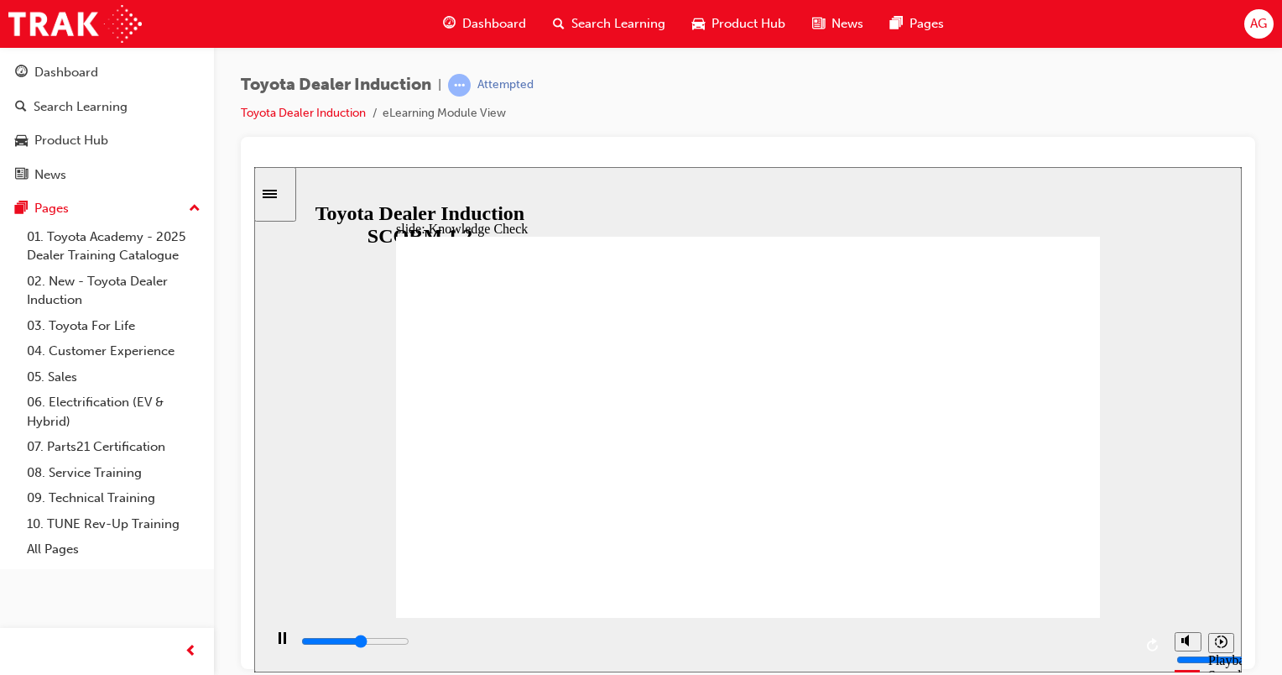
type input "2800"
checkbox input "true"
type input "3200"
checkbox input "true"
type input "3600"
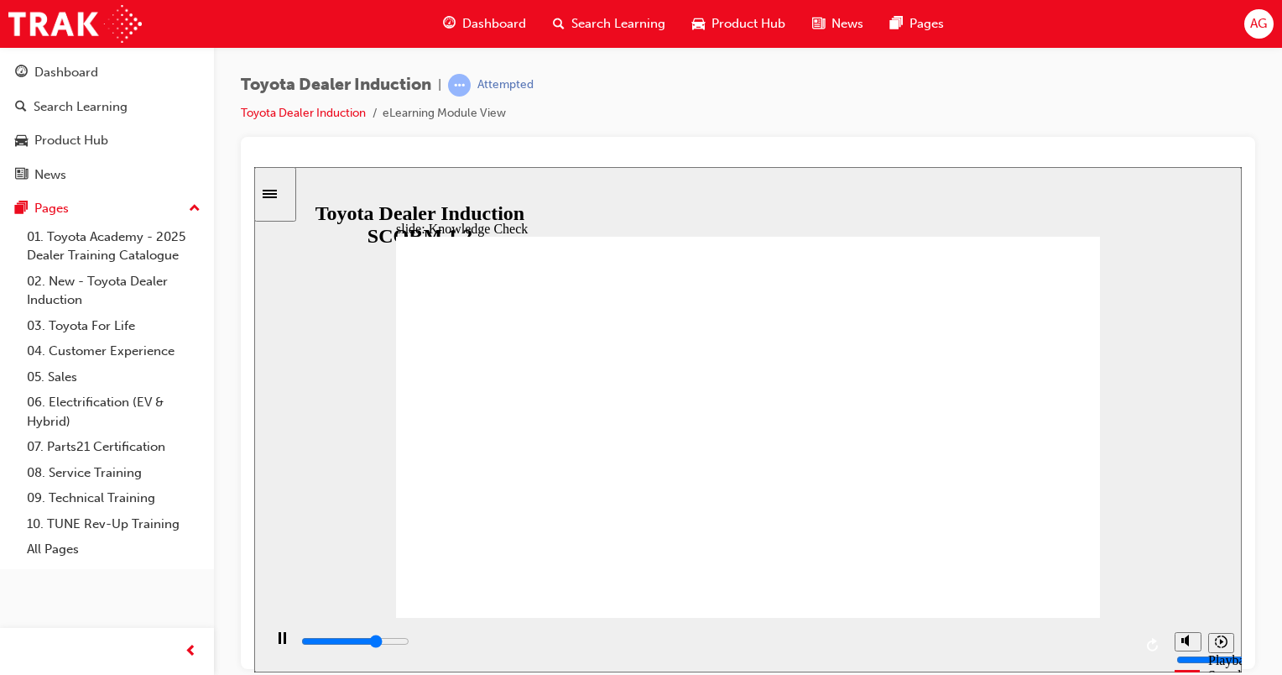
checkbox input "true"
drag, startPoint x: 583, startPoint y: 524, endPoint x: 583, endPoint y: 492, distance: 31.9
type input "4000"
checkbox input "true"
type input "4400"
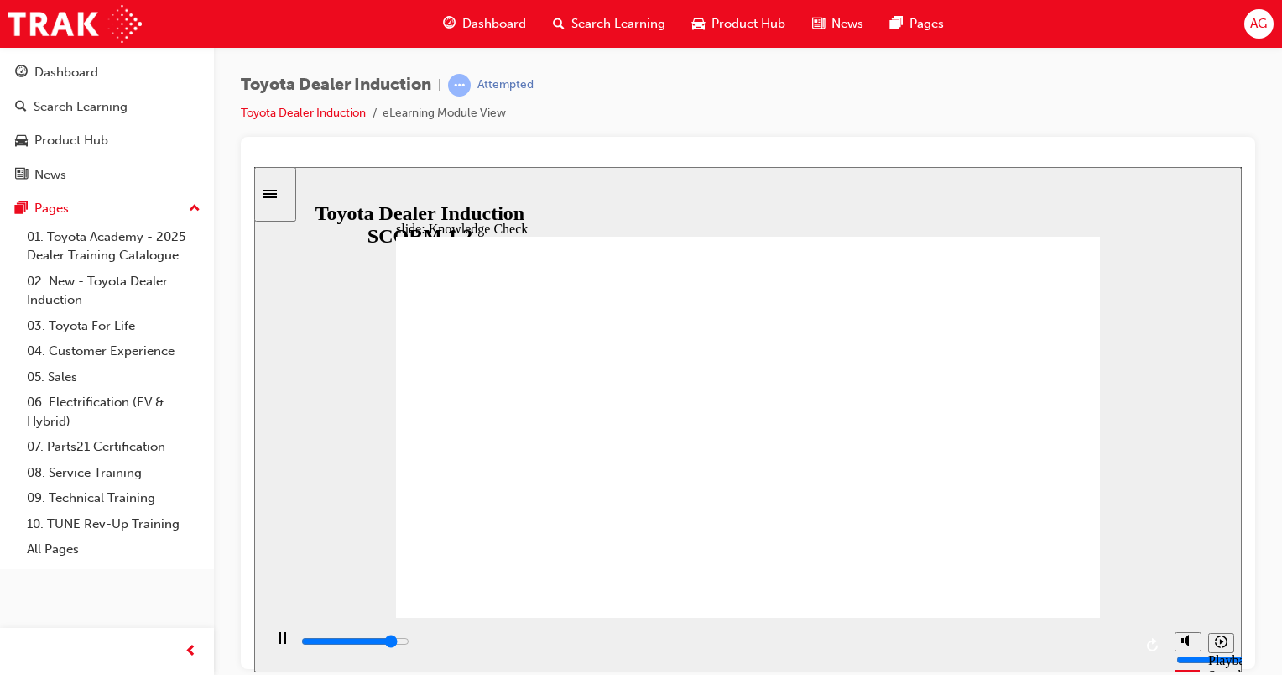
checkbox input "true"
type input "4900"
checkbox input "true"
type input "3100"
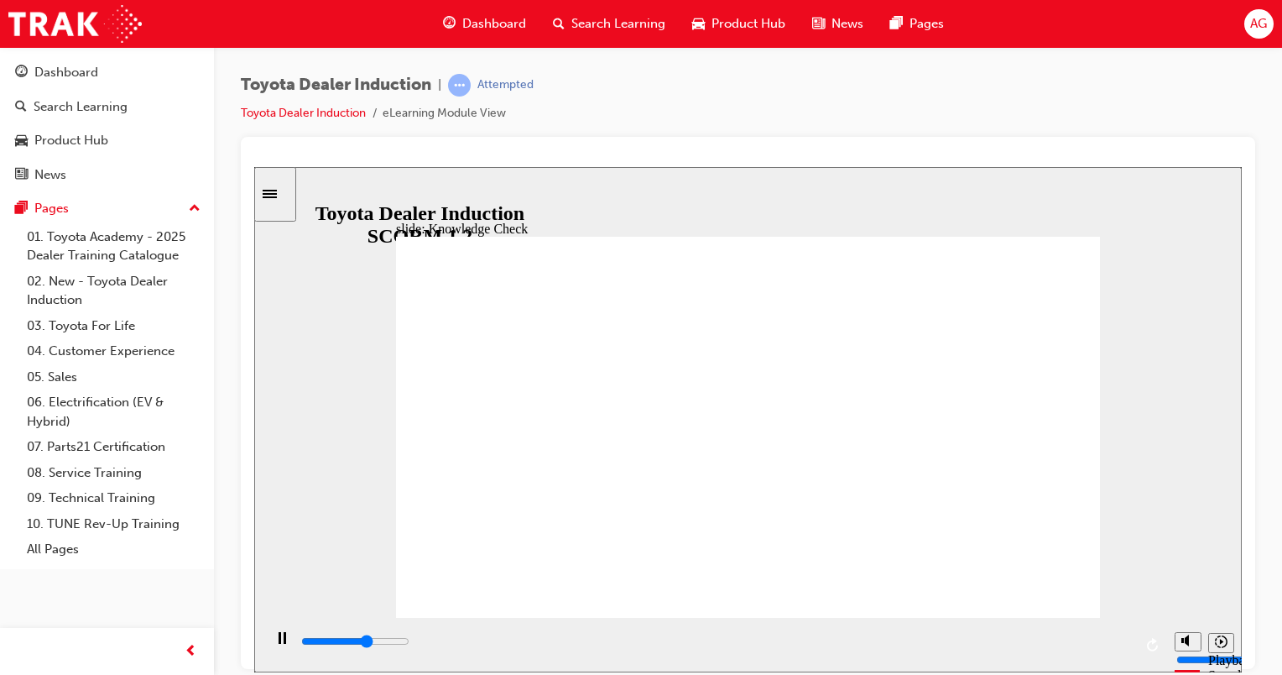
radio input "true"
drag, startPoint x: 663, startPoint y: 439, endPoint x: 1078, endPoint y: 239, distance: 460.2
drag, startPoint x: 732, startPoint y: 491, endPoint x: 720, endPoint y: 465, distance: 28.5
type input "2500"
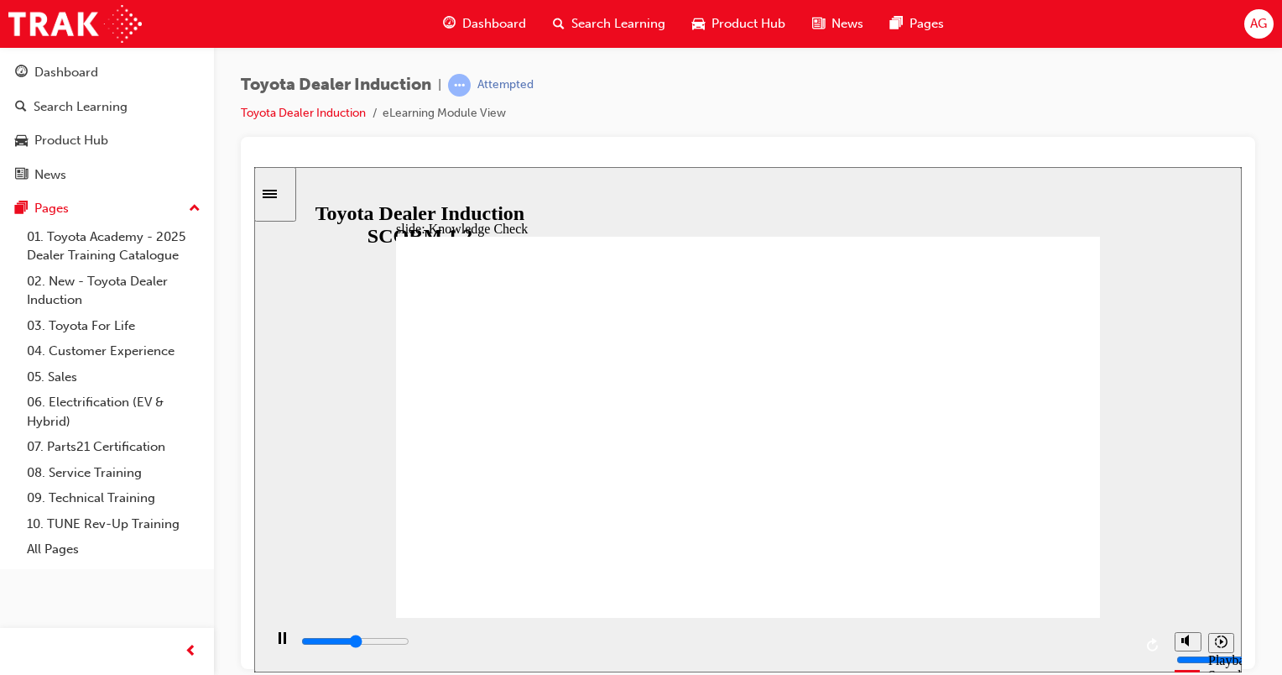
checkbox input "true"
type input "2900"
checkbox input "true"
drag, startPoint x: 720, startPoint y: 465, endPoint x: 714, endPoint y: 431, distance: 34.1
type input "3200"
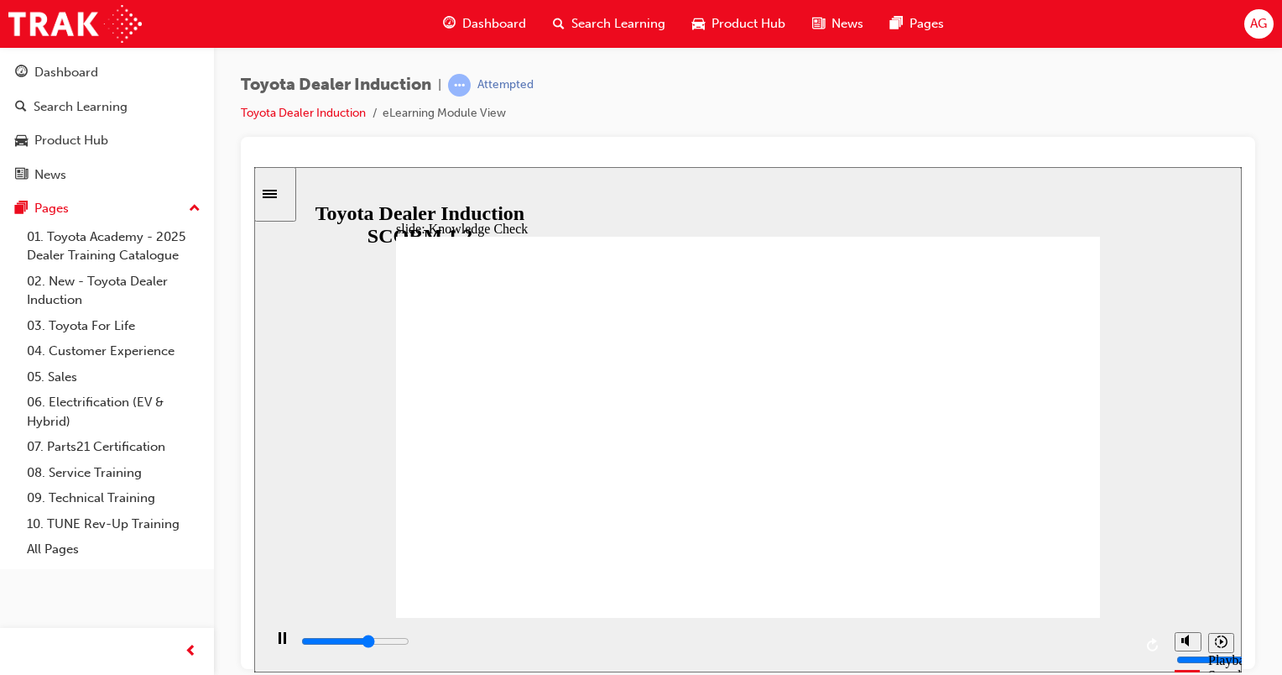
checkbox input "true"
type input "1800"
checkbox input "true"
type input "2000"
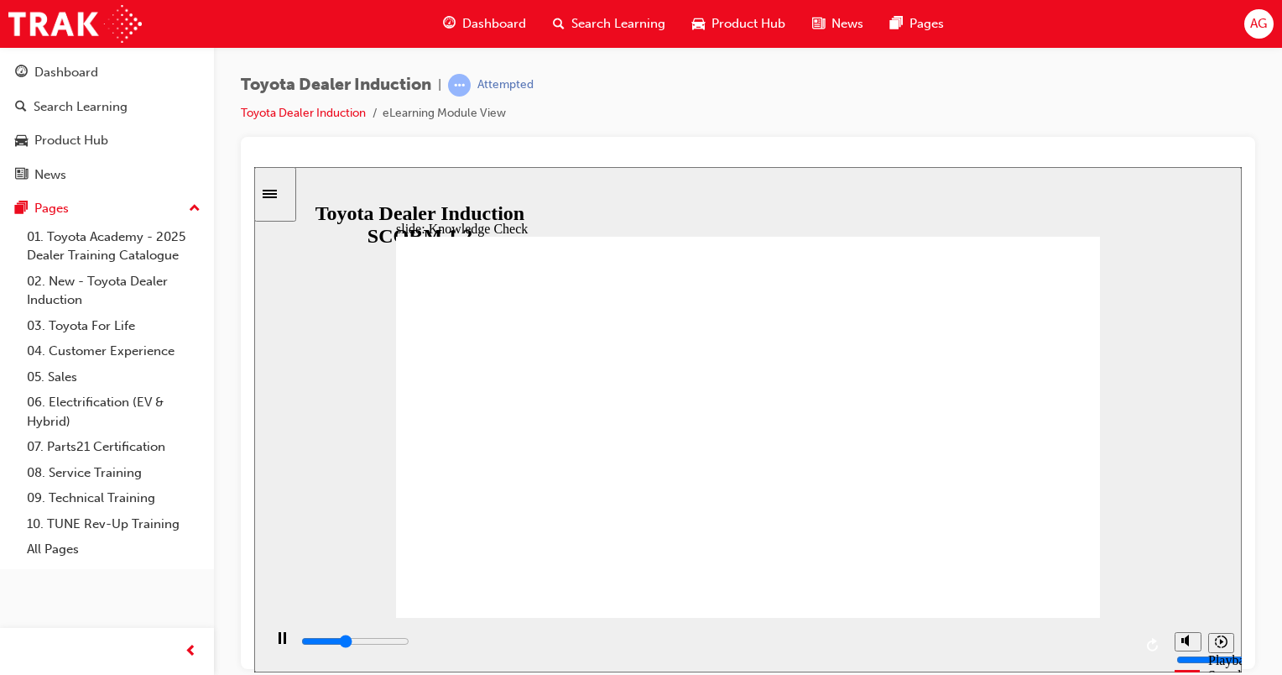
checkbox input "true"
type input "2400"
checkbox input "true"
type input "2700"
checkbox input "true"
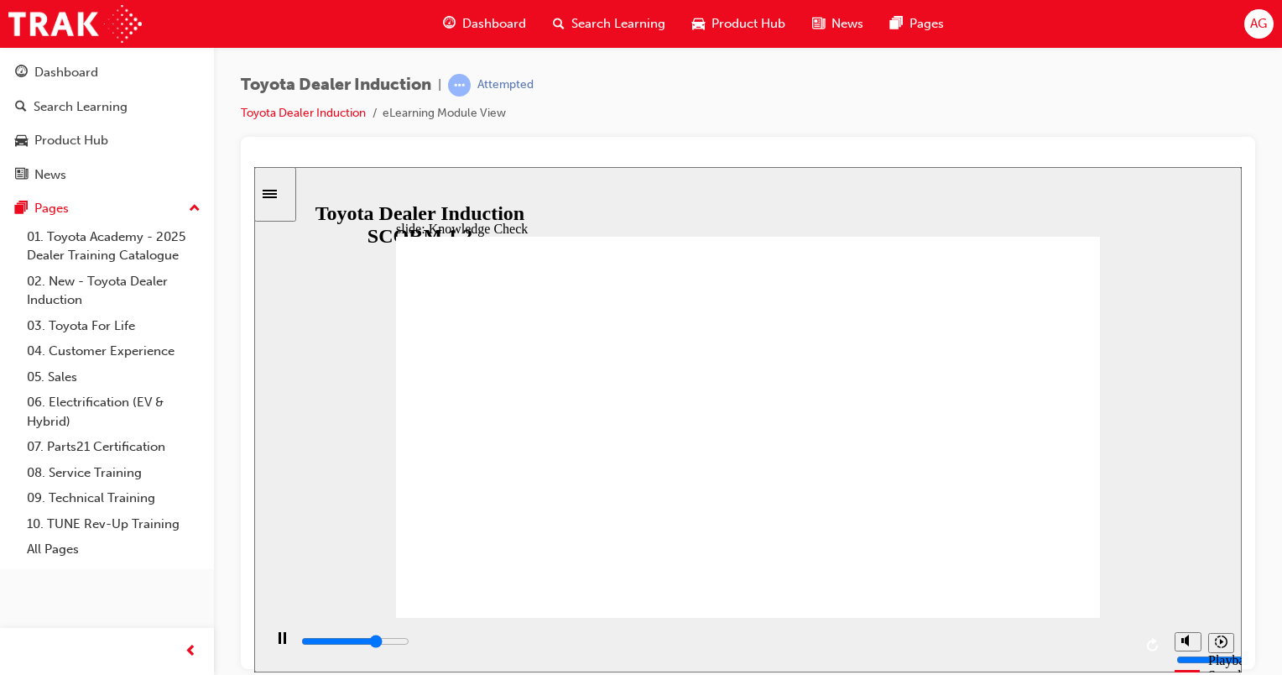
click at [1120, 648] on div "playback controls" at bounding box center [716, 641] width 833 height 18
click at [1268, 20] on div "AG" at bounding box center [1259, 23] width 29 height 29
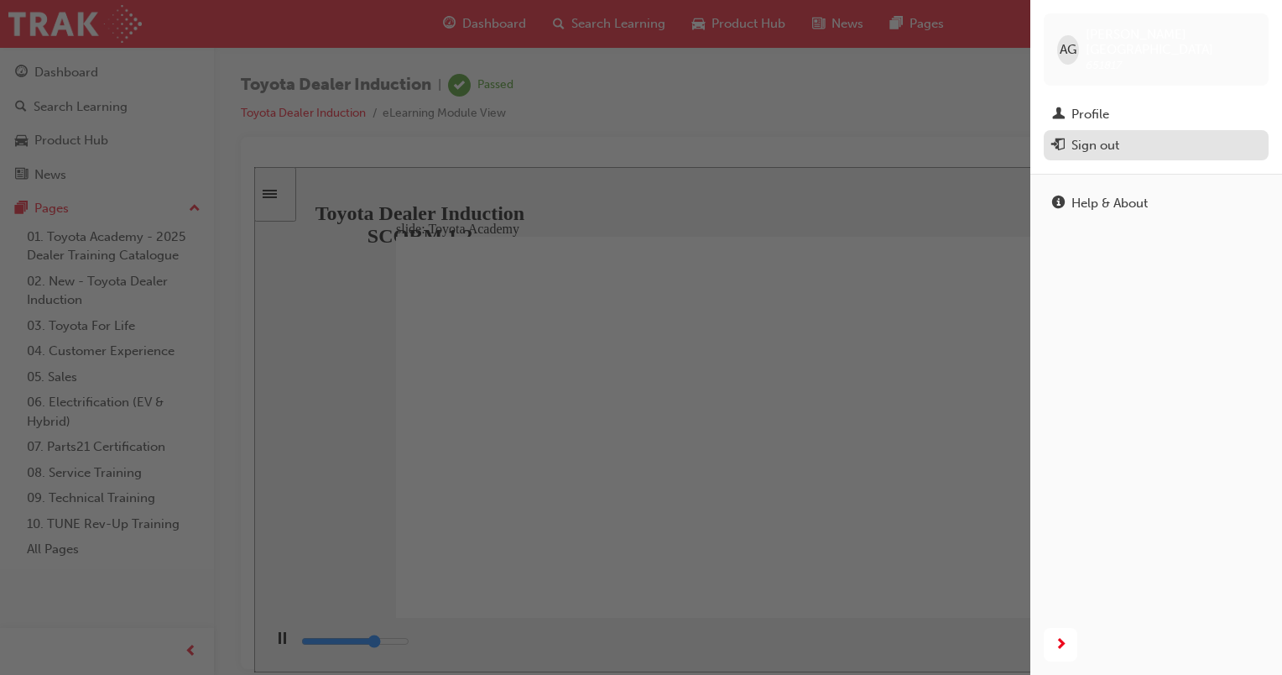
click at [1201, 135] on div "Sign out" at bounding box center [1156, 145] width 208 height 21
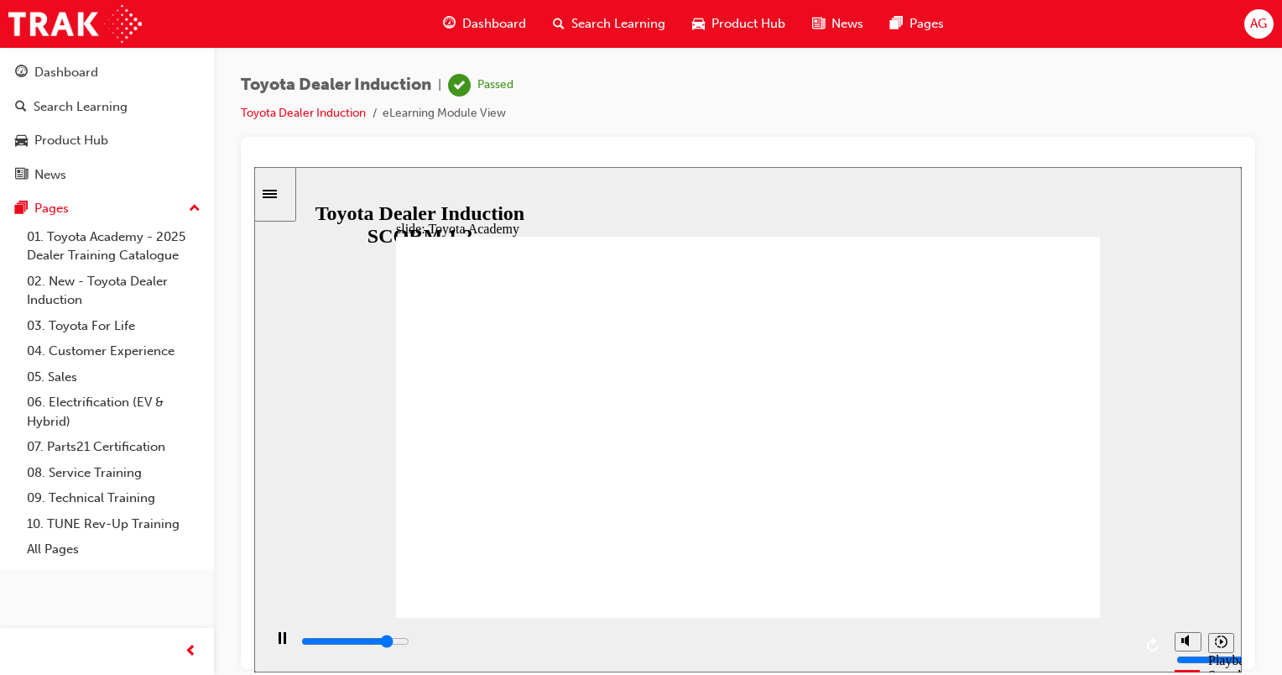
type input "8300"
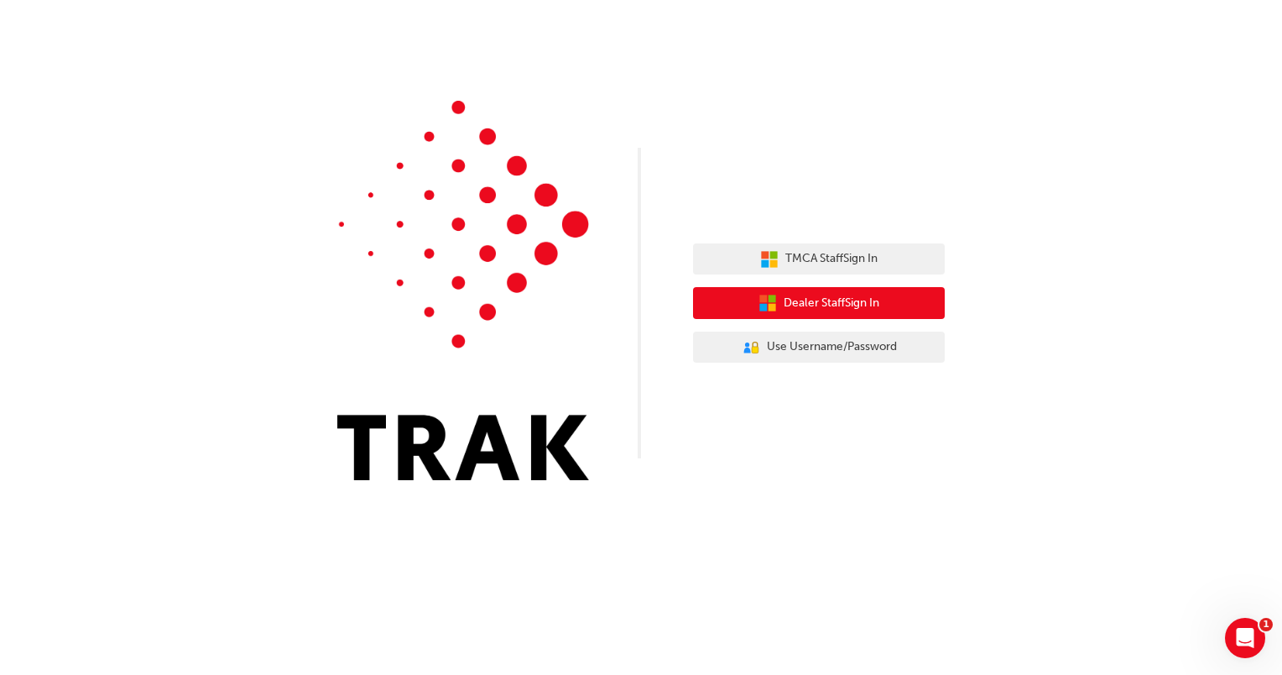
click at [827, 313] on button "Dealer Staff Sign In" at bounding box center [819, 303] width 252 height 32
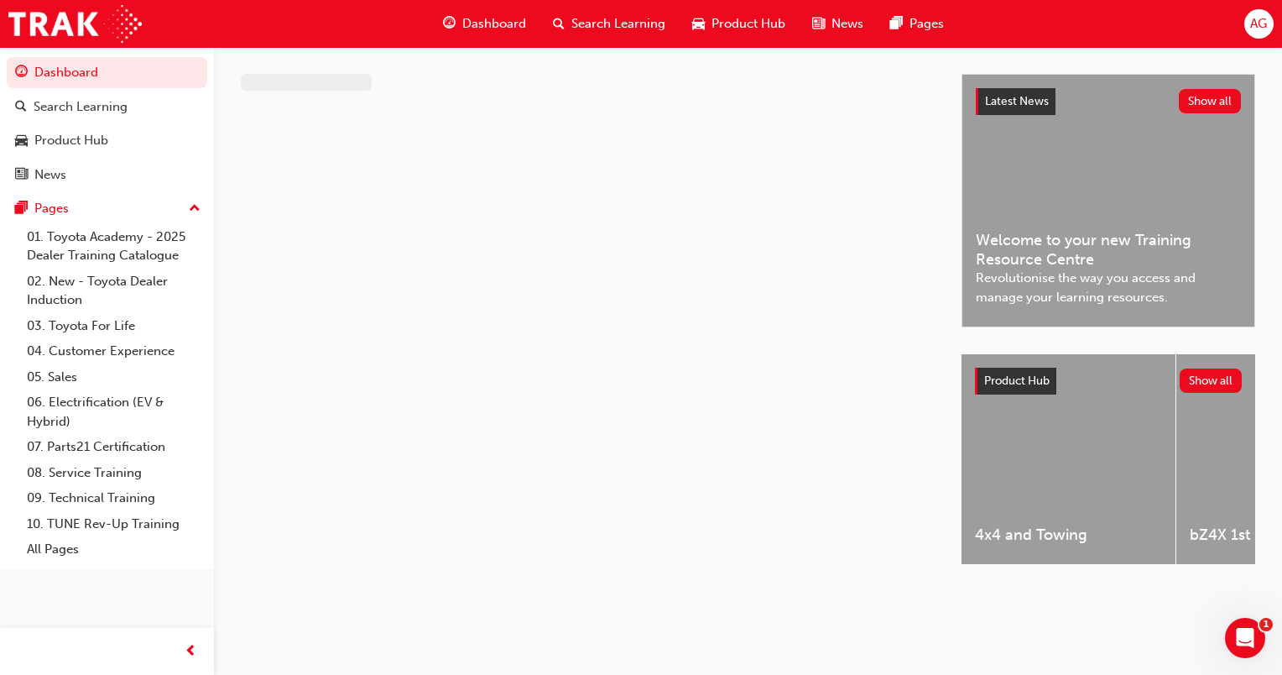
click at [1256, 33] on span "AG" at bounding box center [1258, 23] width 17 height 19
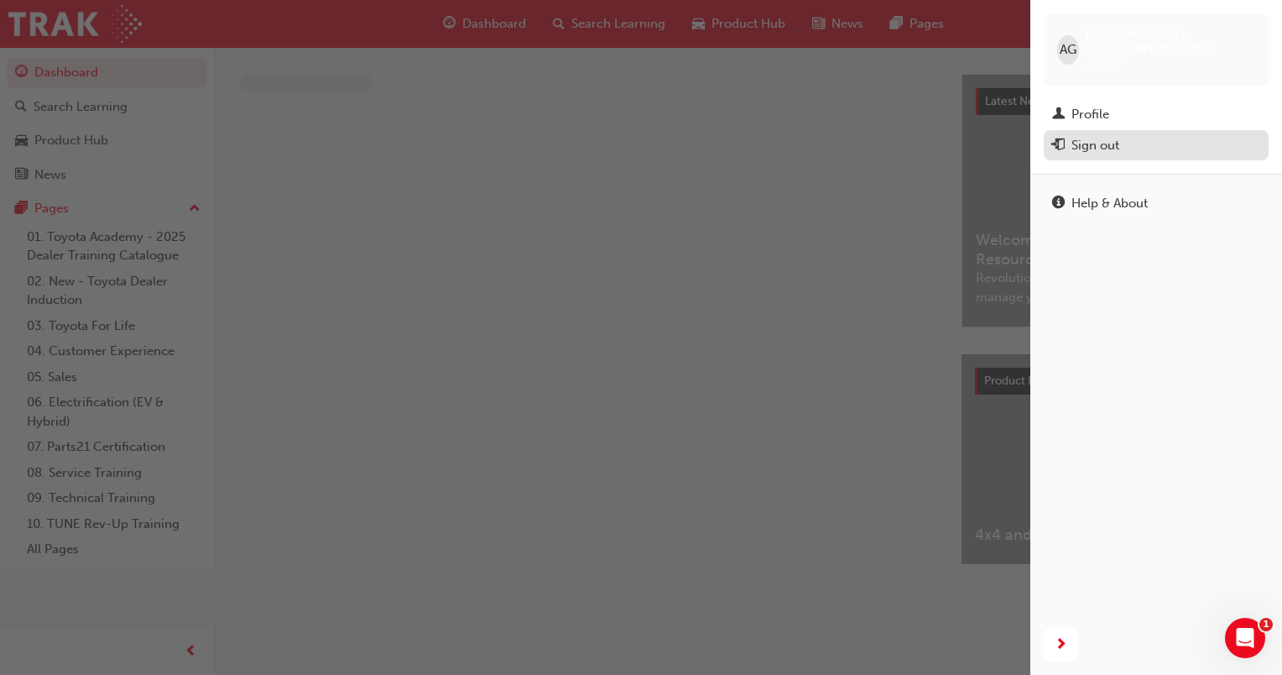
click at [1207, 135] on div "Sign out" at bounding box center [1156, 145] width 208 height 21
